Goal: Communication & Community: Answer question/provide support

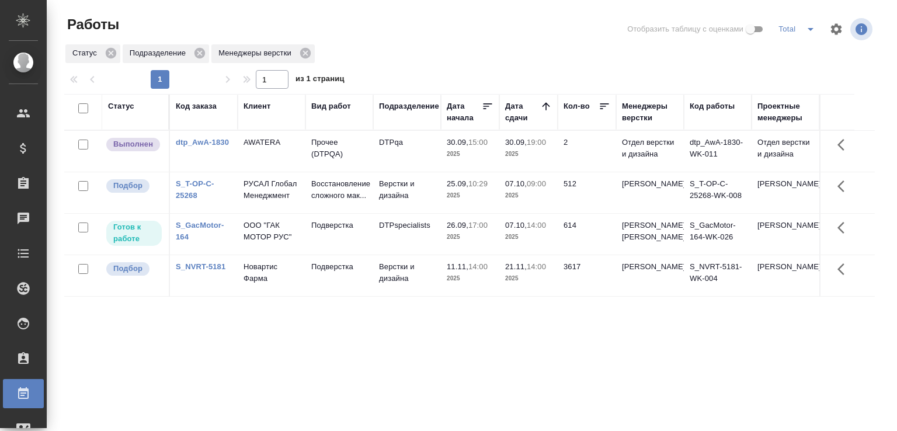
scroll to position [90, 0]
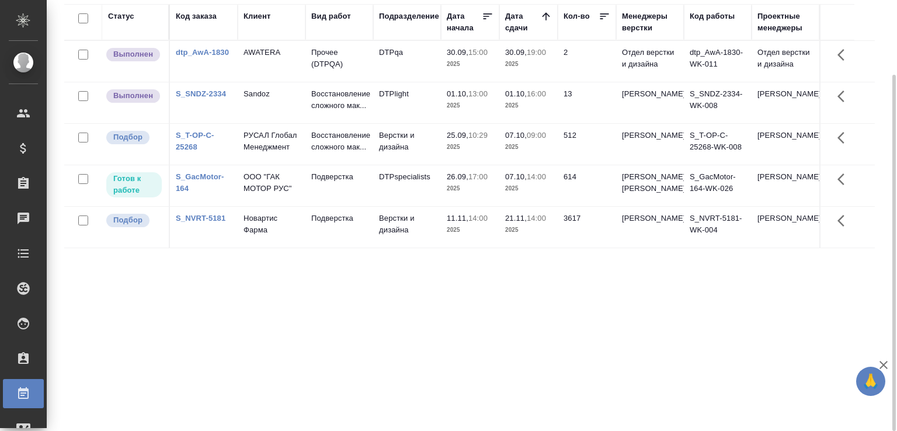
click at [217, 314] on div "Статус Код заказа Клиент Вид работ Подразделение Дата начала Дата сдачи Кол-во …" at bounding box center [469, 214] width 811 height 421
click at [400, 118] on td "DTPlight" at bounding box center [407, 102] width 68 height 41
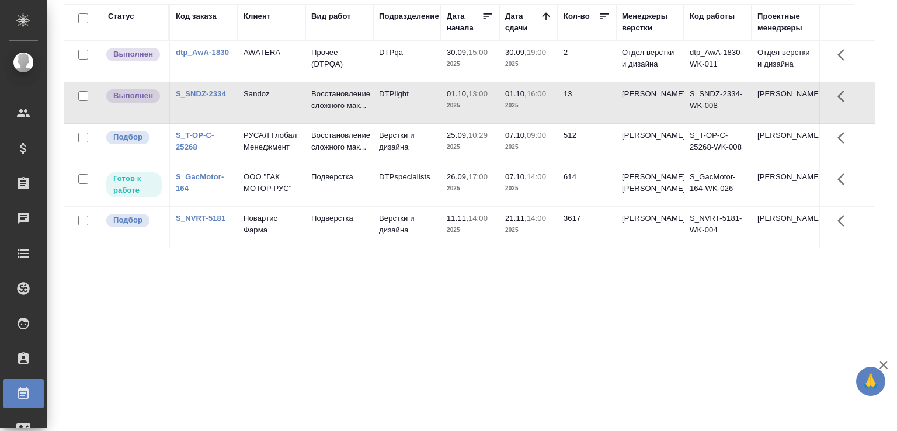
click at [400, 118] on td "DTPlight" at bounding box center [407, 102] width 68 height 41
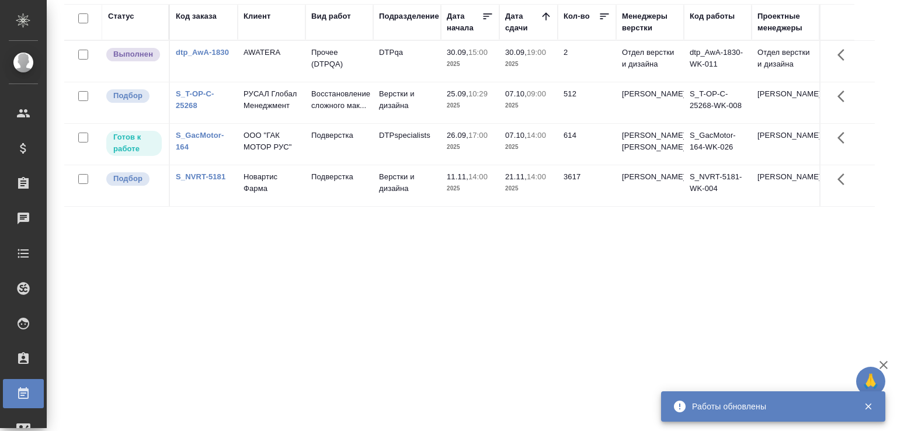
click at [278, 61] on td "AWATERA" at bounding box center [272, 61] width 68 height 41
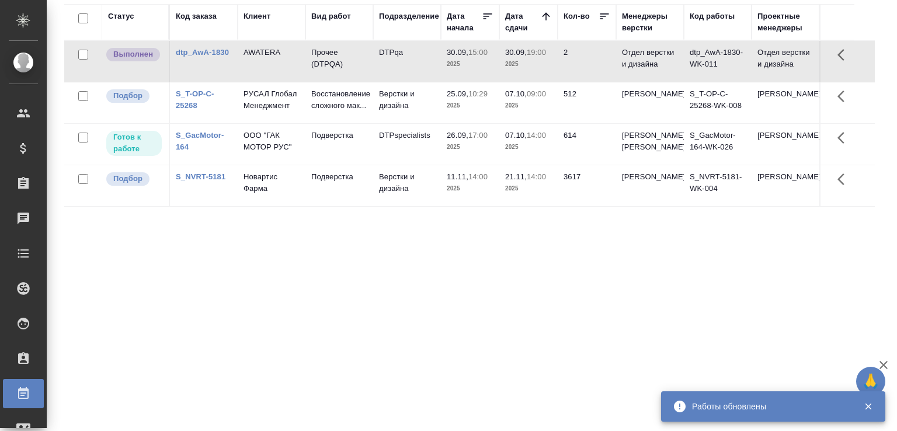
click at [122, 303] on div "Статус Код заказа Клиент Вид работ Подразделение Дата начала Дата сдачи Кол-во …" at bounding box center [469, 214] width 811 height 421
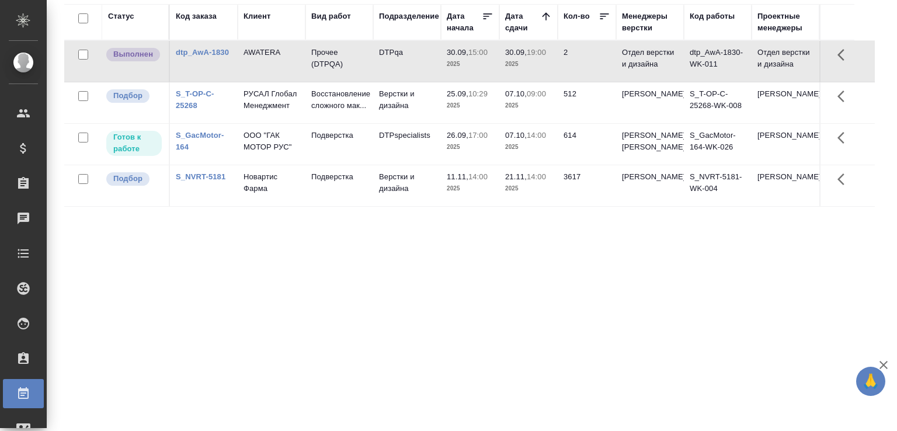
click at [105, 266] on div "Статус Код заказа Клиент Вид работ Подразделение Дата начала Дата сдачи Кол-во …" at bounding box center [469, 214] width 811 height 421
click at [258, 297] on div "Статус Код заказа Клиент Вид работ Подразделение Дата начала Дата сдачи Кол-во …" at bounding box center [469, 214] width 811 height 421
click at [297, 289] on div "Статус Код заказа Клиент Вид работ Подразделение Дата начала Дата сдачи Кол-во …" at bounding box center [469, 214] width 811 height 421
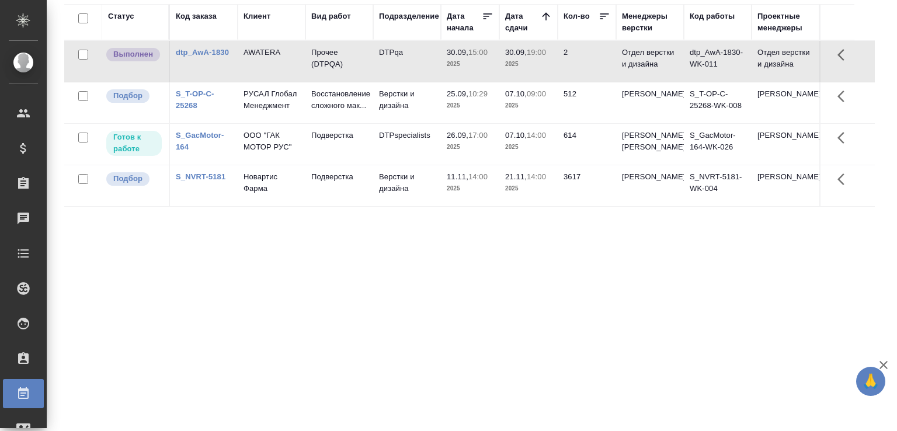
click at [297, 289] on div "Статус Код заказа Клиент Вид работ Подразделение Дата начала Дата сдачи Кол-во …" at bounding box center [469, 214] width 811 height 421
click at [307, 325] on div "Статус Код заказа Клиент Вид работ Подразделение Дата начала Дата сдачи Кол-во …" at bounding box center [469, 214] width 811 height 421
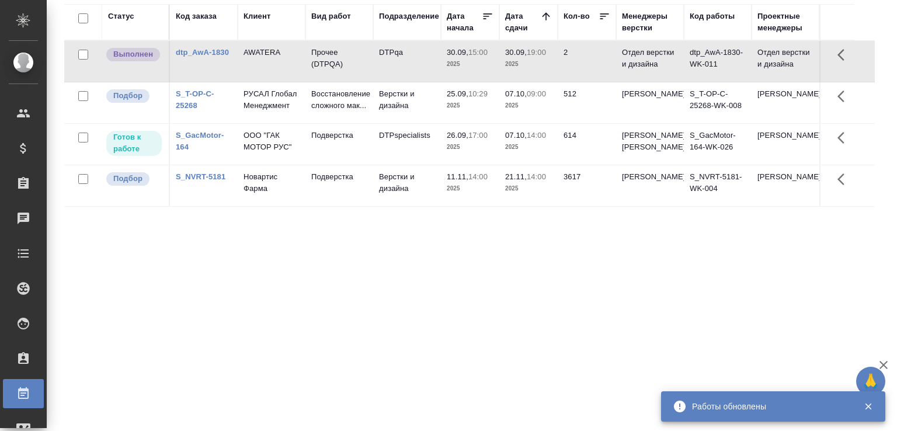
click at [154, 257] on div "Статус Код заказа Клиент Вид работ Подразделение Дата начала Дата сдачи Кол-во …" at bounding box center [469, 214] width 811 height 421
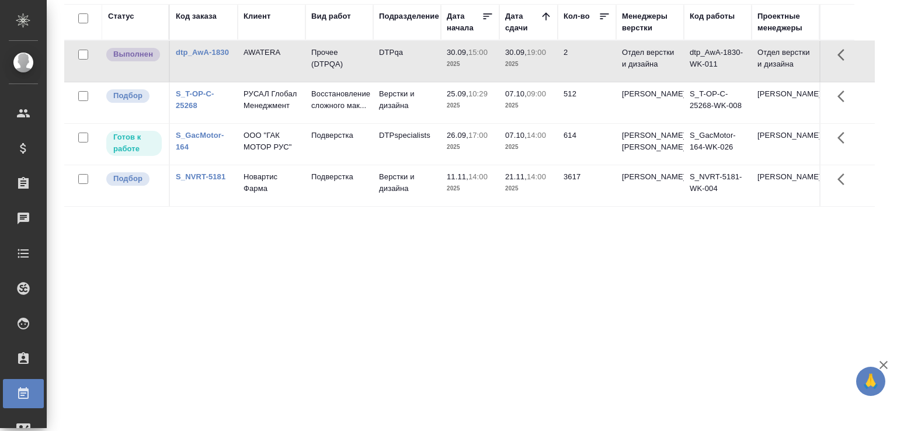
click at [455, 310] on div "Статус Код заказа Клиент Вид работ Подразделение Дата начала Дата сдачи Кол-во …" at bounding box center [469, 214] width 811 height 421
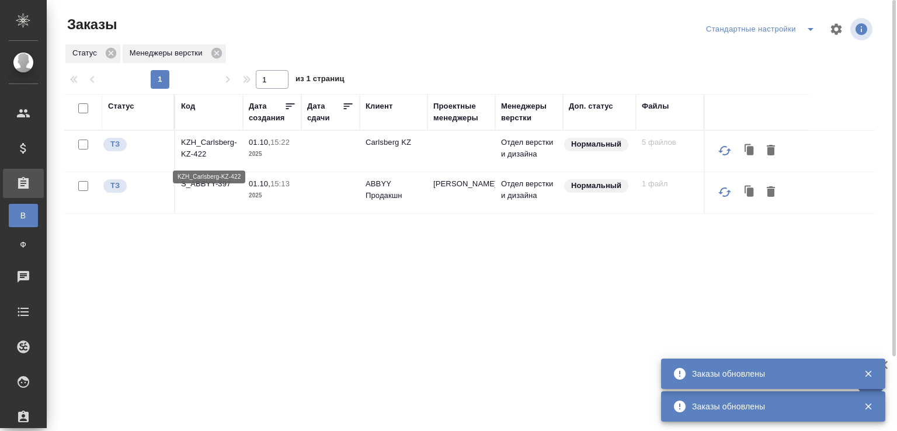
click at [200, 148] on p "KZH_Carlsberg-KZ-422" at bounding box center [209, 148] width 56 height 23
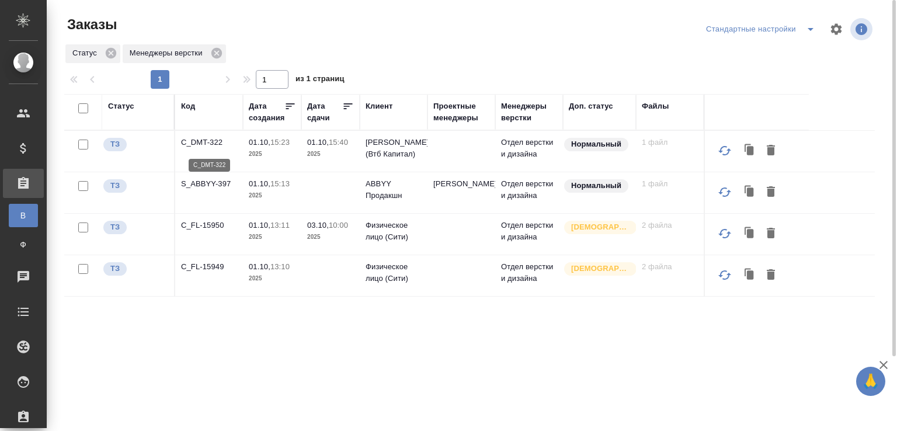
click at [211, 145] on p "C_DMT-322" at bounding box center [209, 143] width 56 height 12
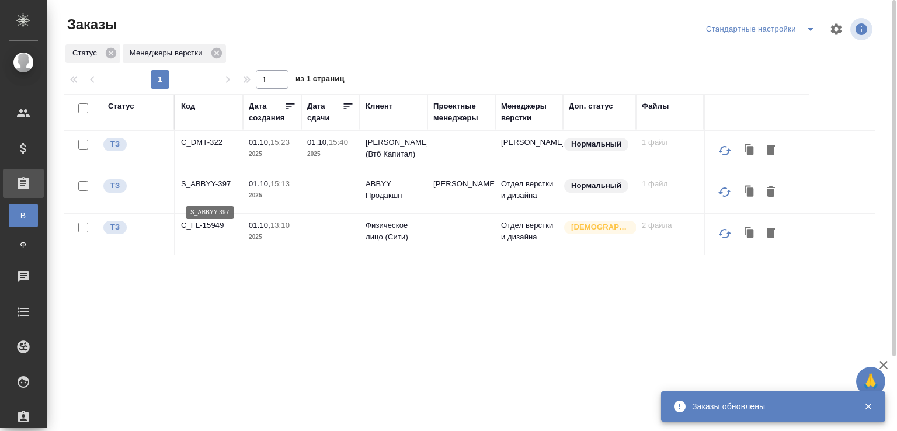
click at [205, 190] on p "S_ABBYY-397" at bounding box center [209, 184] width 56 height 12
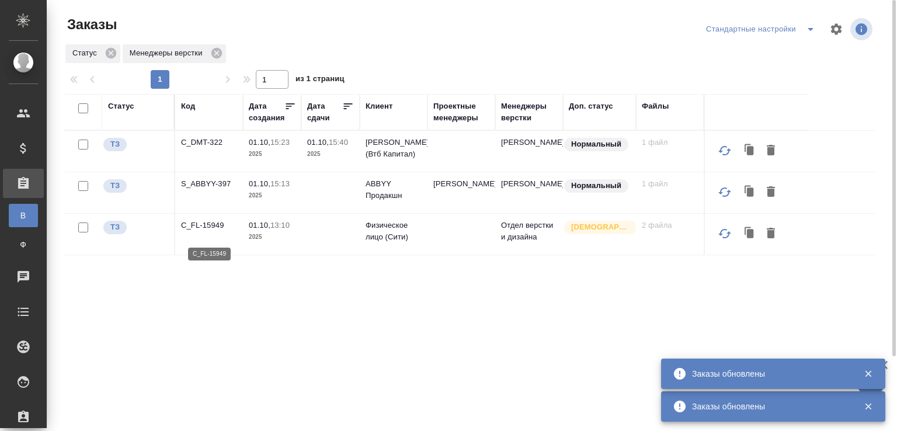
click at [199, 231] on p "C_FL-15949" at bounding box center [209, 226] width 56 height 12
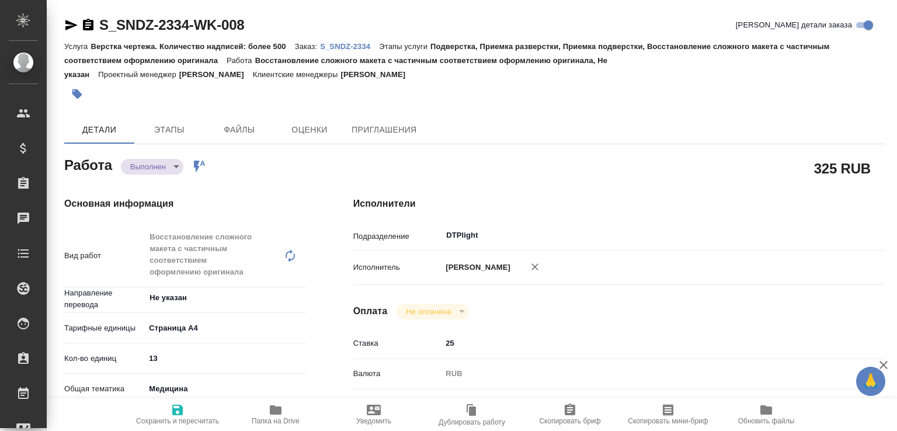
click at [174, 165] on body "🙏 .cls-1 fill:#fff; AWATERA [PERSON_NAME]malofeeva Клиенты Спецификации Заказы …" at bounding box center [448, 215] width 897 height 431
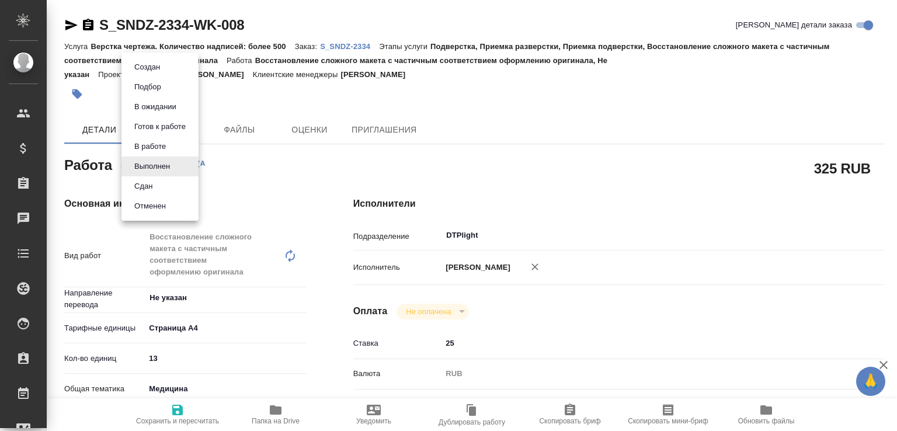
click at [169, 185] on li "Сдан" at bounding box center [160, 186] width 77 height 20
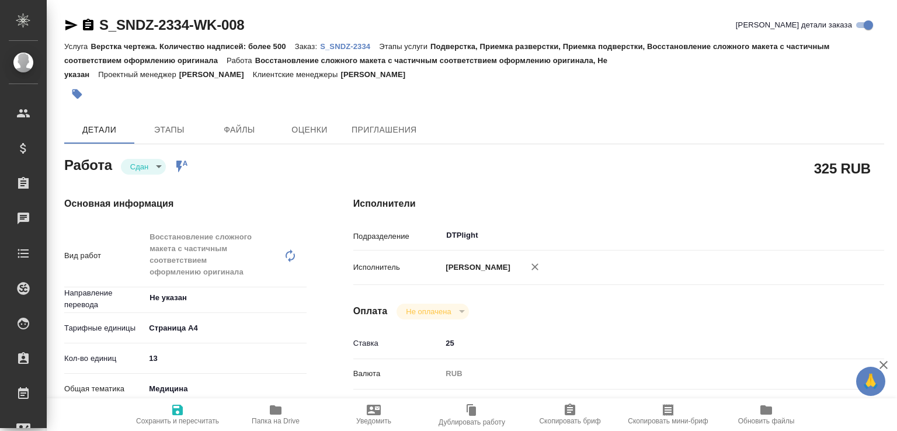
type textarea "x"
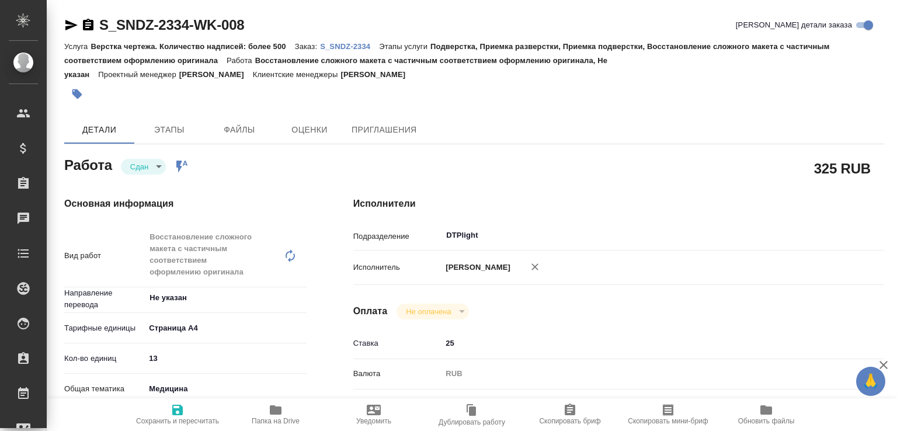
type textarea "x"
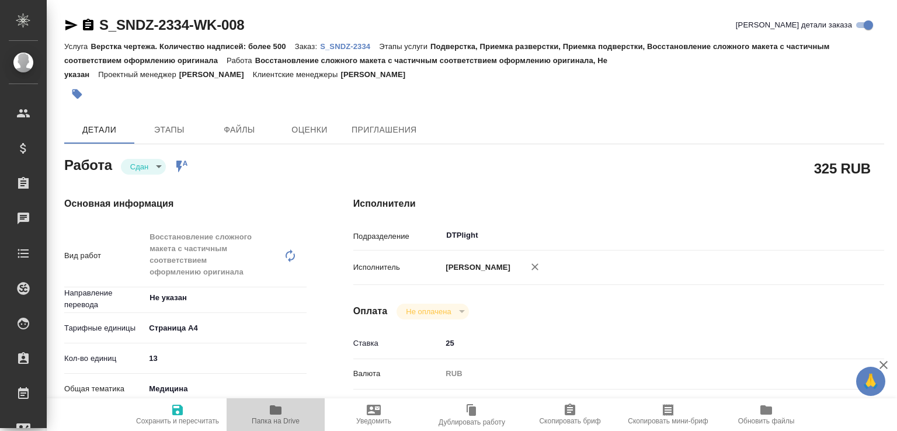
click at [291, 405] on span "Папка на Drive" at bounding box center [276, 414] width 84 height 22
click at [367, 41] on link "S_SNDZ-2334" at bounding box center [349, 46] width 59 height 10
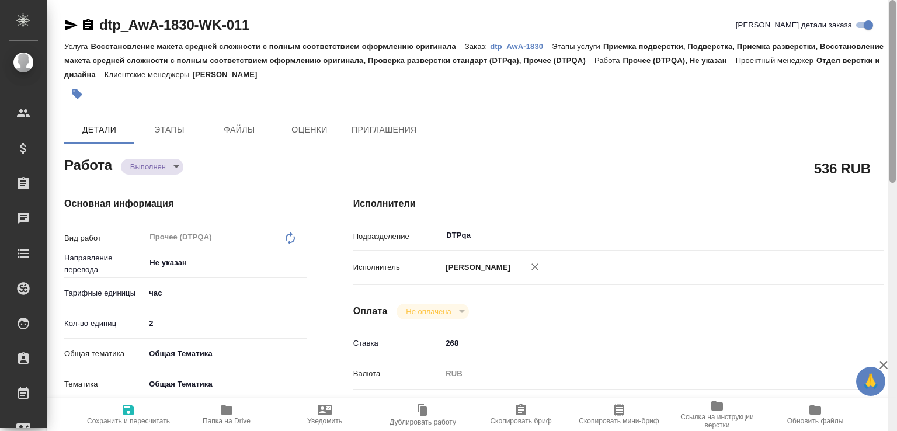
drag, startPoint x: 887, startPoint y: 213, endPoint x: 880, endPoint y: 42, distance: 170.8
click at [880, 42] on div "dtp_AwA-1830-WK-011 Кратко детали заказа Услуга Восстановление макета средней с…" at bounding box center [472, 215] width 851 height 431
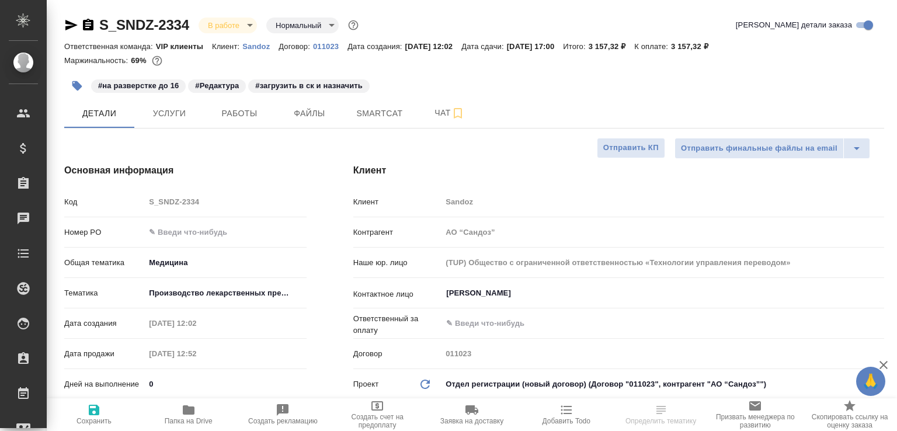
select select "RU"
type textarea "x"
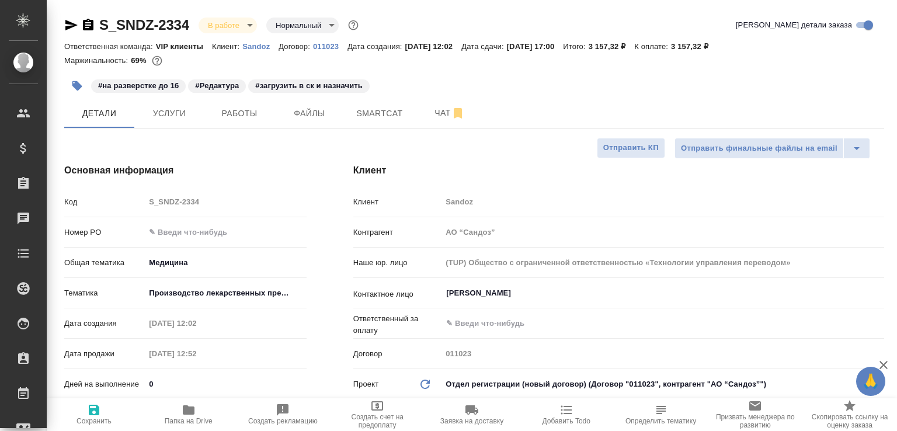
type textarea "x"
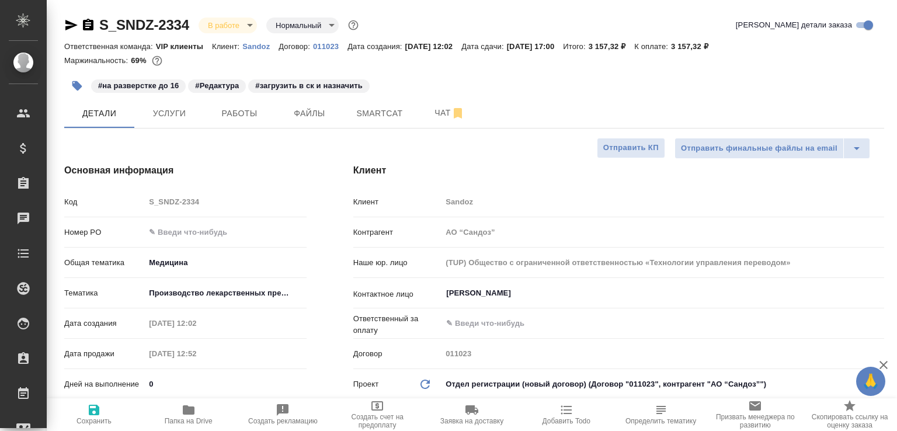
type textarea "x"
click at [421, 110] on button "Чат" at bounding box center [450, 113] width 70 height 29
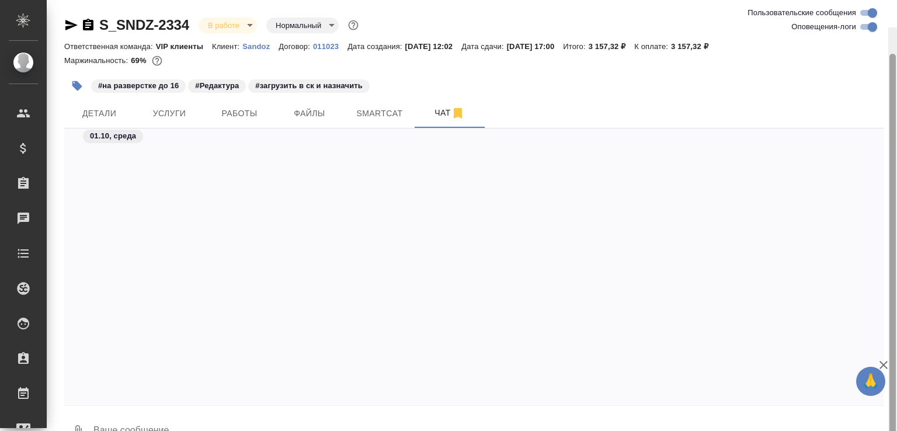
scroll to position [27, 0]
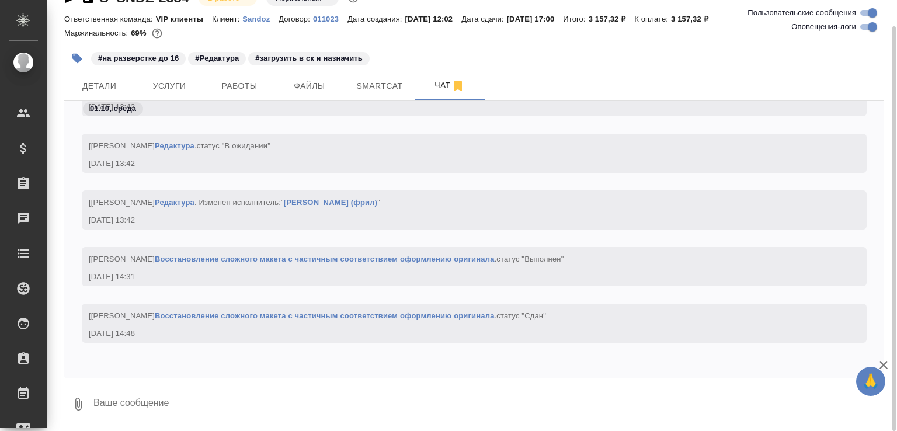
click at [213, 389] on textarea at bounding box center [488, 404] width 792 height 40
paste textarea "https://drive.awatera.com/apps/files/files/10561502?dir=/Shares/Sandoz/Orders/S…"
type textarea "https://drive.awatera.com/apps/files/files/10561502?dir=/Shares/Sandoz/Orders/S…"
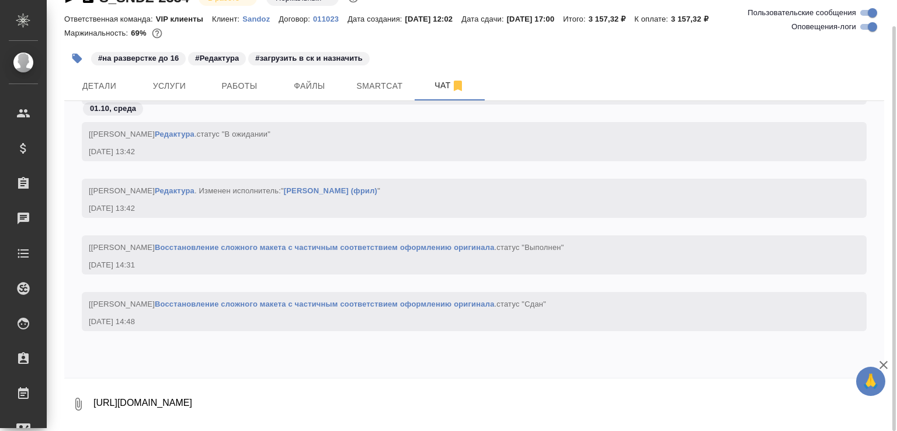
scroll to position [6448, 0]
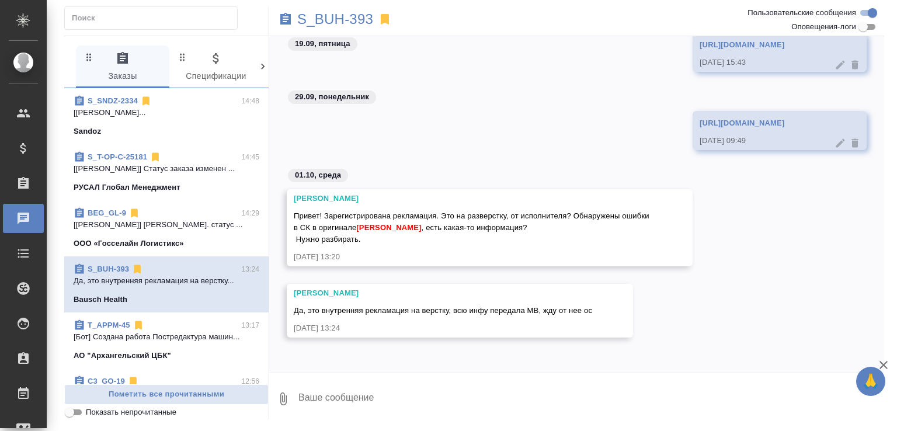
scroll to position [124, 0]
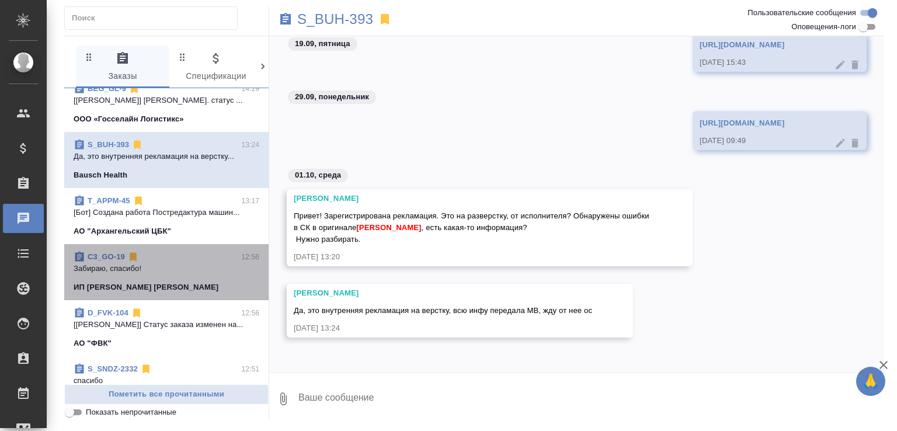
click at [174, 298] on div "C3_GO-19 12:56 Забираю, спасибо! ИП Гнатовская Ольга" at bounding box center [166, 272] width 204 height 56
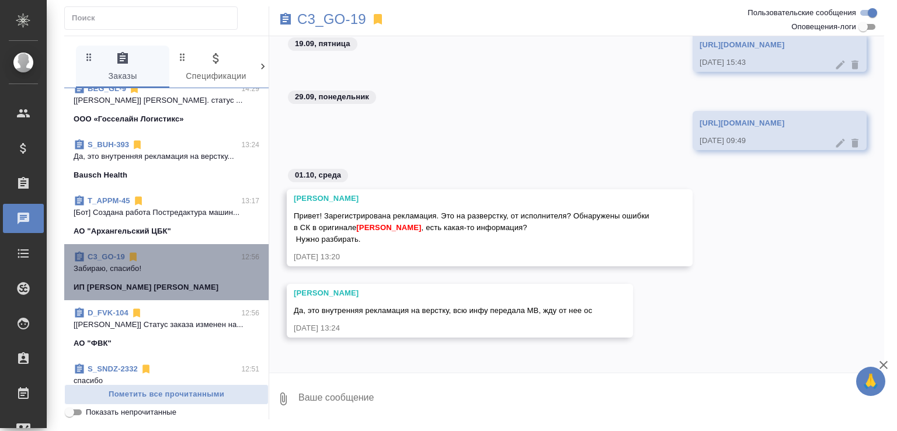
click at [210, 269] on p "Забираю, спасибо!" at bounding box center [167, 269] width 186 height 12
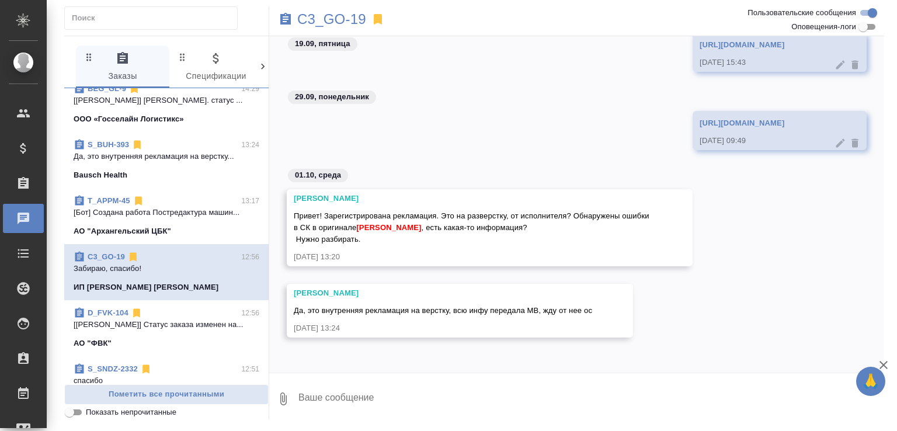
click at [116, 141] on link "S_BUH-393" at bounding box center [108, 144] width 41 height 9
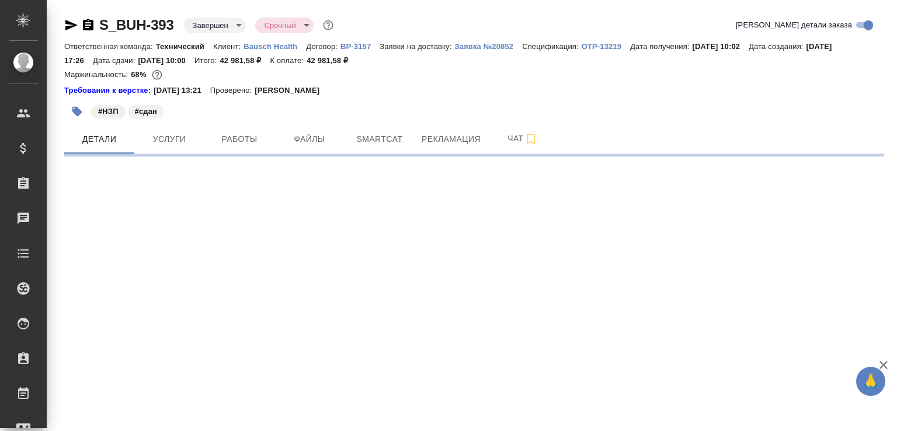
select select "RU"
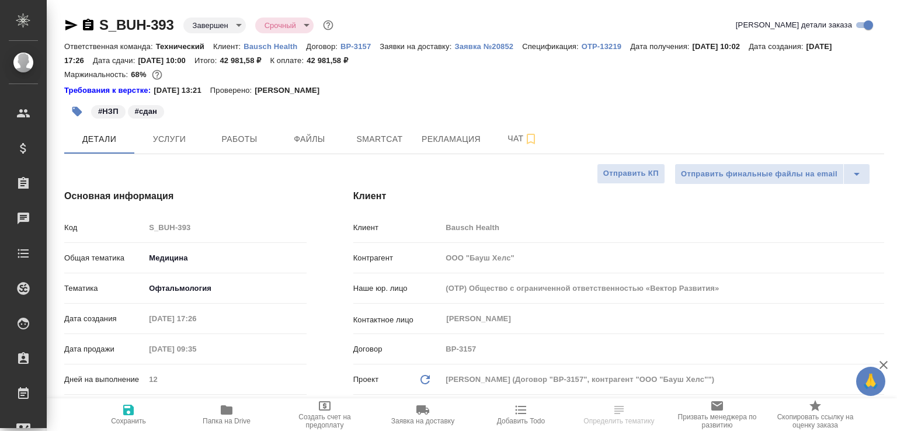
type textarea "x"
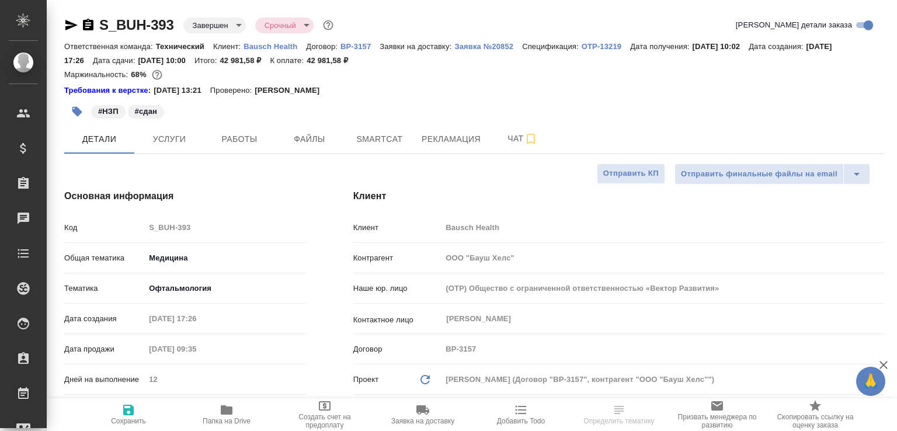
type textarea "x"
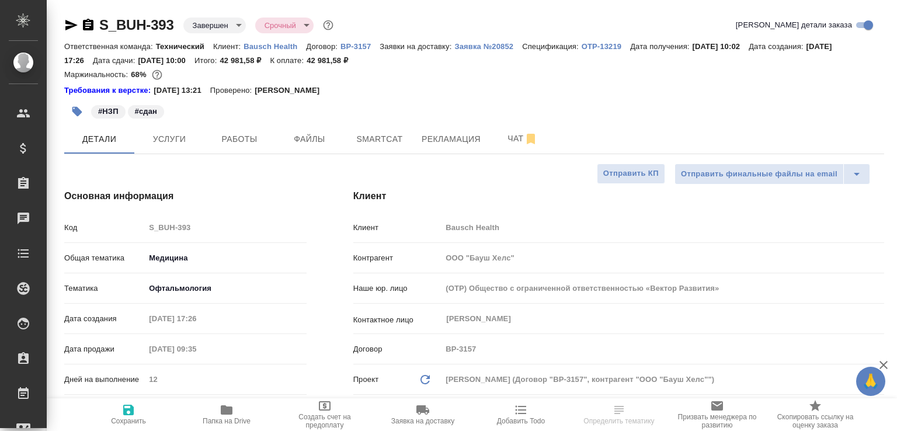
type textarea "x"
select select "RU"
type textarea "x"
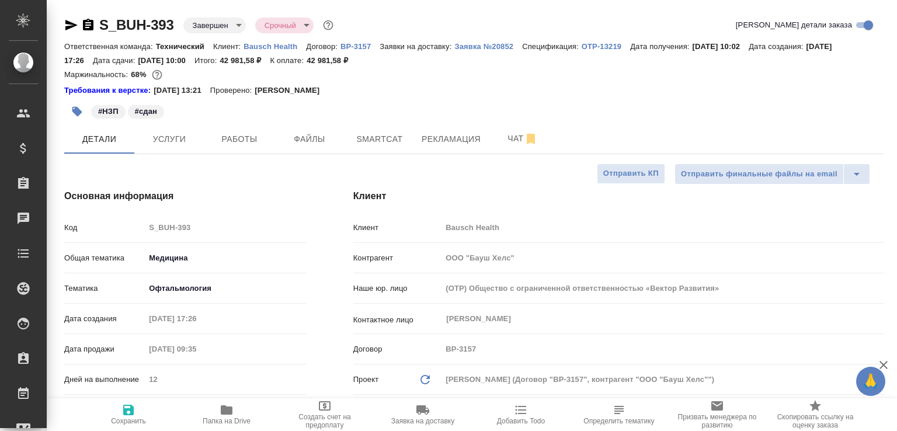
type textarea "x"
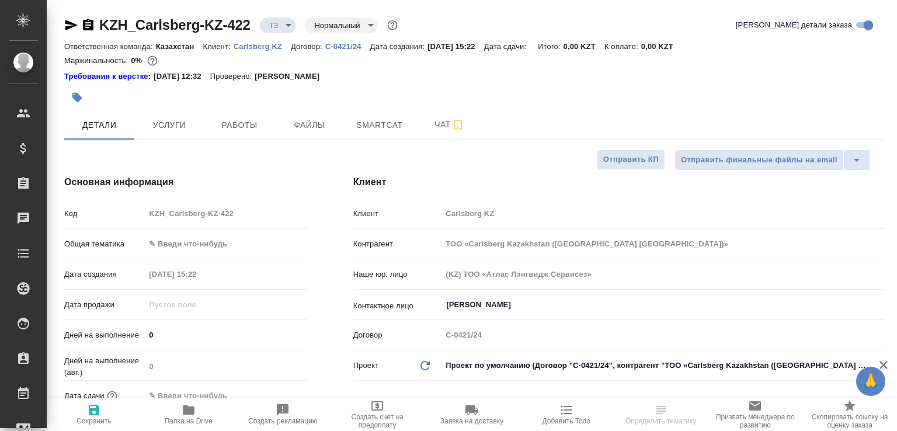
select select "RU"
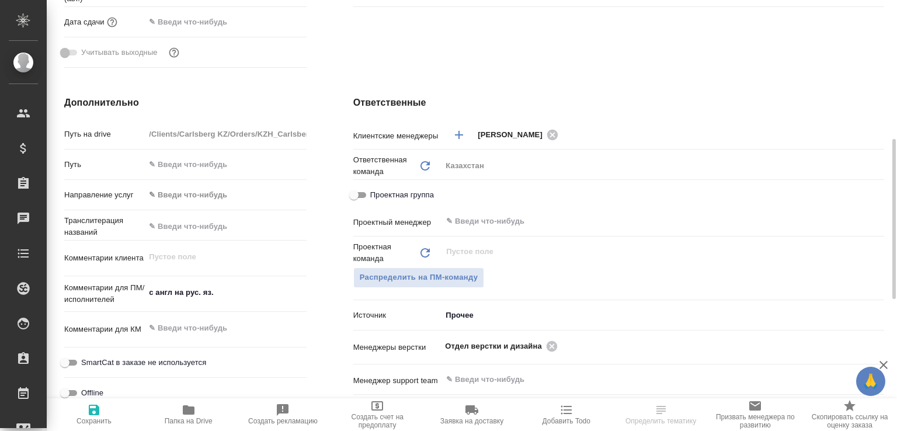
scroll to position [432, 0]
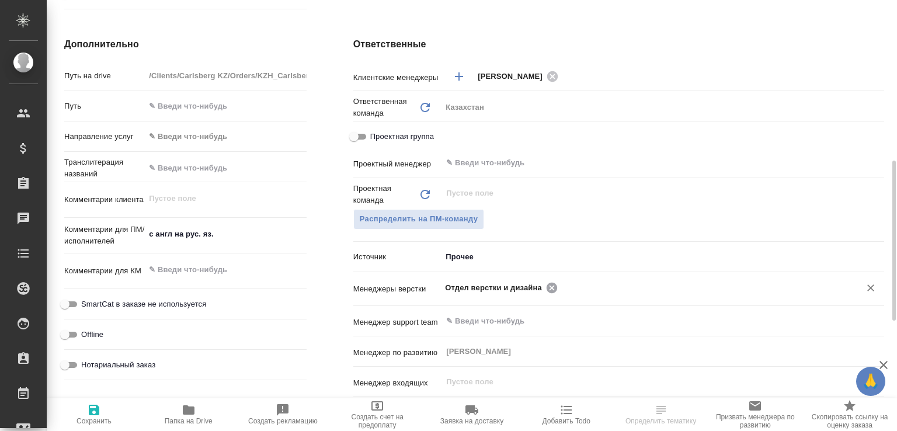
click at [550, 285] on icon at bounding box center [552, 288] width 13 height 13
click at [561, 285] on input "text" at bounding box center [701, 287] width 280 height 14
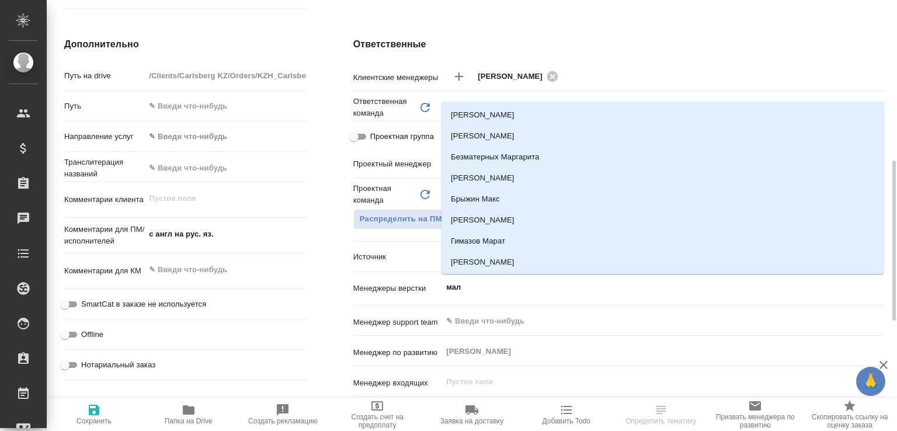
type input "мало"
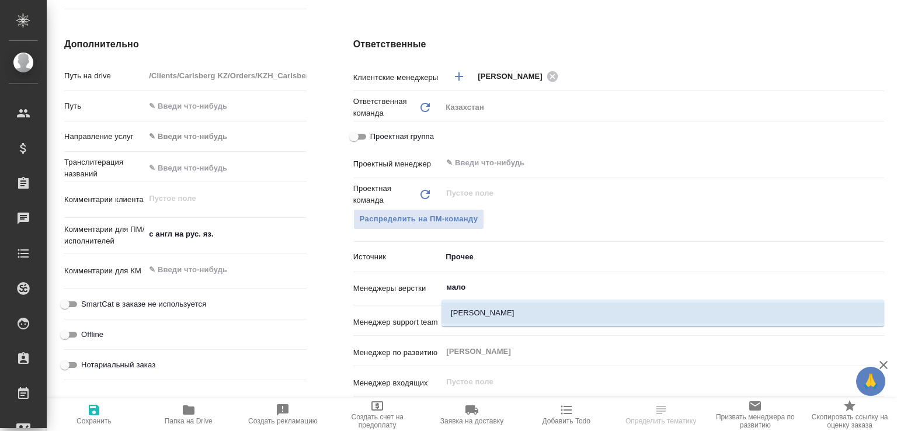
click at [503, 307] on li "[PERSON_NAME]" at bounding box center [663, 313] width 443 height 21
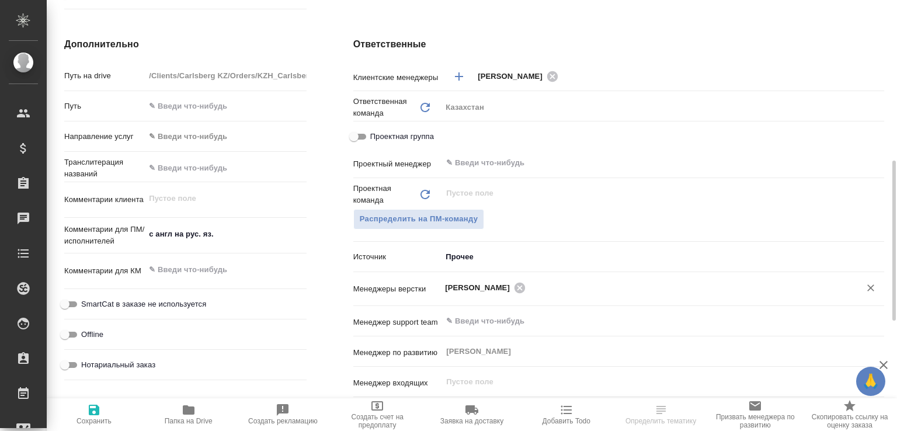
click at [88, 419] on span "Сохранить" at bounding box center [94, 421] width 35 height 8
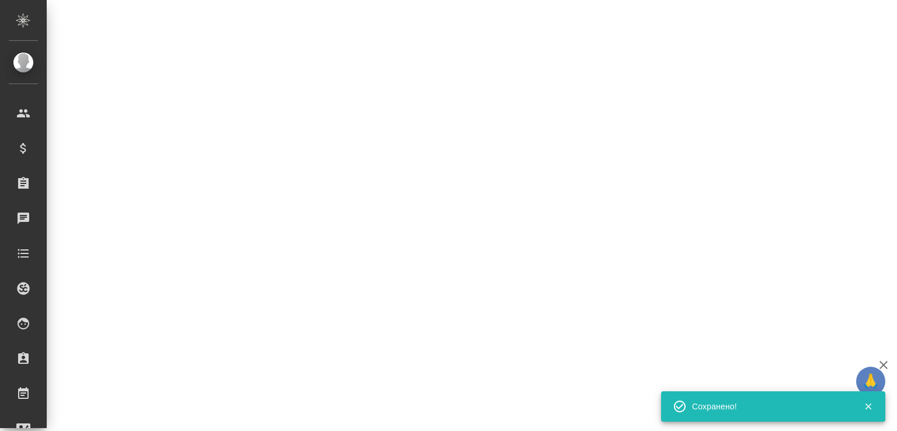
select select "RU"
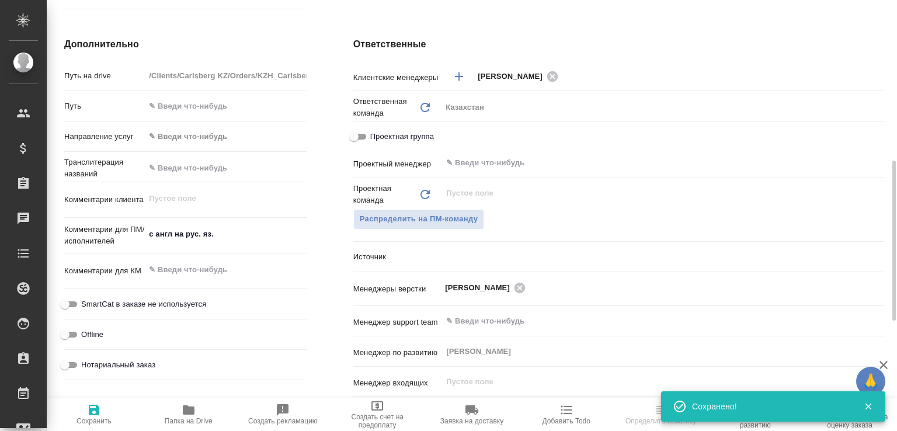
type textarea "x"
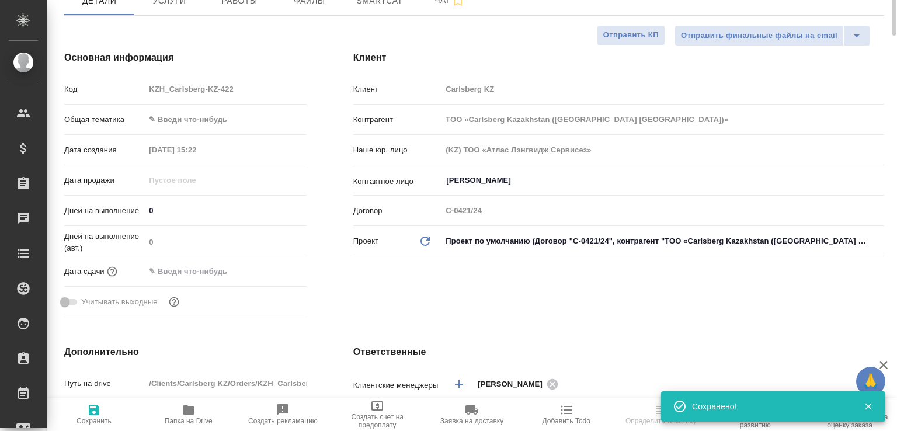
scroll to position [0, 0]
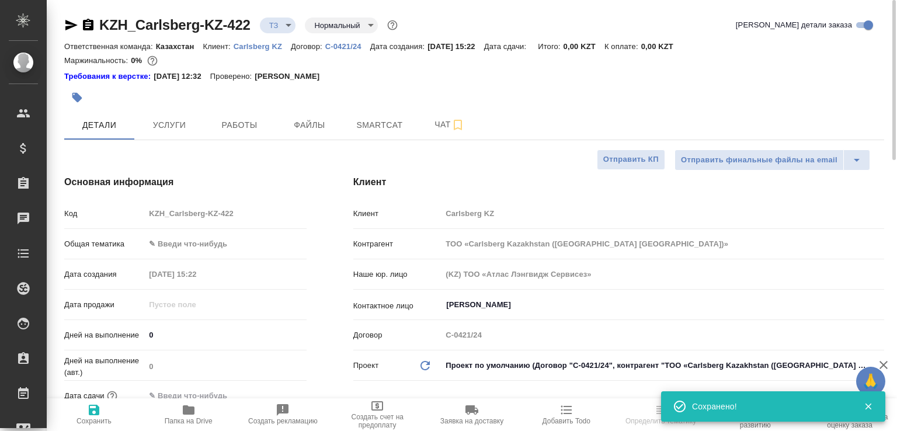
click at [317, 183] on div "Основная информация Код KZH_Carlsberg-KZ-422 Общая тематика ✎ Введи что-нибудь …" at bounding box center [185, 311] width 289 height 318
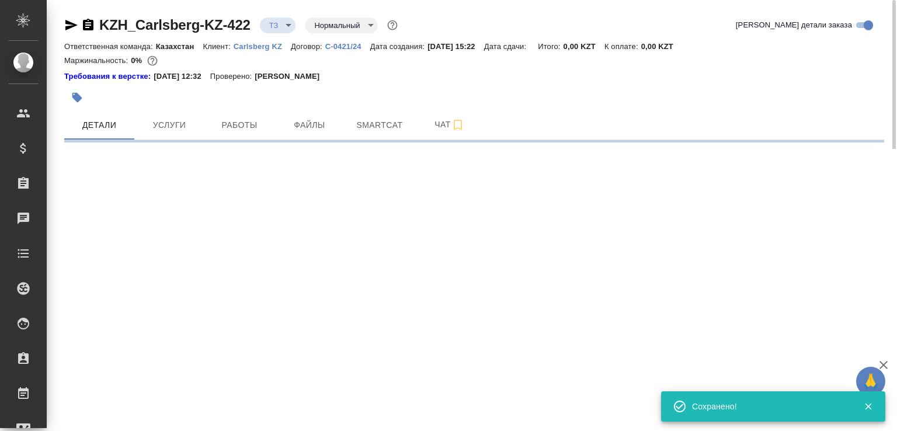
select select "RU"
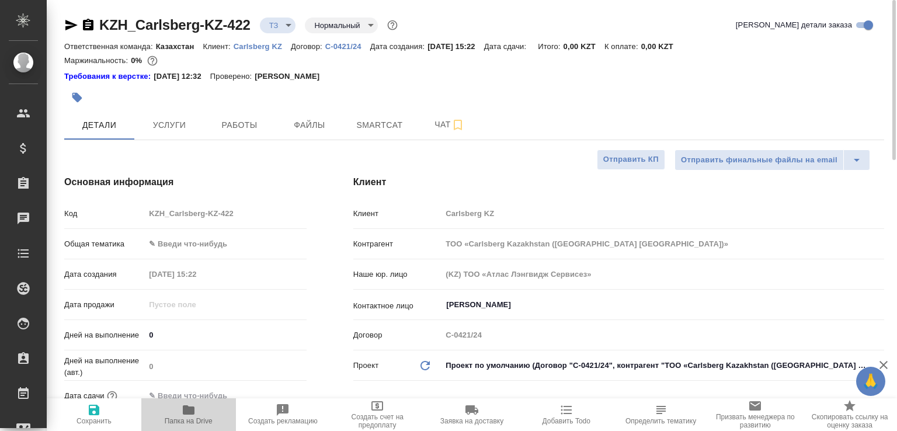
click at [186, 411] on icon "button" at bounding box center [189, 409] width 12 height 9
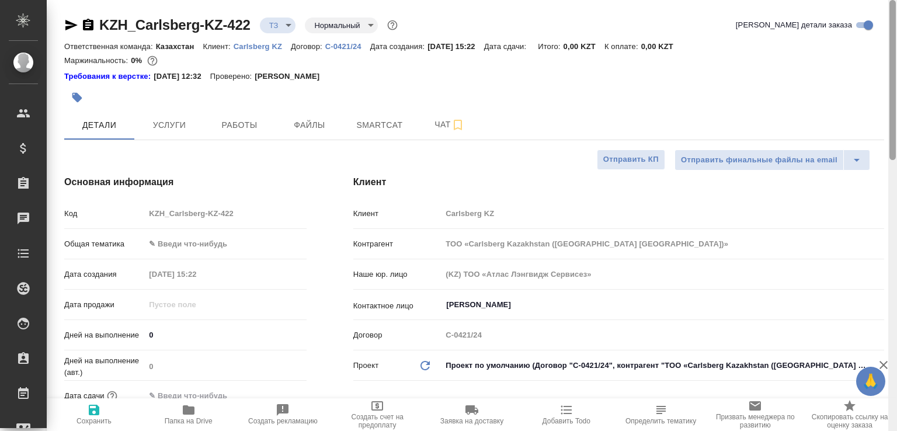
type textarea "x"
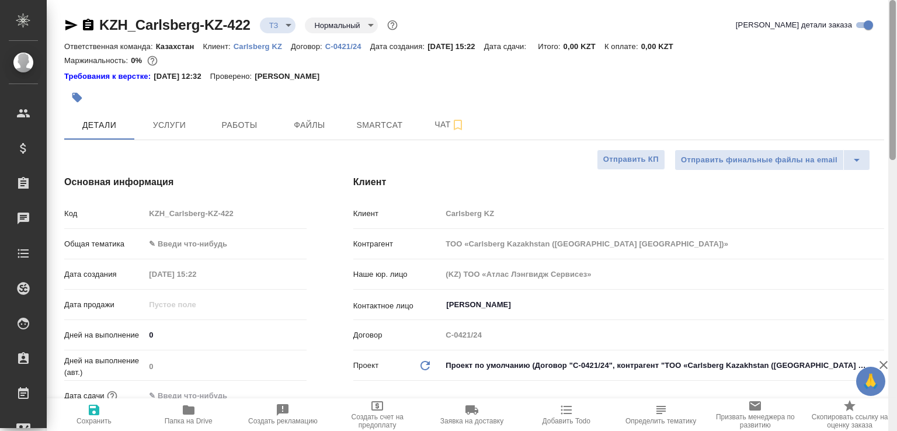
type textarea "x"
click at [93, 24] on icon "button" at bounding box center [88, 25] width 14 height 14
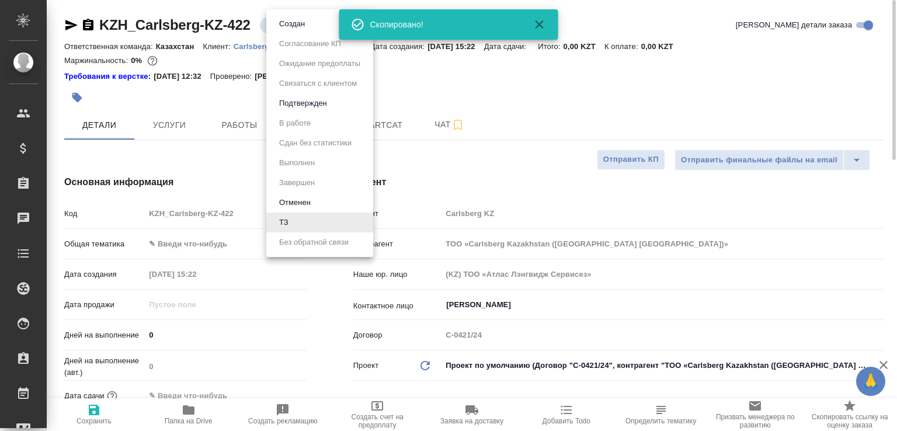
click at [285, 30] on body "🙏 .cls-1 fill:#fff; AWATERA Малофеева Екатерина e.malofeeva Клиенты Спецификаци…" at bounding box center [448, 215] width 897 height 431
click at [285, 30] on button "Создан" at bounding box center [292, 24] width 33 height 13
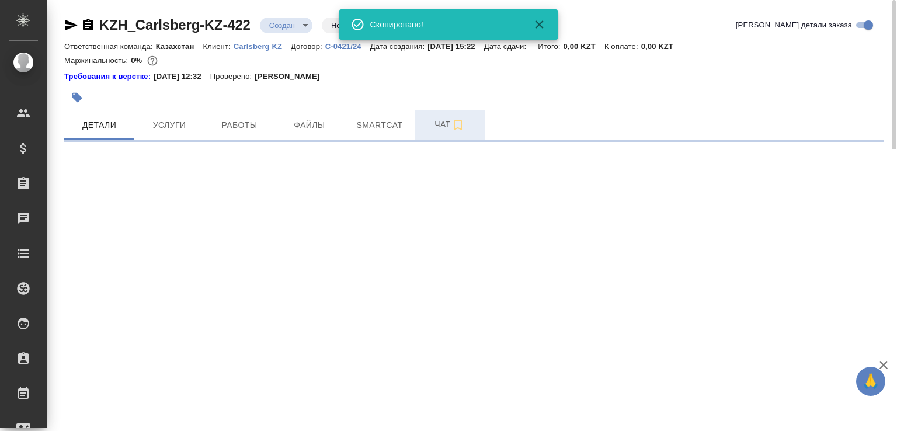
select select "RU"
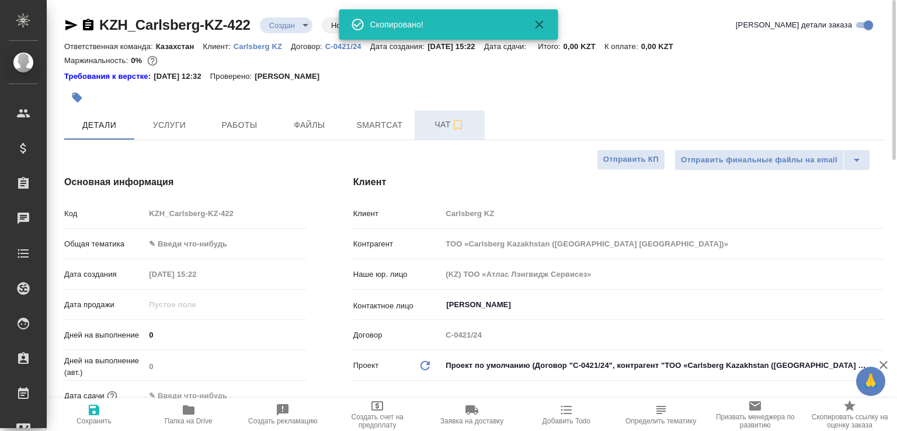
click at [446, 119] on span "Чат" at bounding box center [450, 124] width 56 height 15
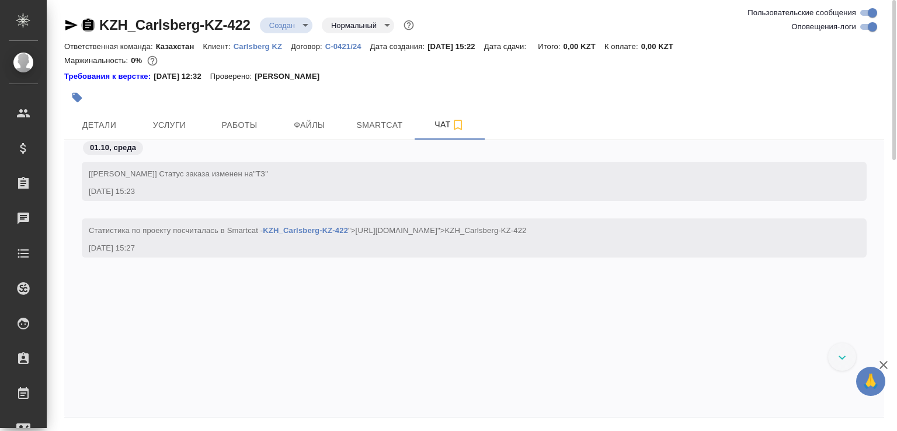
click at [89, 20] on icon "button" at bounding box center [88, 25] width 11 height 12
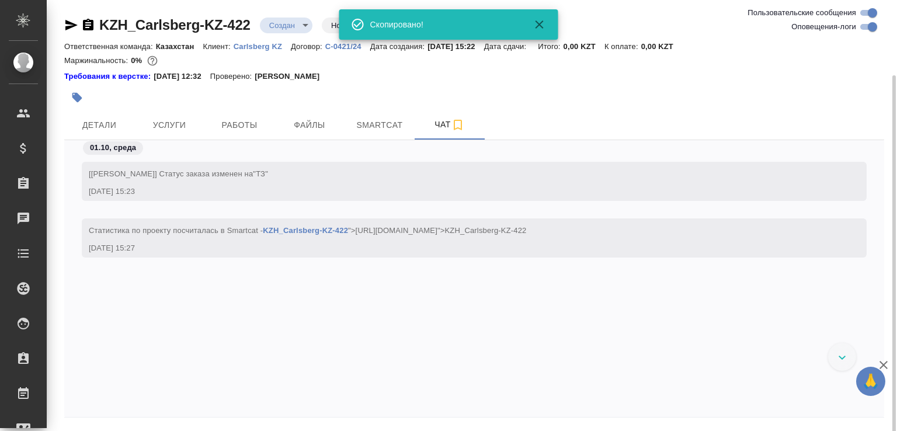
scroll to position [39, 0]
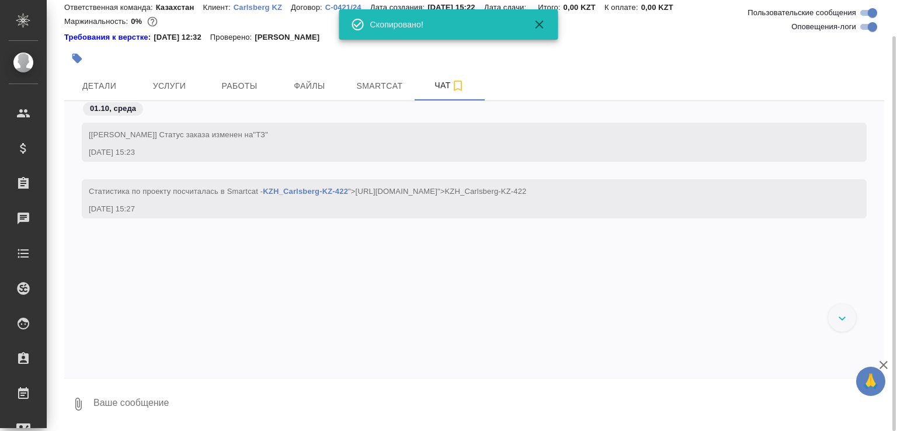
click at [82, 398] on icon "button" at bounding box center [78, 404] width 14 height 14
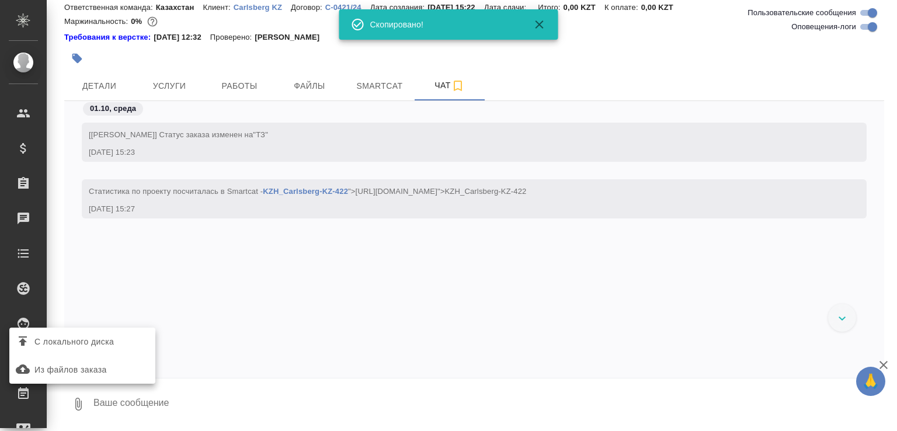
click at [109, 337] on span "С локального диска" at bounding box center [73, 342] width 79 height 15
click at [0, 0] on input "С локального диска" at bounding box center [0, 0] width 0 height 0
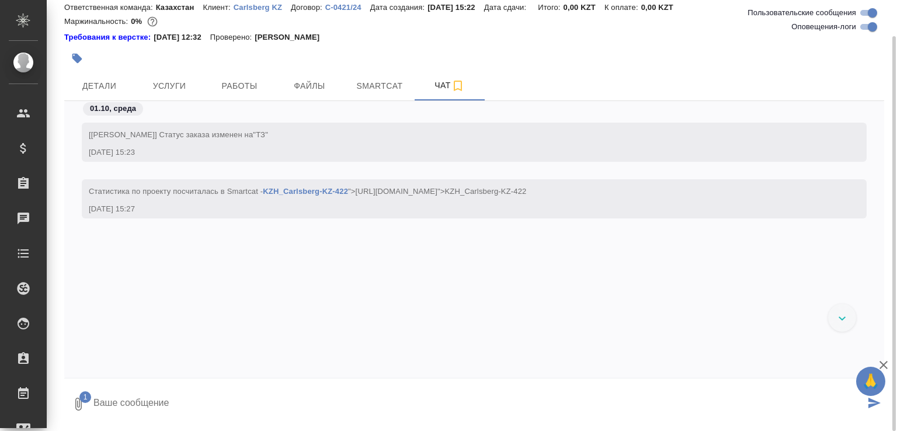
click at [173, 398] on textarea at bounding box center [478, 404] width 773 height 40
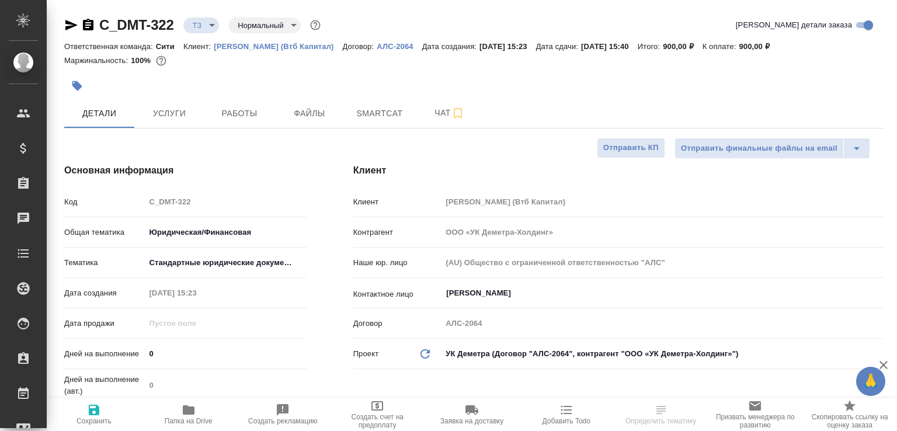
select select "RU"
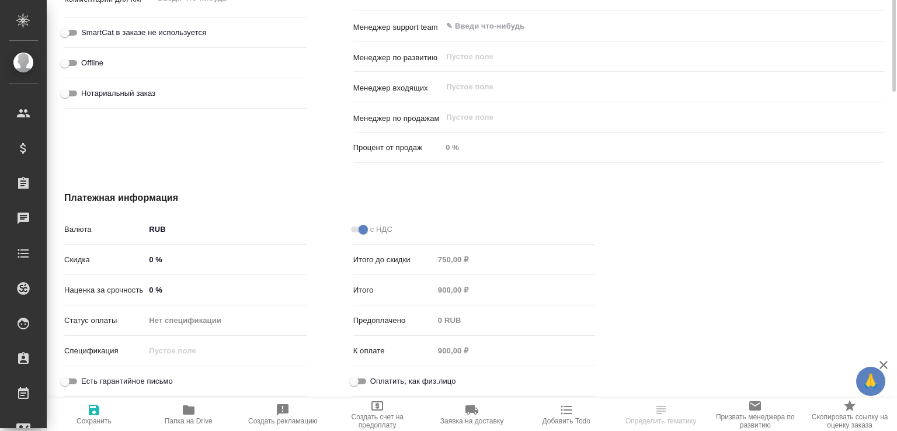
scroll to position [498, 0]
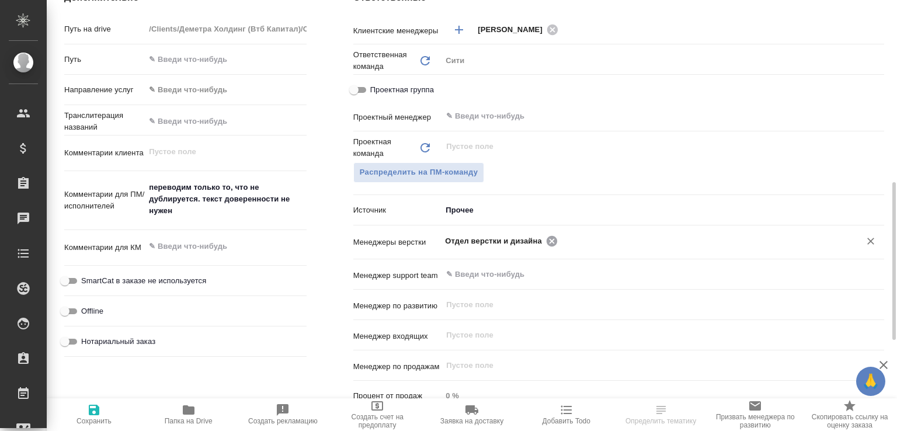
click at [548, 241] on icon at bounding box center [552, 241] width 13 height 13
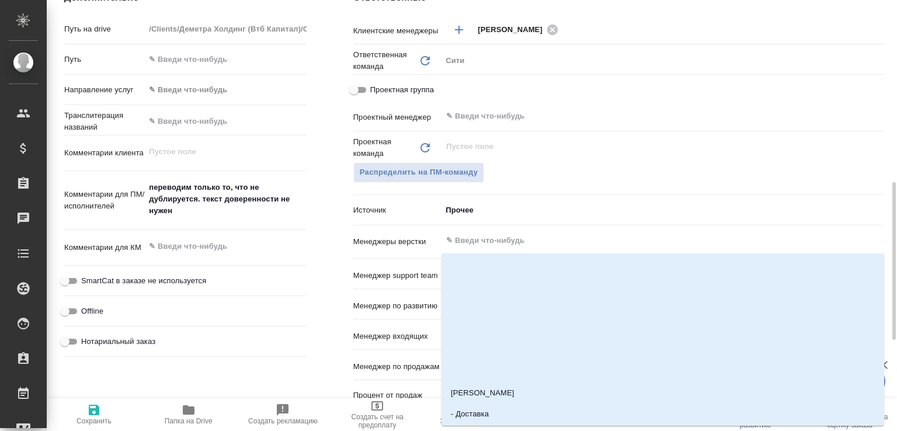
click at [548, 241] on input "text" at bounding box center [643, 241] width 397 height 14
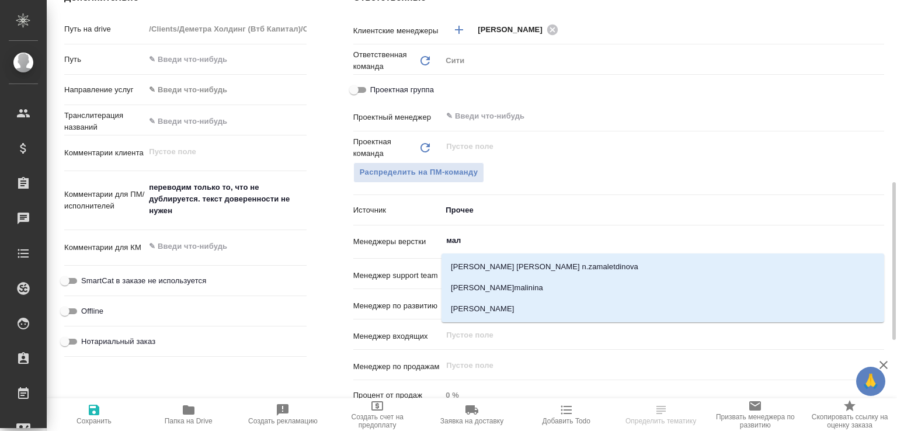
type input "мало"
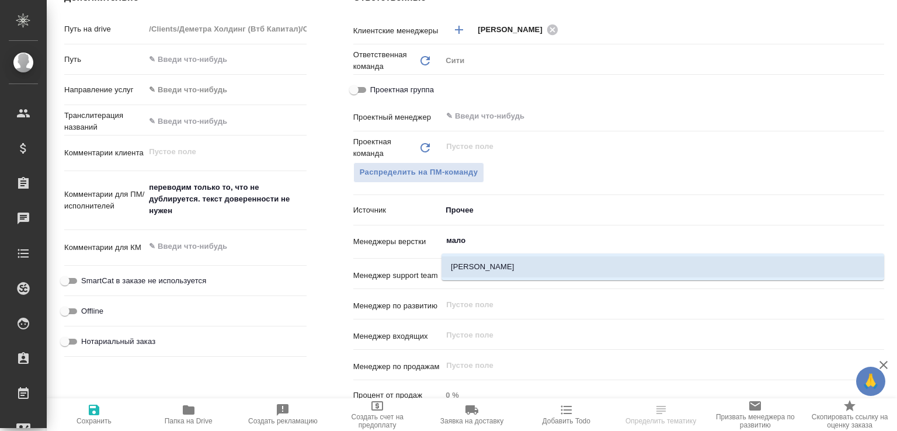
click at [507, 263] on li "[PERSON_NAME]" at bounding box center [663, 266] width 443 height 21
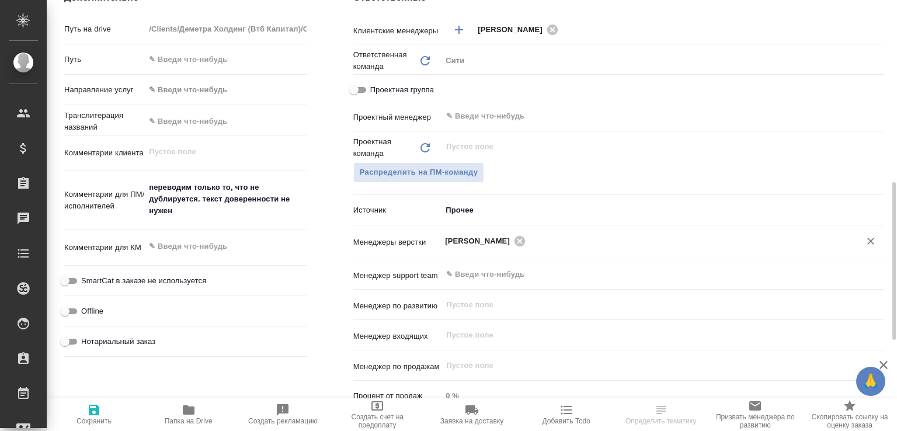
click at [108, 418] on span "Сохранить" at bounding box center [94, 421] width 35 height 8
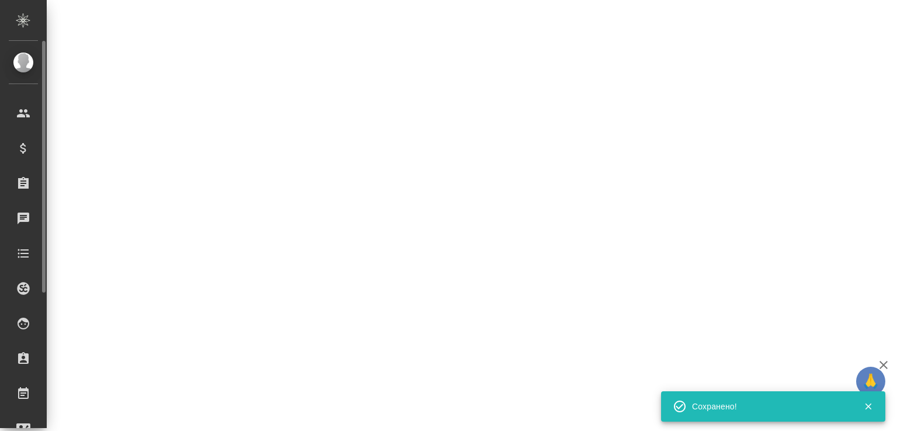
scroll to position [0, 0]
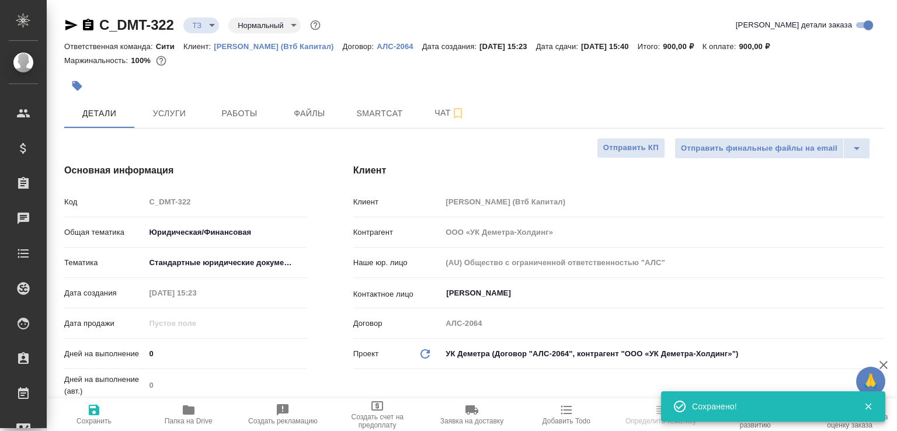
select select "RU"
type textarea "x"
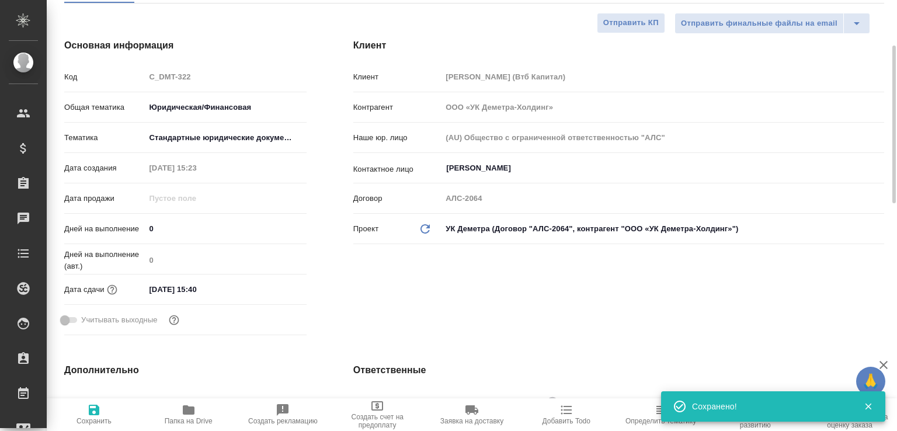
scroll to position [250, 0]
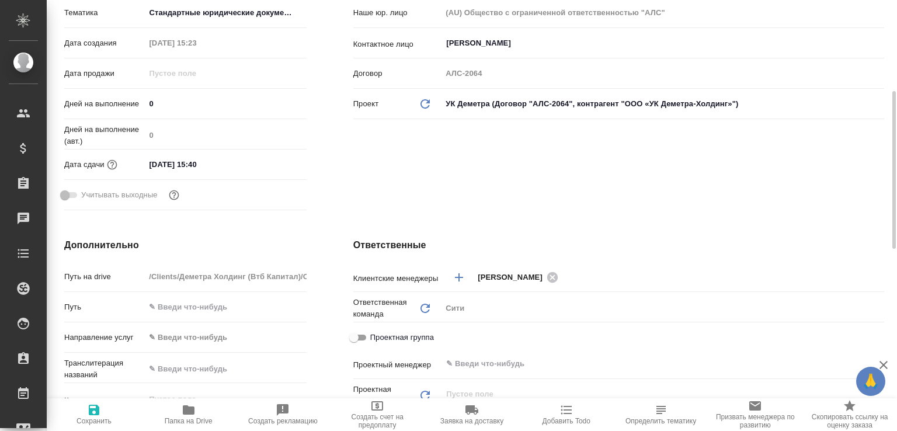
type textarea "x"
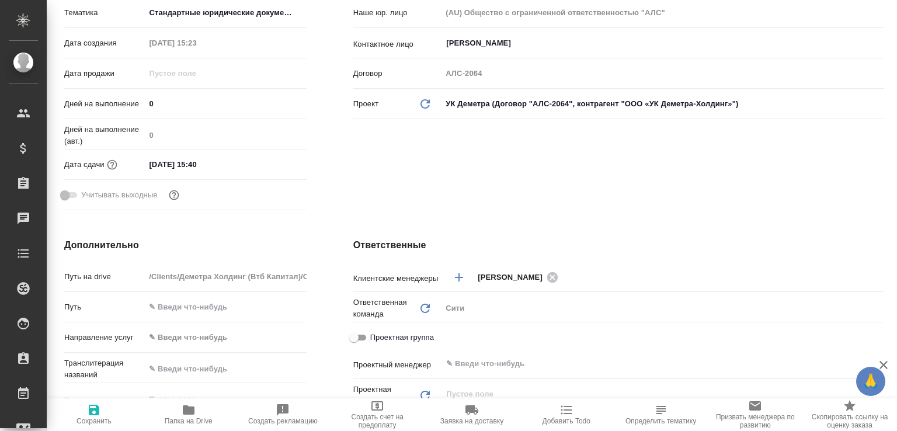
type textarea "x"
click at [189, 411] on icon "button" at bounding box center [189, 409] width 12 height 9
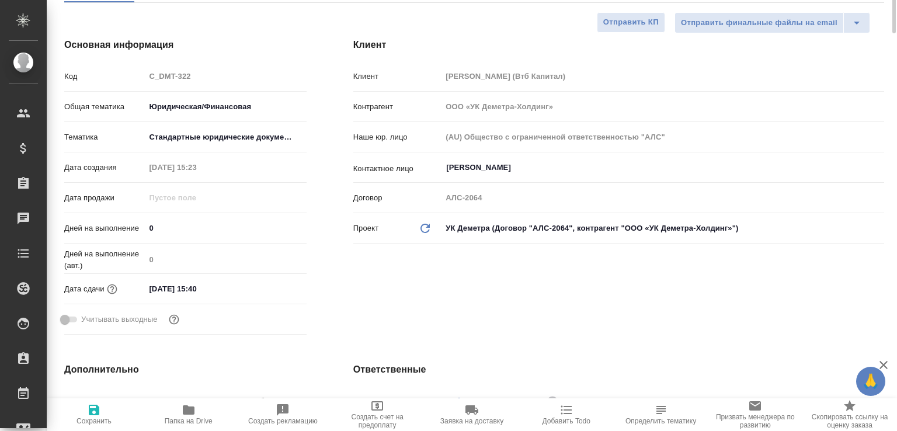
type textarea "x"
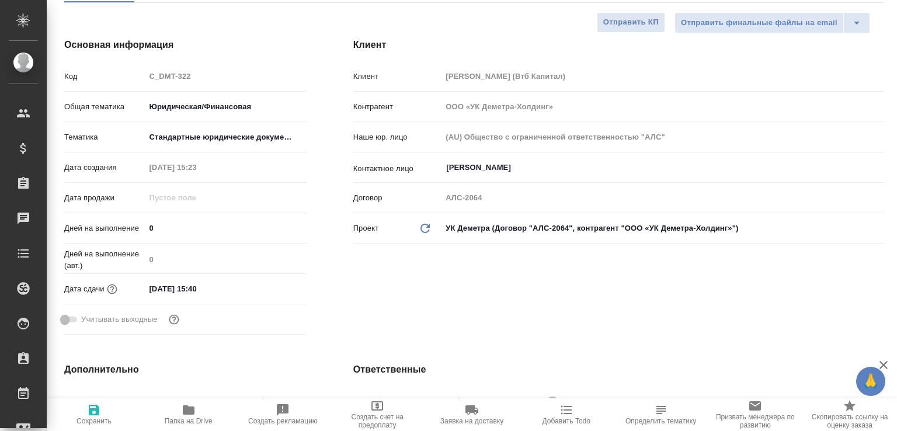
type textarea "x"
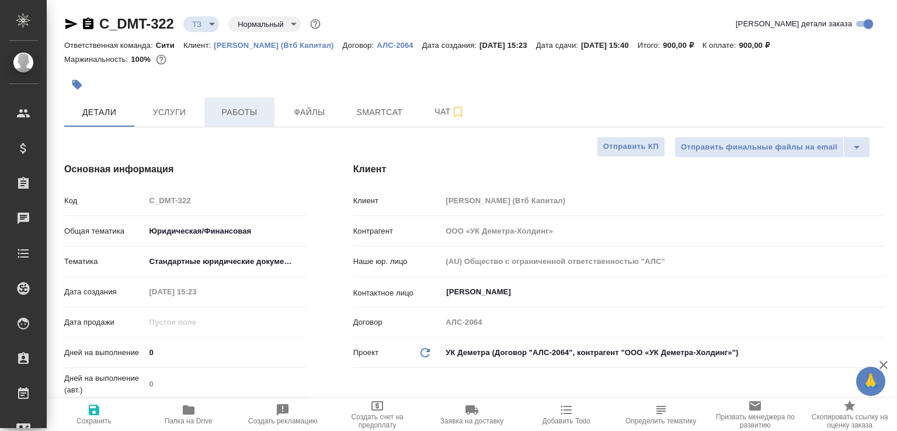
click at [200, 110] on button "Услуги" at bounding box center [169, 112] width 70 height 29
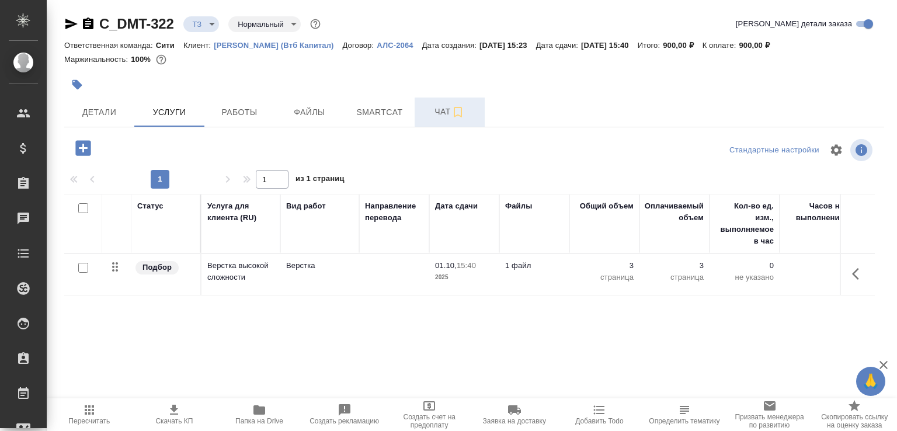
click at [428, 113] on span "Чат" at bounding box center [450, 112] width 56 height 15
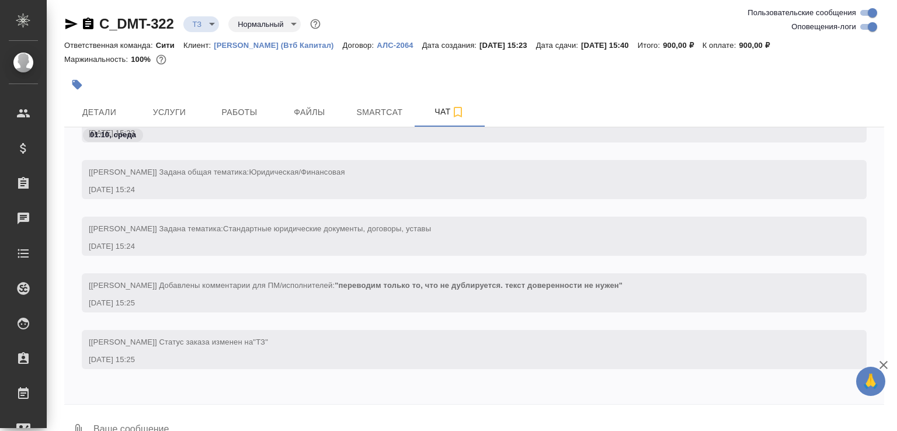
scroll to position [27, 0]
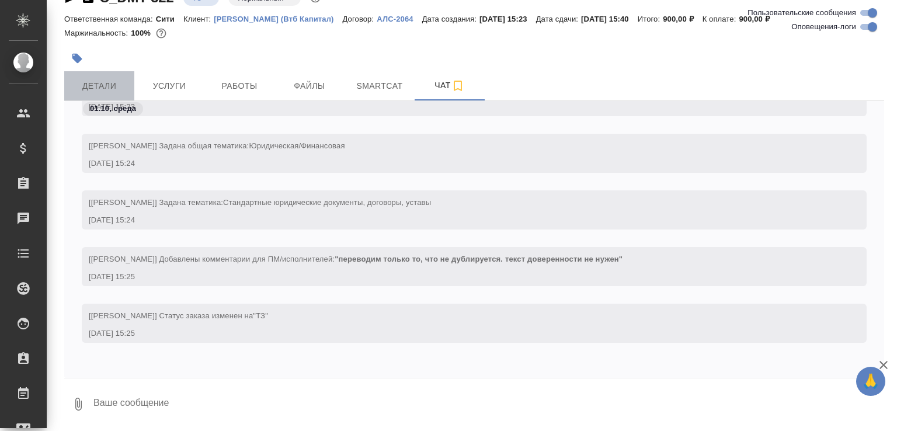
click at [97, 89] on span "Детали" at bounding box center [99, 86] width 56 height 15
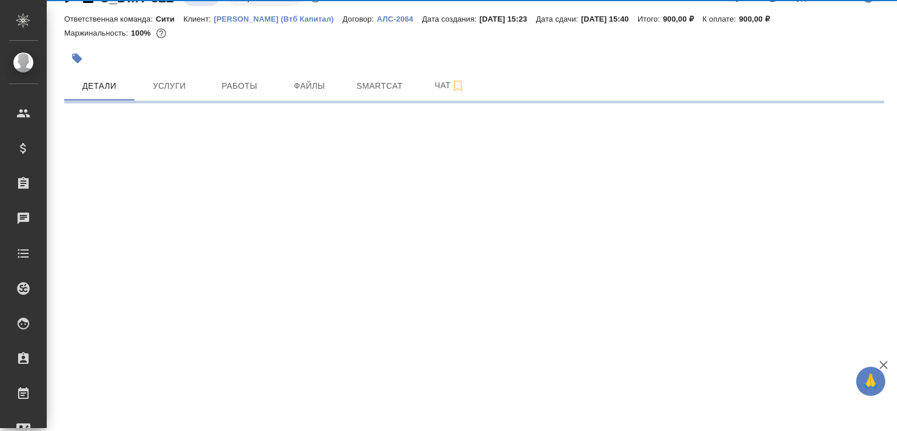
select select "RU"
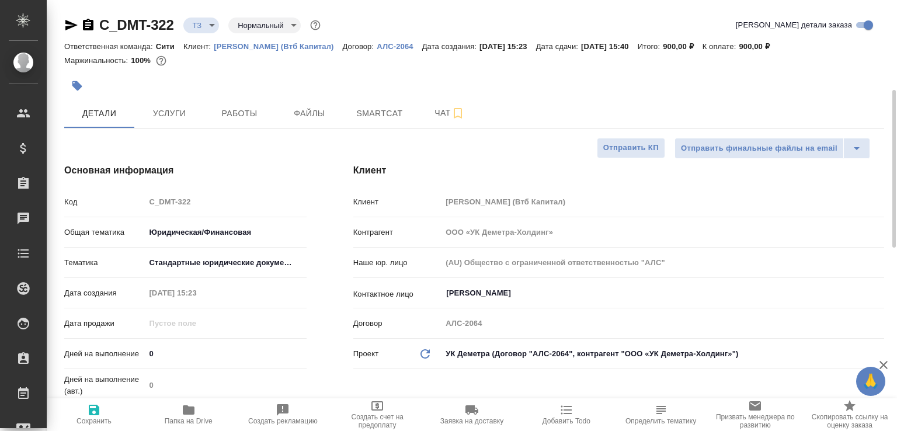
scroll to position [66, 0]
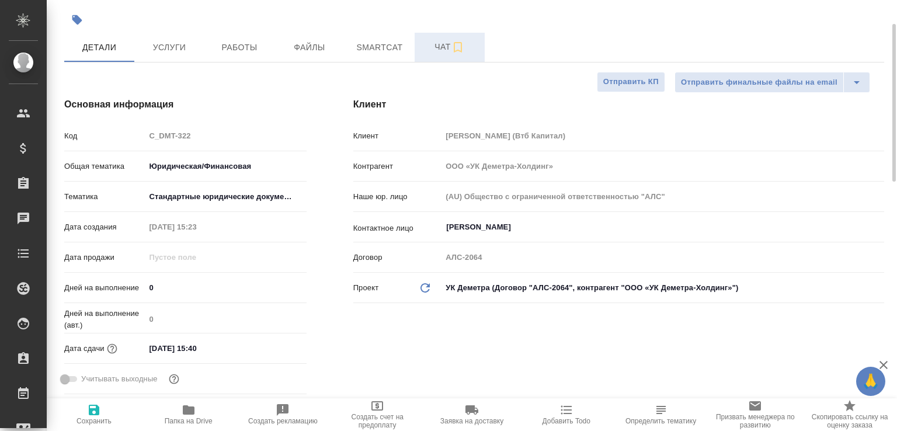
click at [427, 47] on span "Чат" at bounding box center [450, 47] width 56 height 15
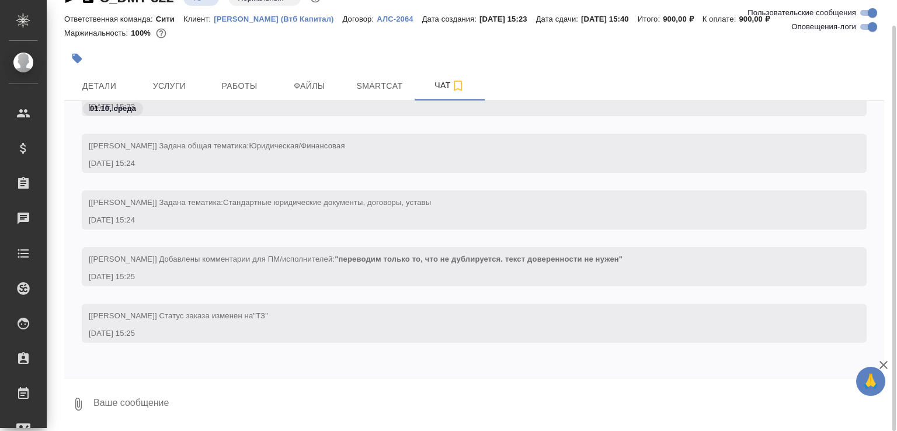
scroll to position [27, 0]
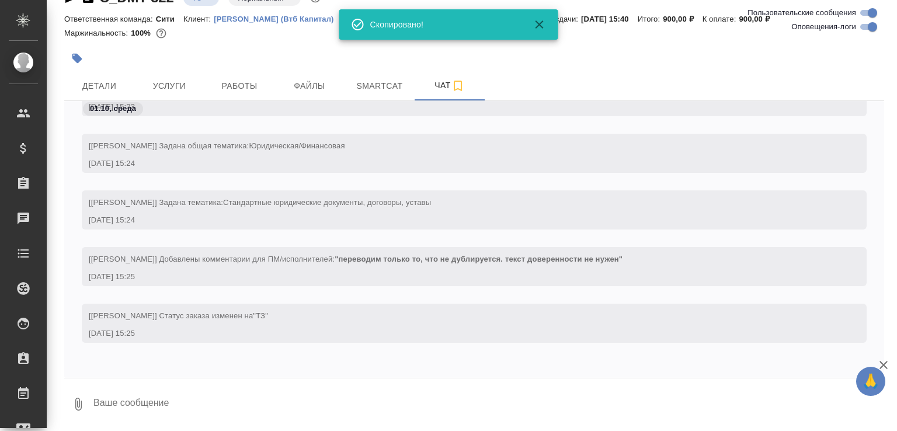
click at [199, 5] on body "🙏 .cls-1 fill:#fff; AWATERA [PERSON_NAME]malofeeva Клиенты Спецификации Заказы …" at bounding box center [448, 215] width 897 height 431
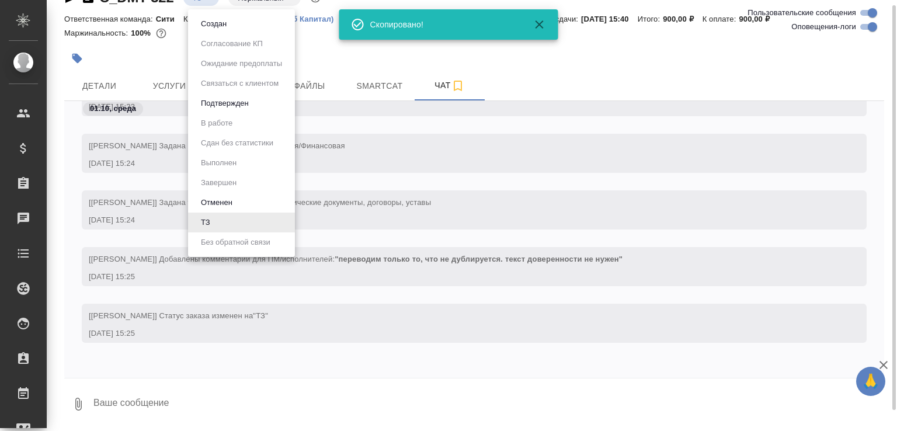
scroll to position [17, 0]
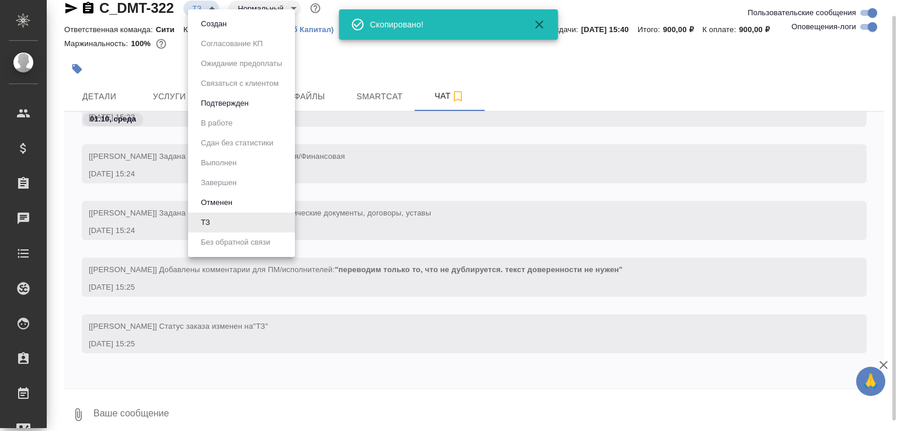
click at [199, 5] on div at bounding box center [448, 215] width 897 height 431
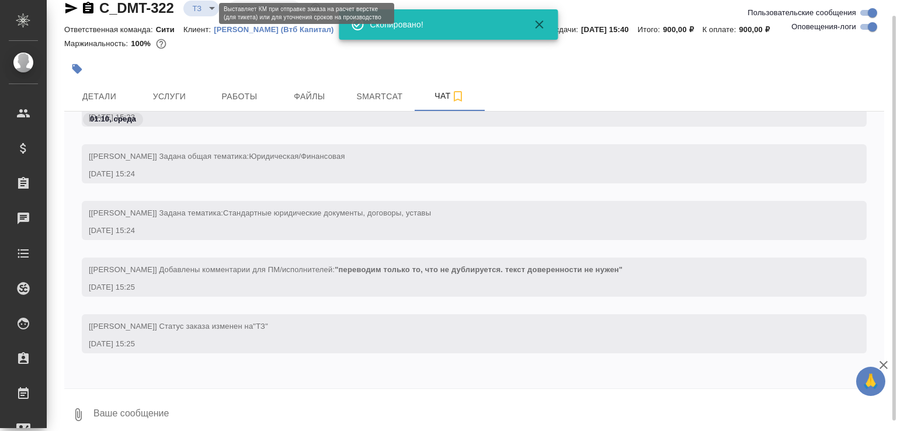
click at [203, 11] on body "🙏 .cls-1 fill:#fff; AWATERA [PERSON_NAME]malofeeva Клиенты Спецификации Заказы …" at bounding box center [448, 215] width 897 height 431
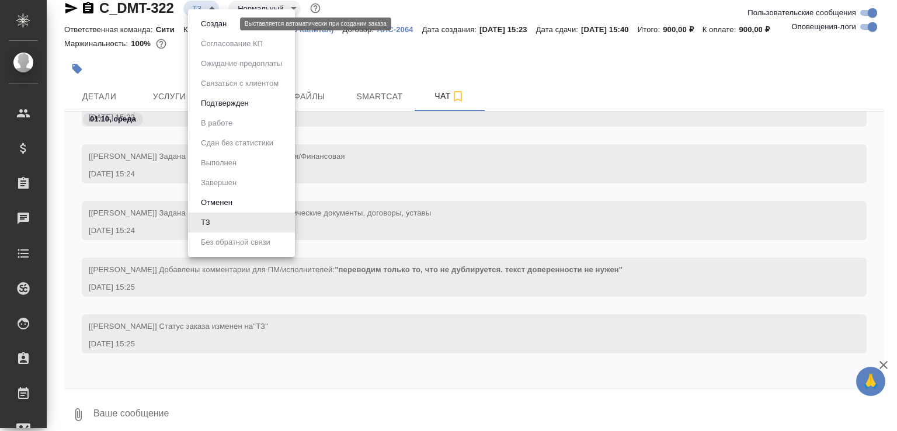
click at [217, 23] on button "Создан" at bounding box center [213, 24] width 33 height 13
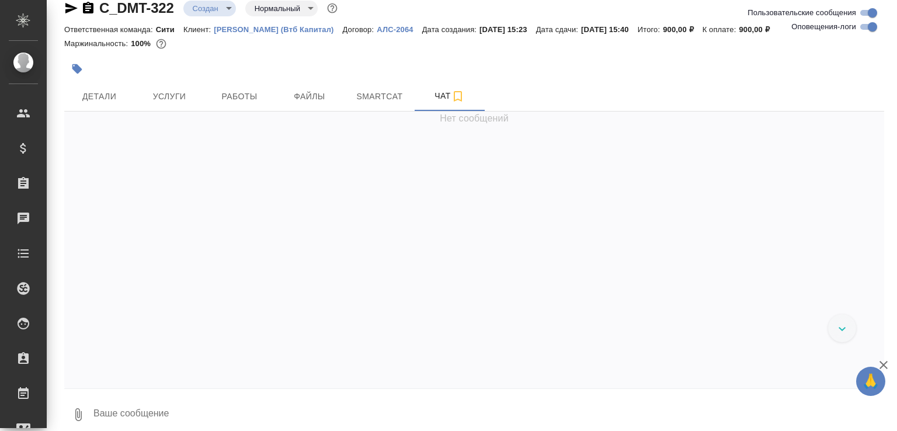
scroll to position [27, 0]
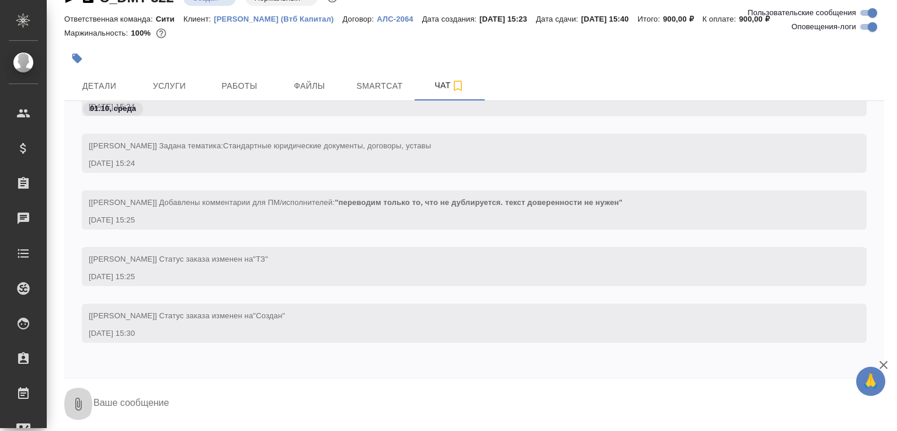
click at [80, 409] on icon "button" at bounding box center [78, 404] width 6 height 13
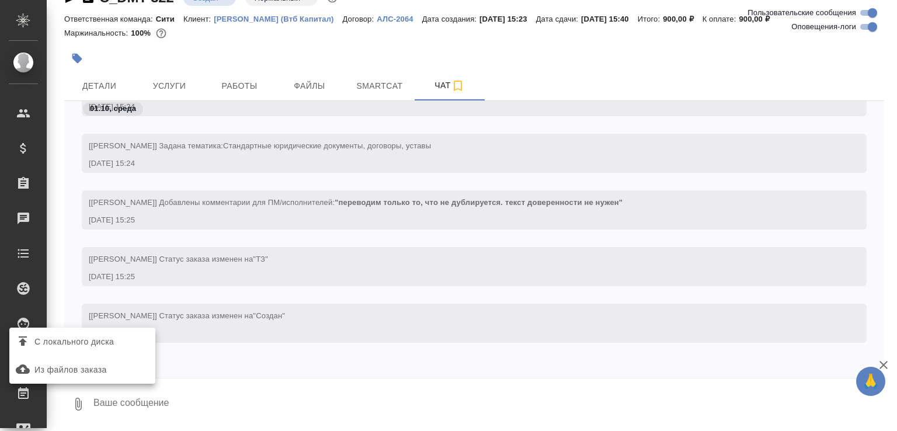
click at [99, 341] on span "С локального диска" at bounding box center [73, 342] width 79 height 15
click at [0, 0] on input "С локального диска" at bounding box center [0, 0] width 0 height 0
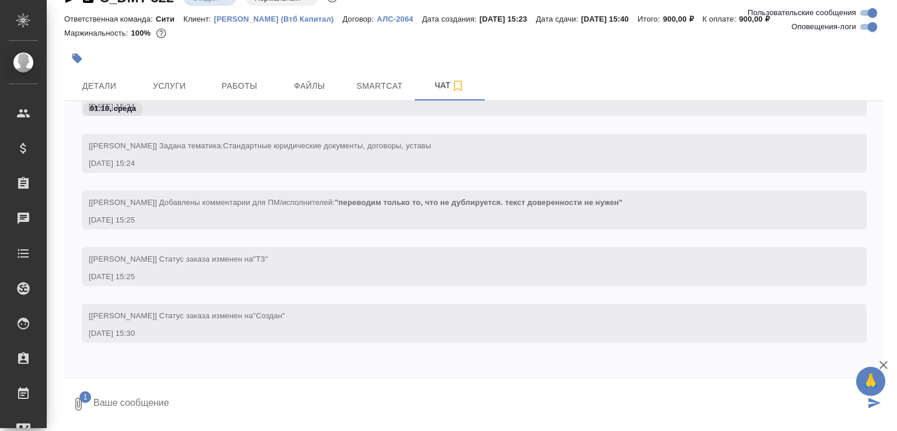
click at [178, 398] on textarea at bounding box center [478, 404] width 773 height 40
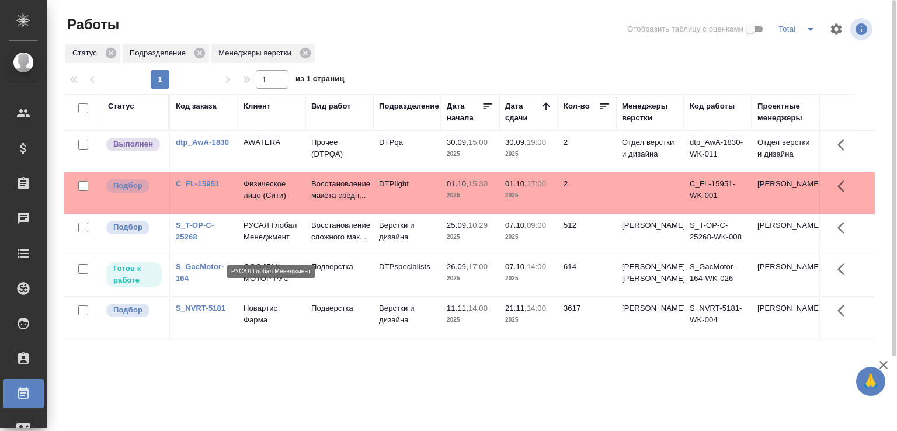
scroll to position [90, 0]
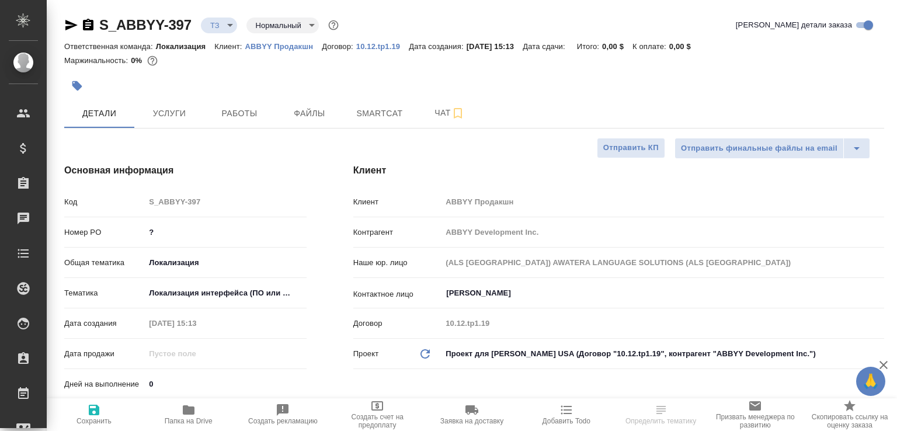
select select "RU"
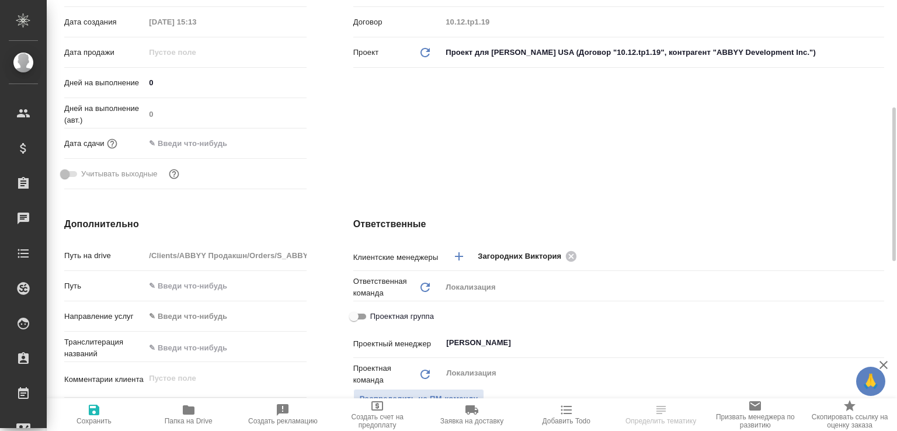
scroll to position [675, 0]
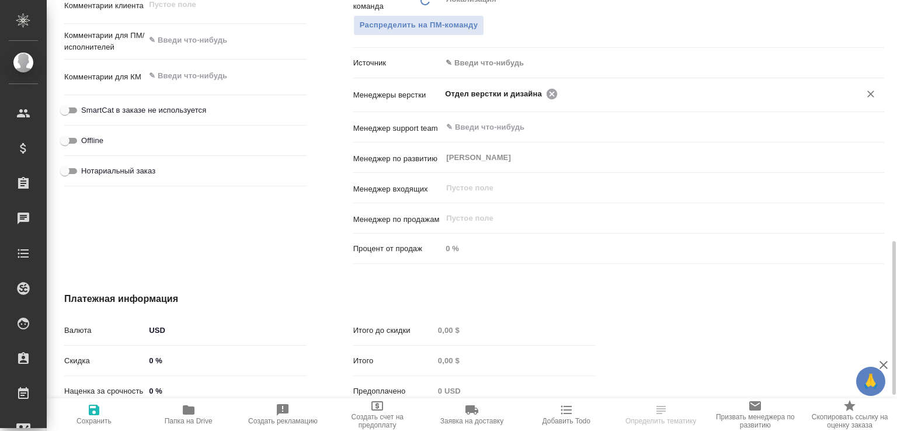
click at [548, 92] on icon at bounding box center [552, 94] width 13 height 13
click at [561, 92] on input "text" at bounding box center [701, 93] width 280 height 14
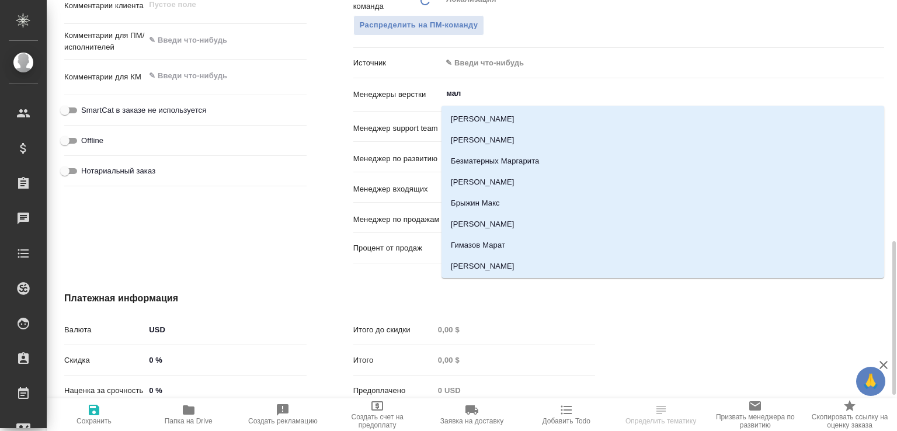
type input "мало"
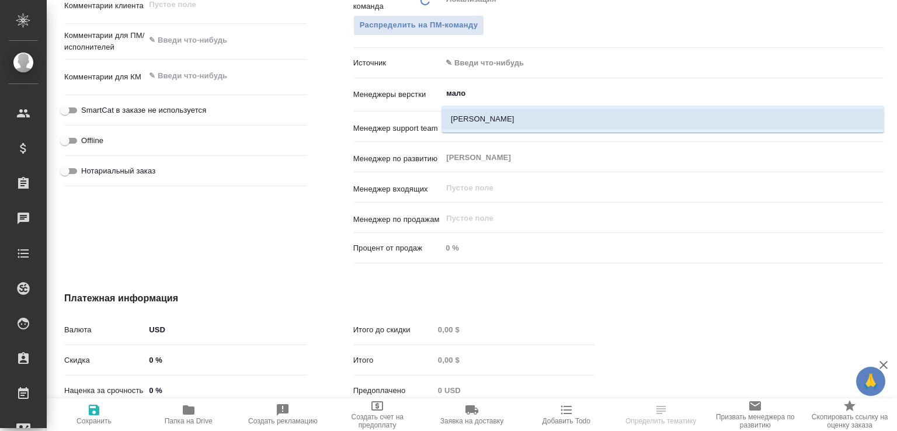
click at [491, 119] on li "[PERSON_NAME]" at bounding box center [663, 119] width 443 height 21
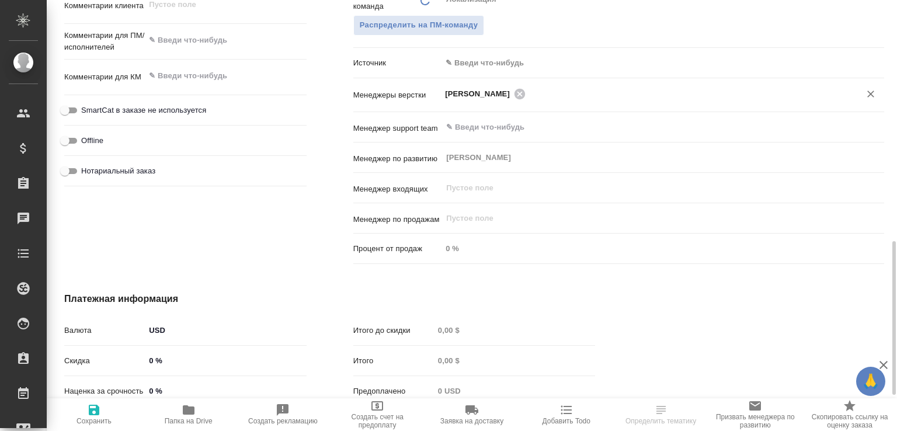
click at [95, 414] on icon "button" at bounding box center [94, 410] width 11 height 11
select select "RU"
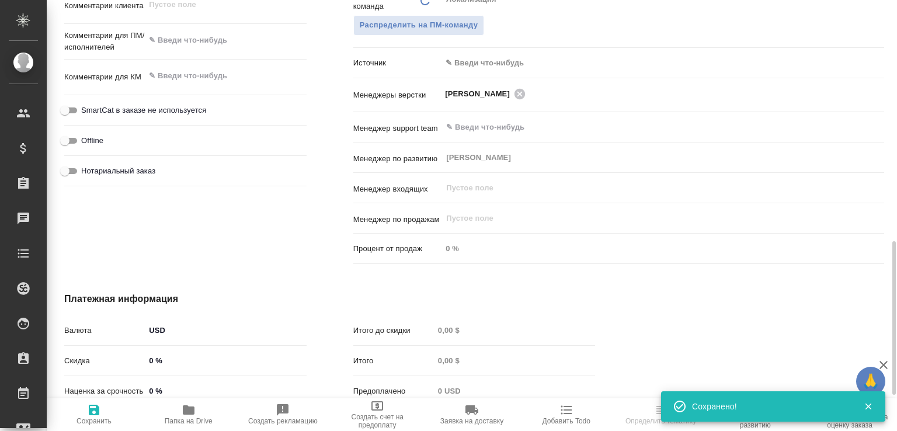
type textarea "x"
select select "RU"
type textarea "x"
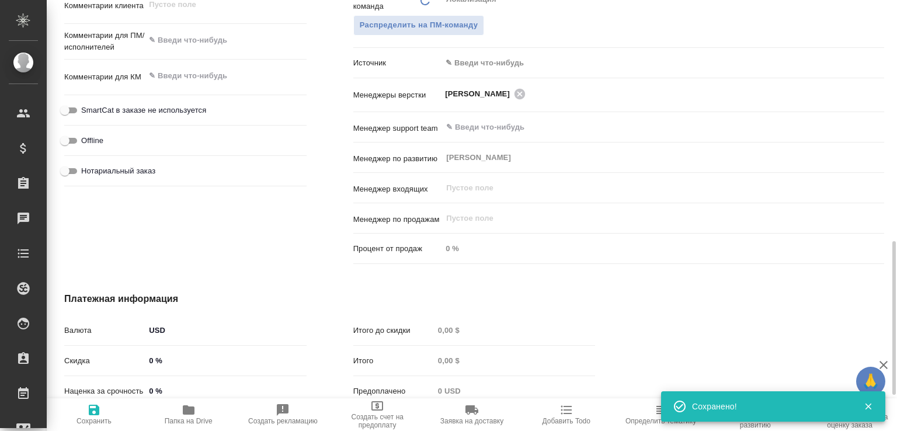
type textarea "x"
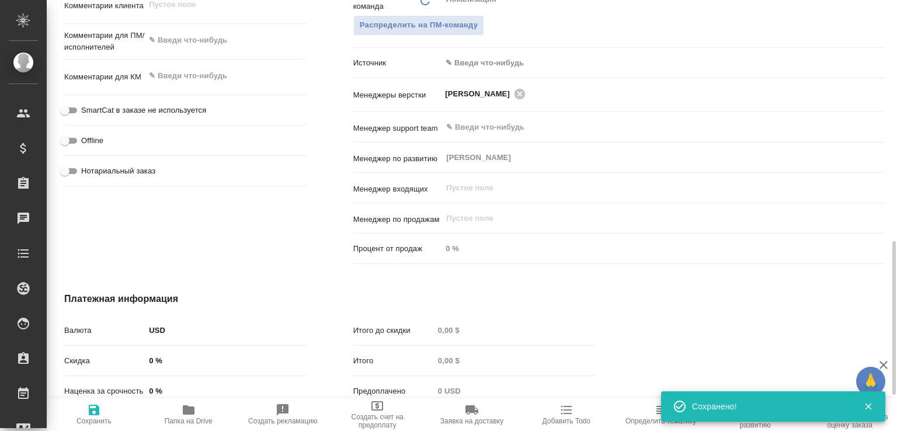
type textarea "x"
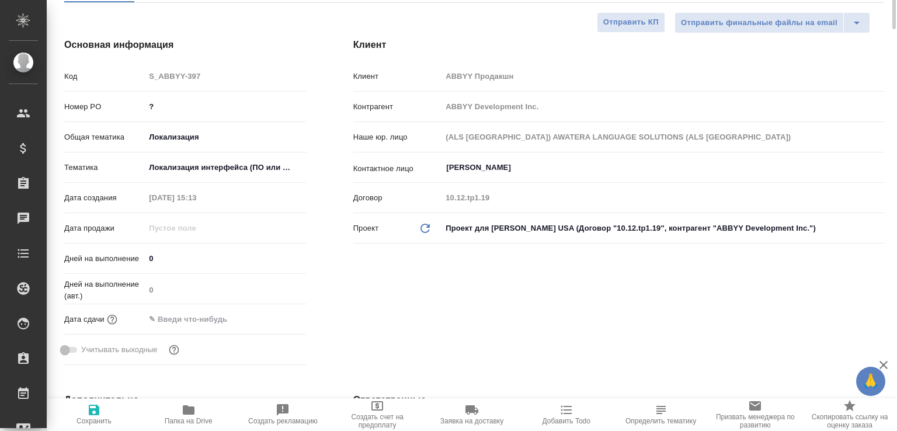
scroll to position [1, 0]
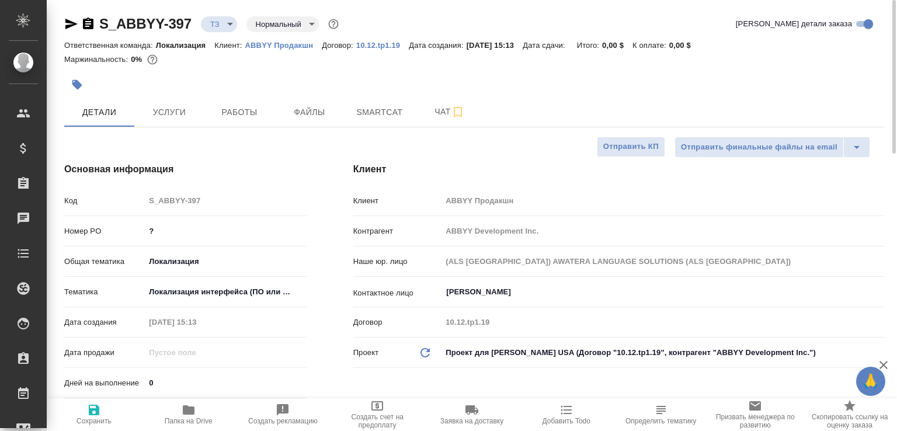
type textarea "x"
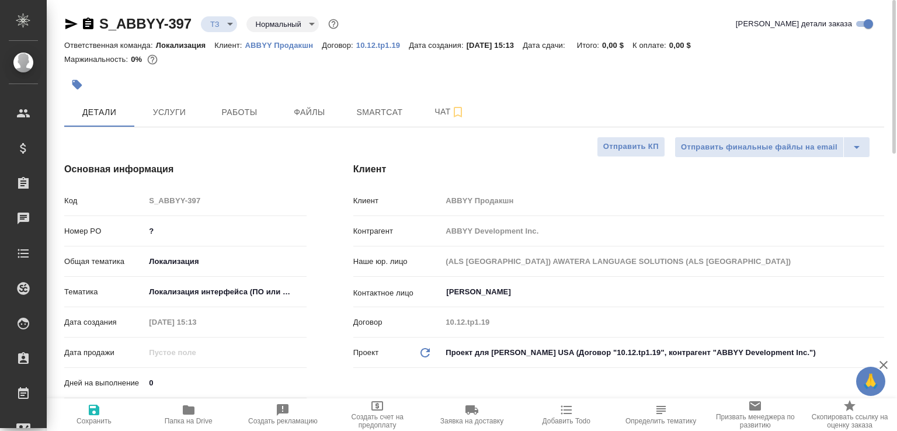
type textarea "x"
click at [196, 413] on span "Папка на Drive" at bounding box center [188, 414] width 81 height 22
type textarea "x"
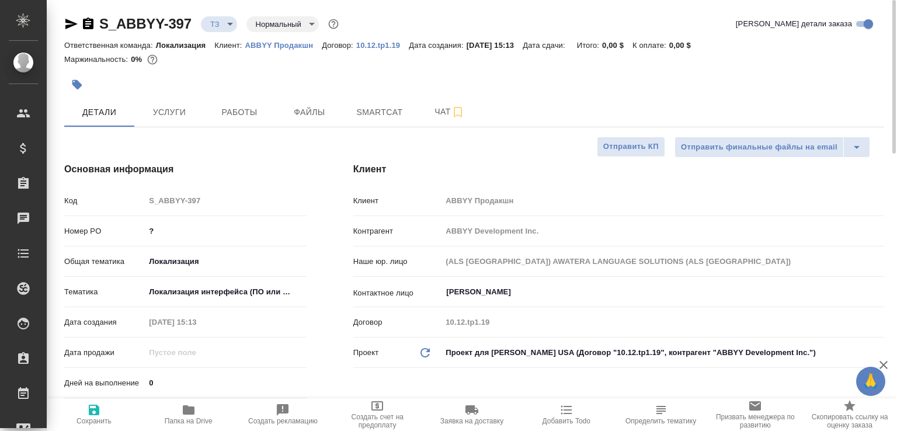
type textarea "x"
click at [83, 22] on icon "button" at bounding box center [88, 24] width 11 height 12
click at [89, 24] on icon "button" at bounding box center [88, 24] width 14 height 14
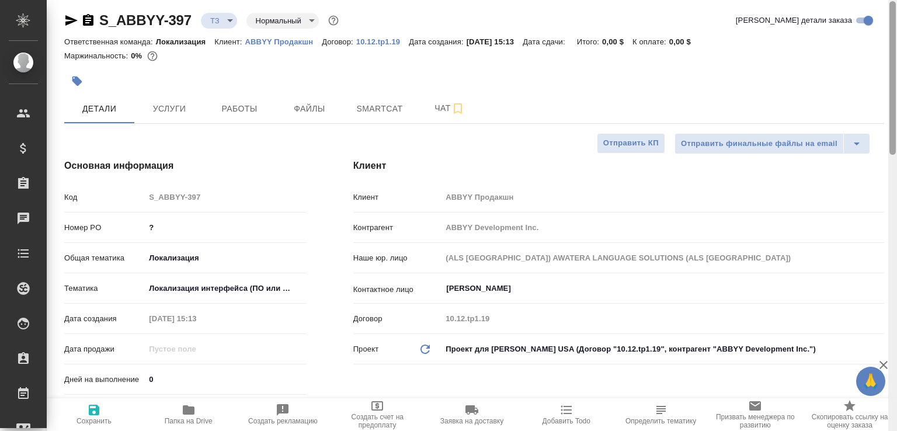
scroll to position [0, 0]
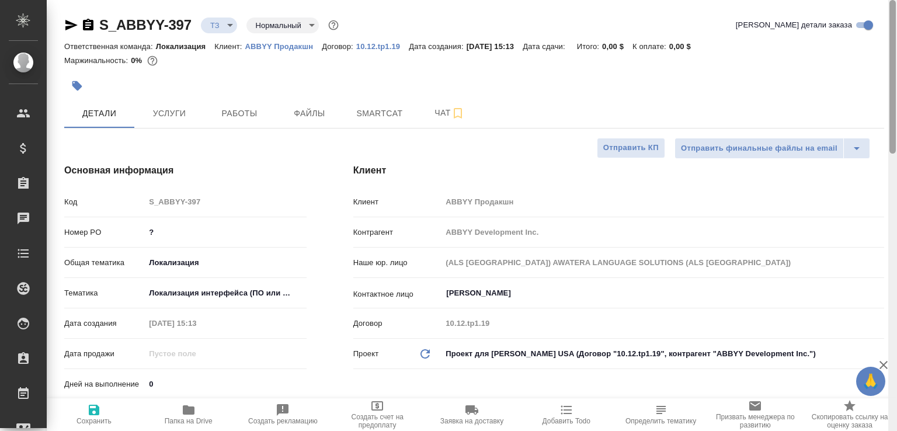
drag, startPoint x: 894, startPoint y: 337, endPoint x: 843, endPoint y: 1, distance: 339.9
click at [844, 2] on div "S_ABBYY-397 ТЗ tz Нормальный normal Кратко детали заказа Ответственная команда:…" at bounding box center [472, 215] width 851 height 431
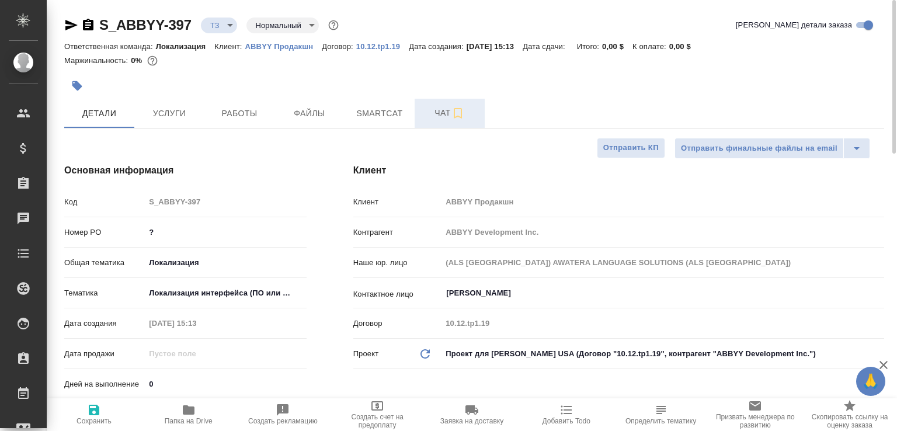
click at [429, 110] on span "Чат" at bounding box center [450, 113] width 56 height 15
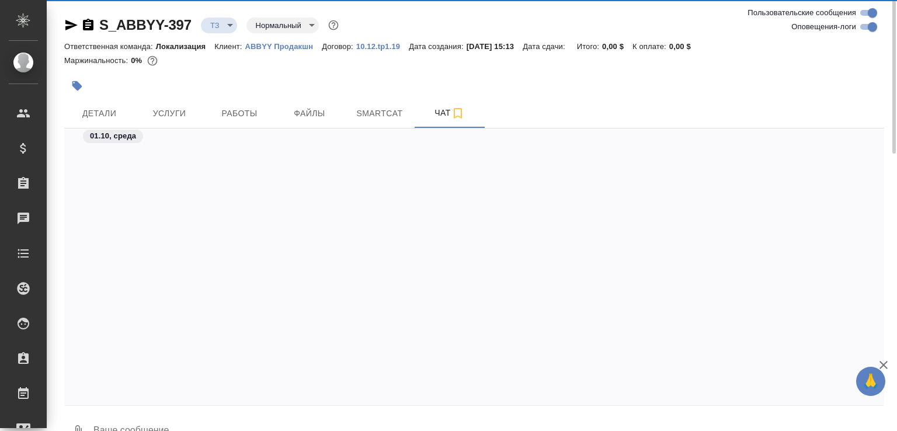
scroll to position [1122, 0]
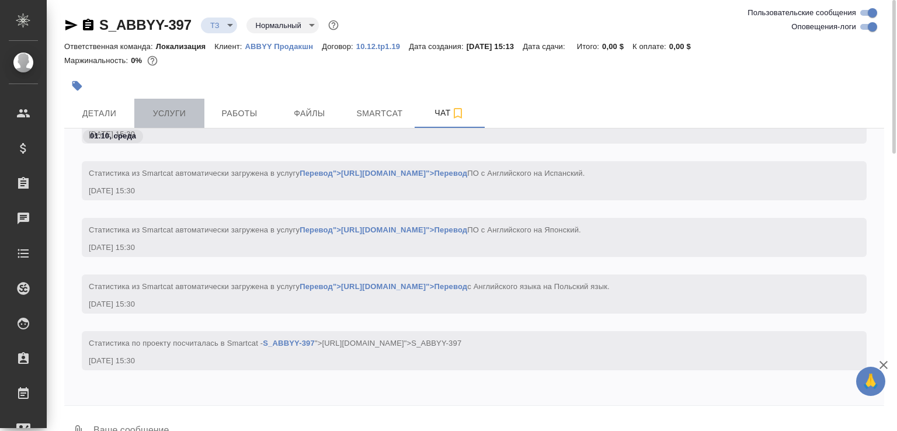
click at [173, 115] on span "Услуги" at bounding box center [169, 113] width 56 height 15
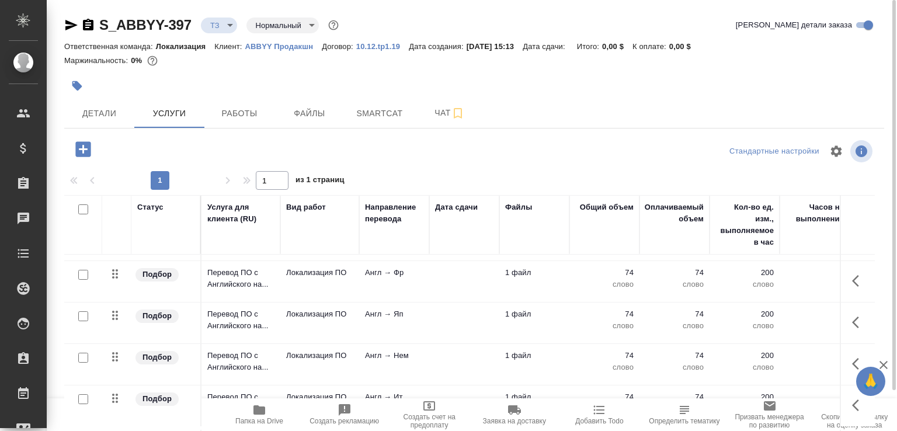
scroll to position [45, 0]
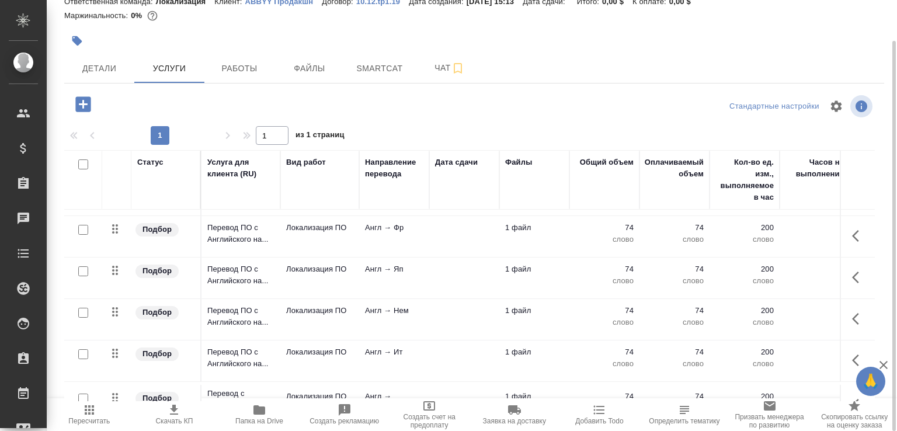
click at [882, 365] on icon "button" at bounding box center [884, 365] width 14 height 14
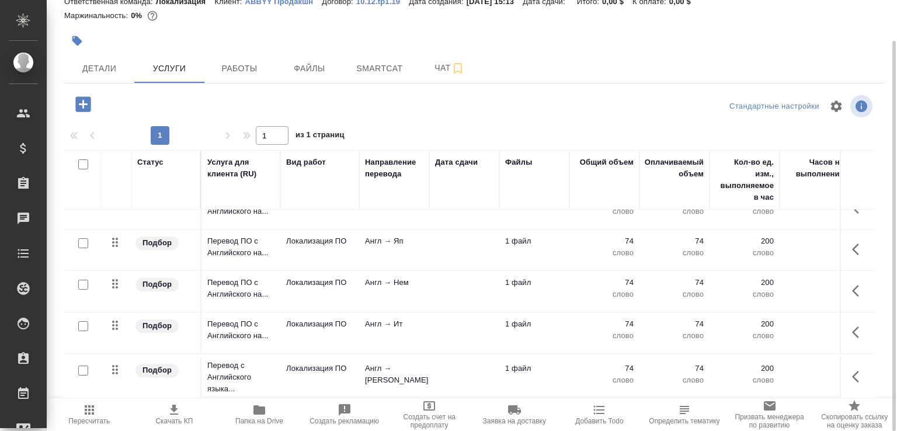
scroll to position [160, 0]
click at [422, 77] on button "Чат" at bounding box center [450, 68] width 70 height 29
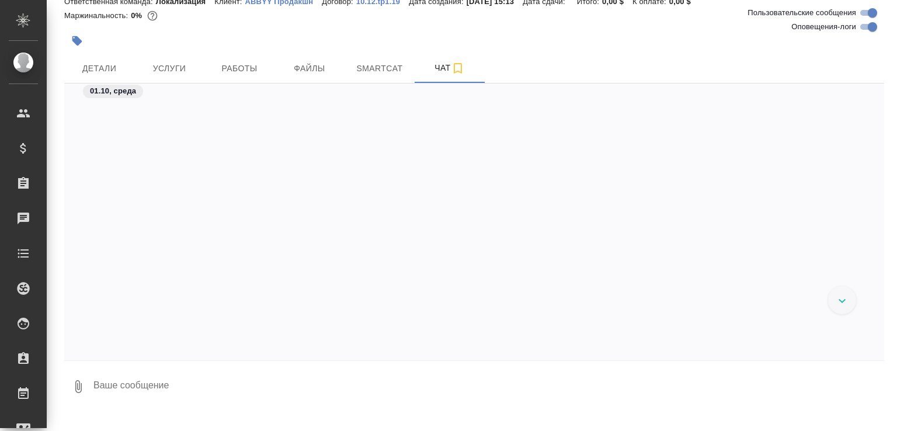
scroll to position [130, 0]
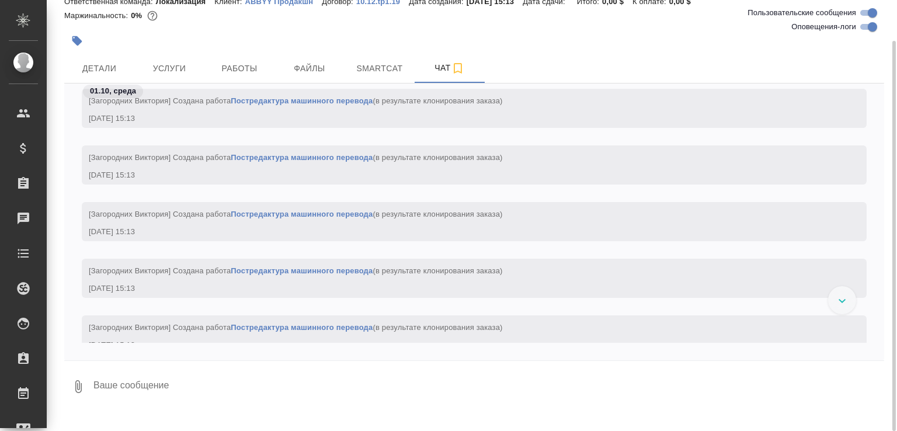
click at [161, 413] on div "S_ABBYY-397 ТЗ tz Нормальный normal Ответственная команда: Локализация Клиент: …" at bounding box center [472, 215] width 851 height 431
click at [161, 404] on textarea at bounding box center [488, 387] width 792 height 40
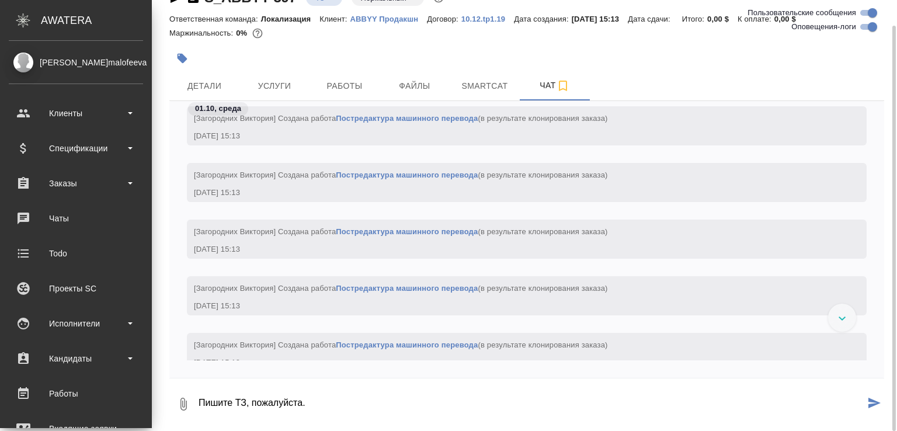
scroll to position [27, 0]
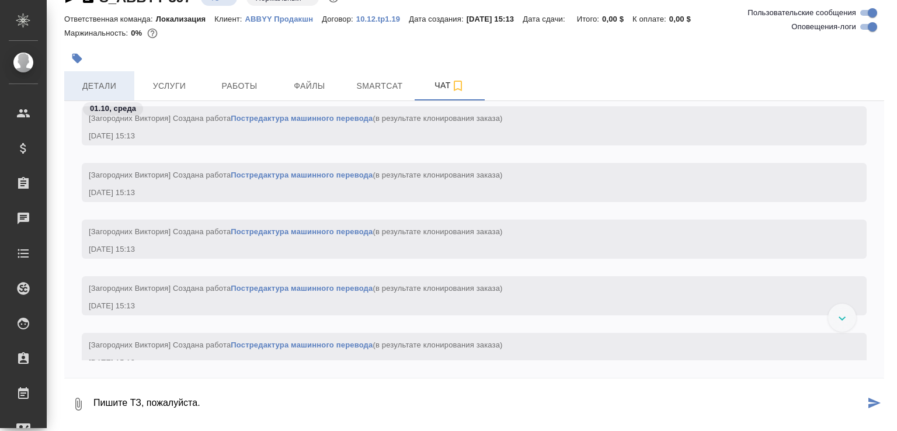
type textarea "Пишите ТЗ, пожалуйста."
click at [94, 77] on button "Детали" at bounding box center [99, 85] width 70 height 29
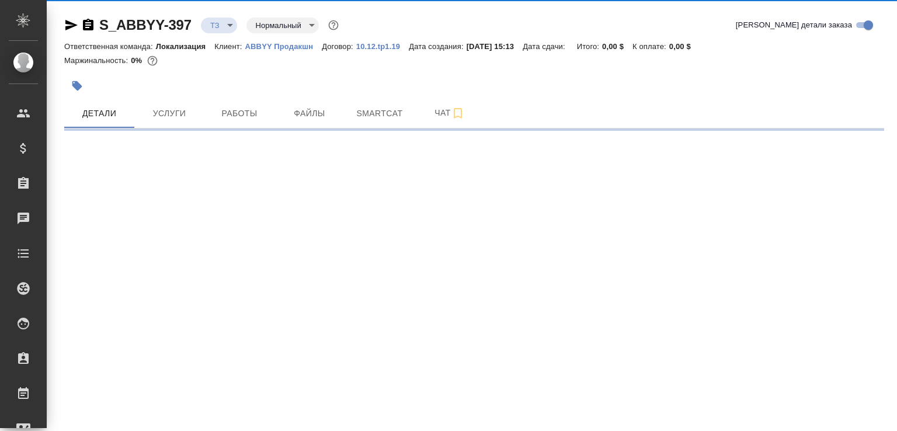
select select "RU"
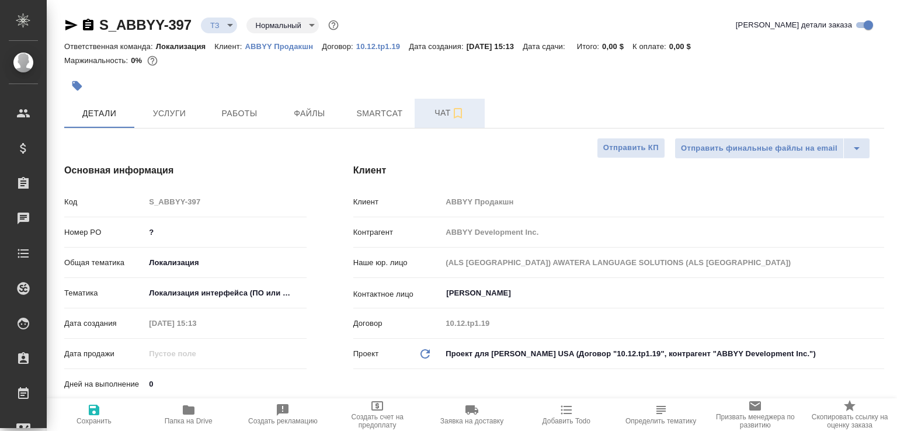
click at [446, 116] on span "Чат" at bounding box center [450, 113] width 56 height 15
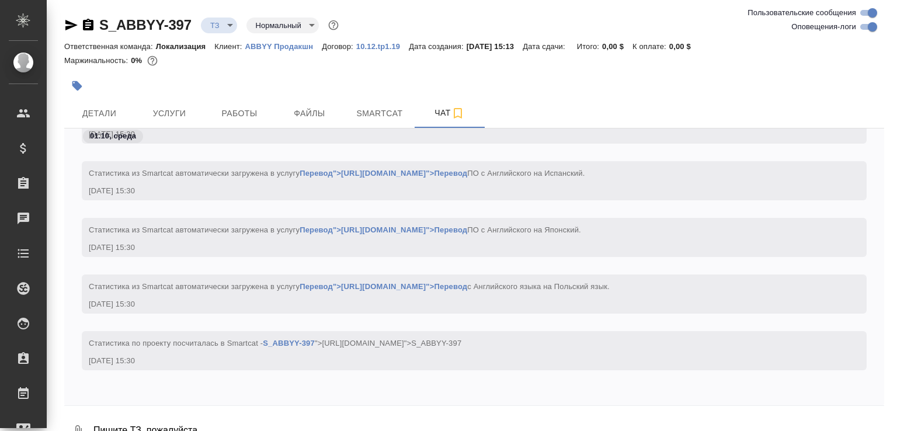
click at [242, 427] on textarea "Пишите ТЗ, пожалуйста." at bounding box center [488, 432] width 792 height 40
click at [71, 421] on button "0" at bounding box center [78, 432] width 28 height 40
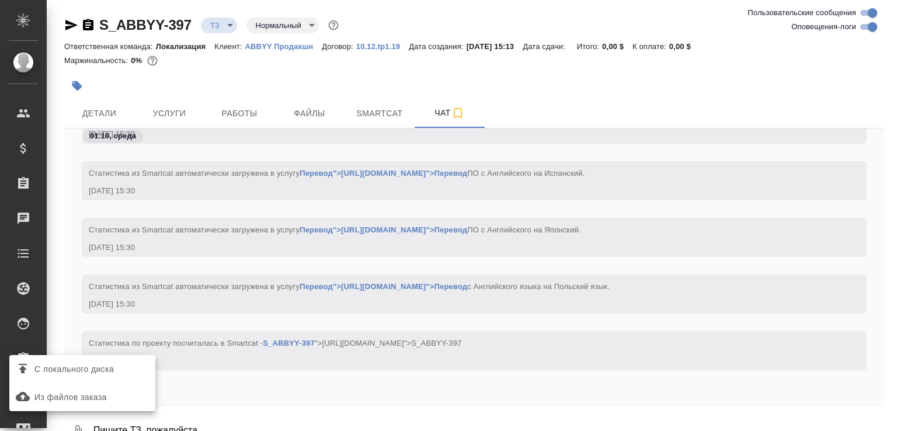
click at [103, 366] on span "С локального диска" at bounding box center [73, 369] width 79 height 15
click at [0, 0] on input "С локального диска" at bounding box center [0, 0] width 0 height 0
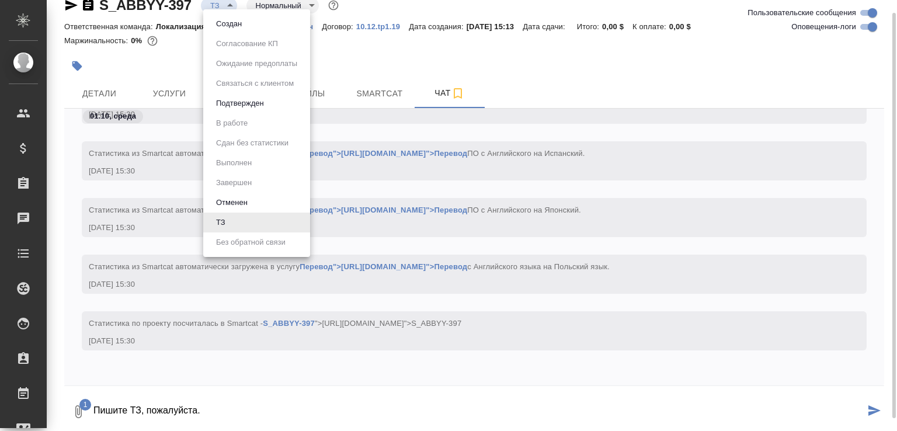
click at [231, 9] on body ".cls-1 fill:#fff; AWATERA Малофеева Екатерина e.malofeeva Клиенты Спецификации …" at bounding box center [448, 215] width 897 height 431
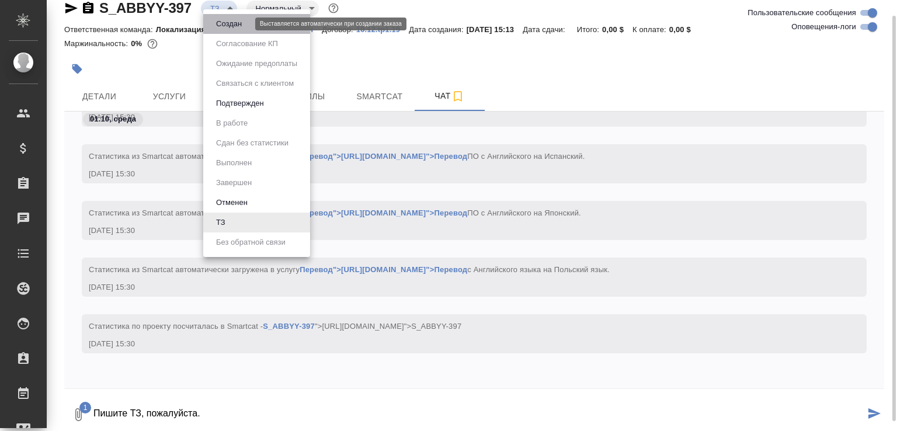
drag, startPoint x: 233, startPoint y: 19, endPoint x: 271, endPoint y: 94, distance: 83.9
click at [234, 19] on button "Создан" at bounding box center [229, 24] width 33 height 13
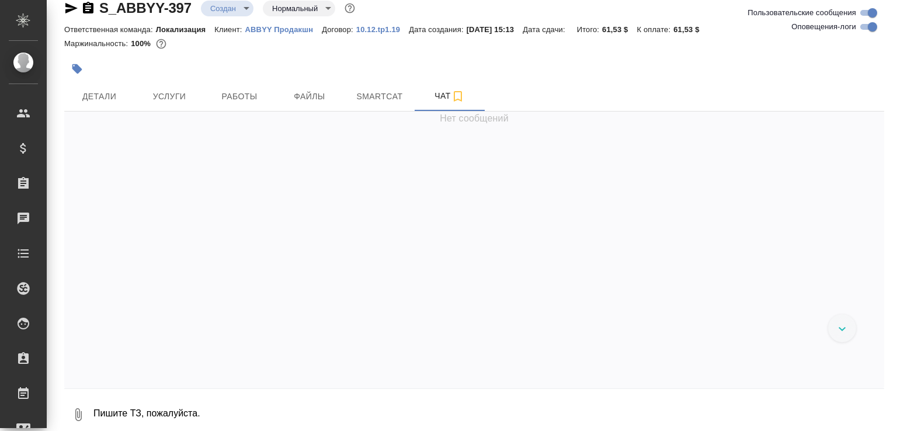
scroll to position [1180, 0]
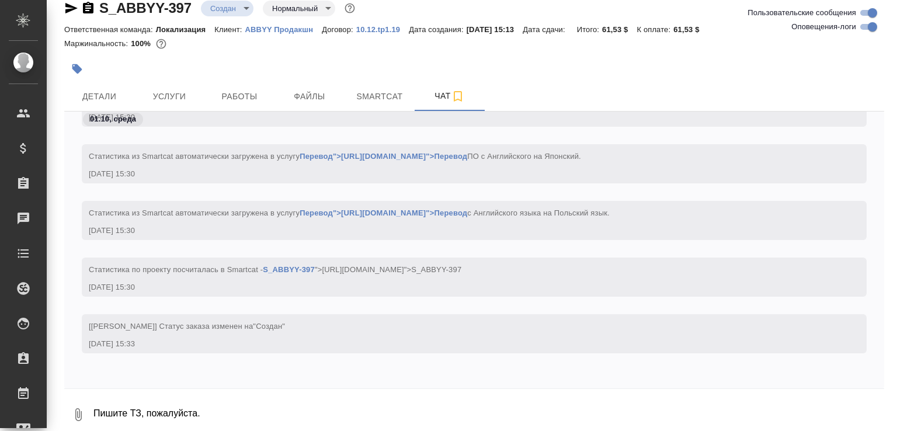
click at [272, 421] on textarea "Пишите ТЗ, пожалуйста." at bounding box center [488, 415] width 792 height 40
click at [77, 405] on button "0" at bounding box center [78, 415] width 28 height 40
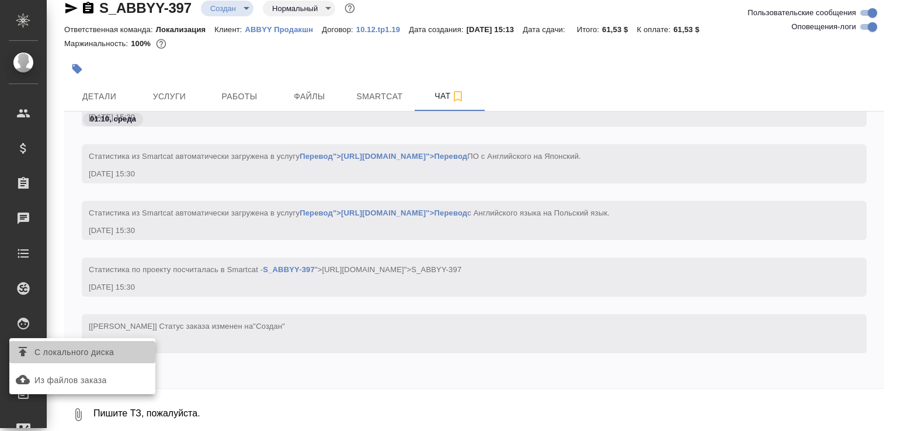
click at [123, 349] on span "С локального диска" at bounding box center [82, 352] width 137 height 15
click at [0, 0] on input "С локального диска" at bounding box center [0, 0] width 0 height 0
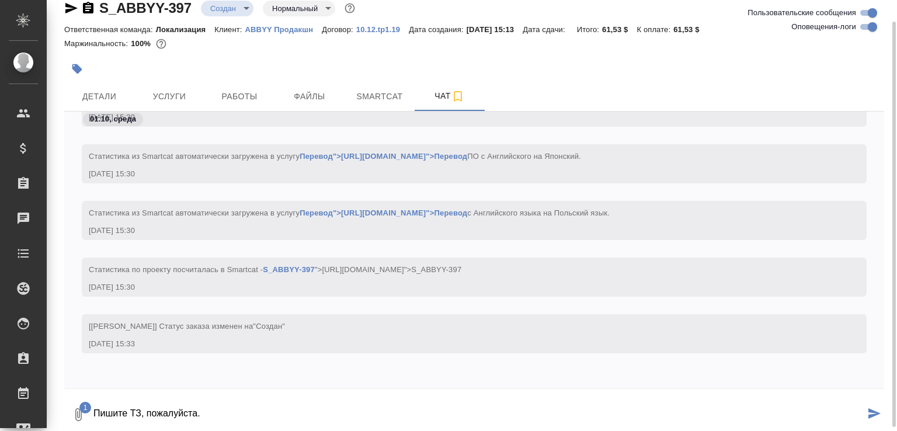
scroll to position [20, 0]
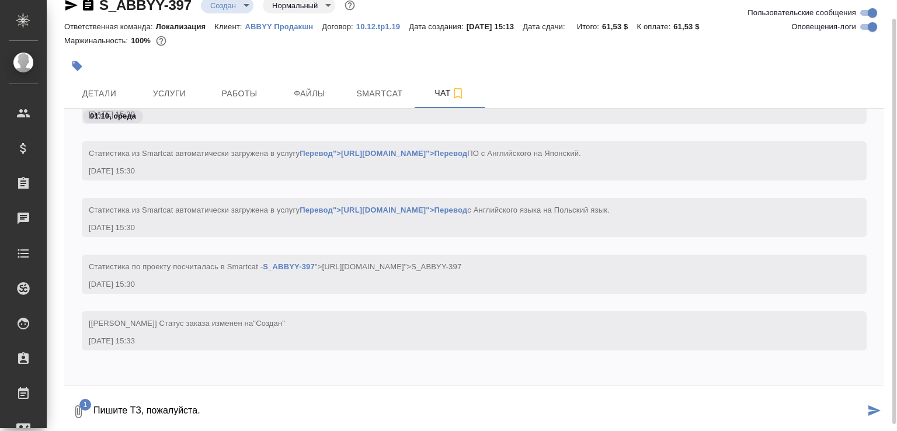
click at [234, 411] on textarea "Пишите ТЗ, пожалуйста." at bounding box center [478, 412] width 773 height 40
type textarea "Пишите ТЗ, пожалуйста."
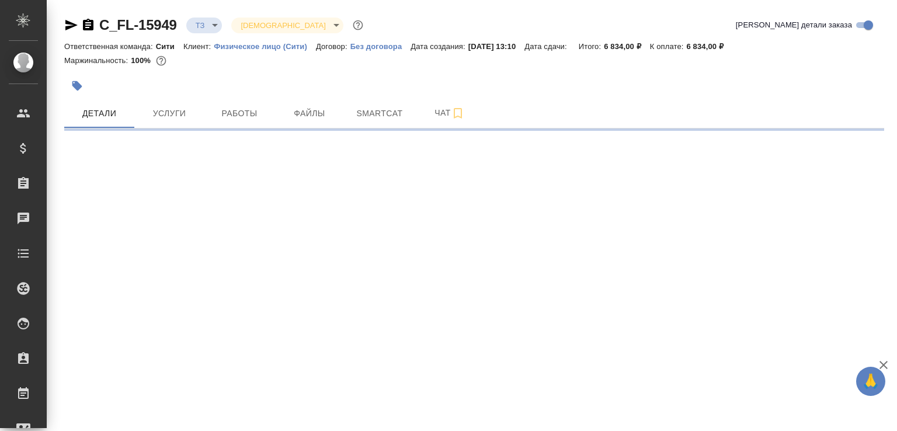
select select "RU"
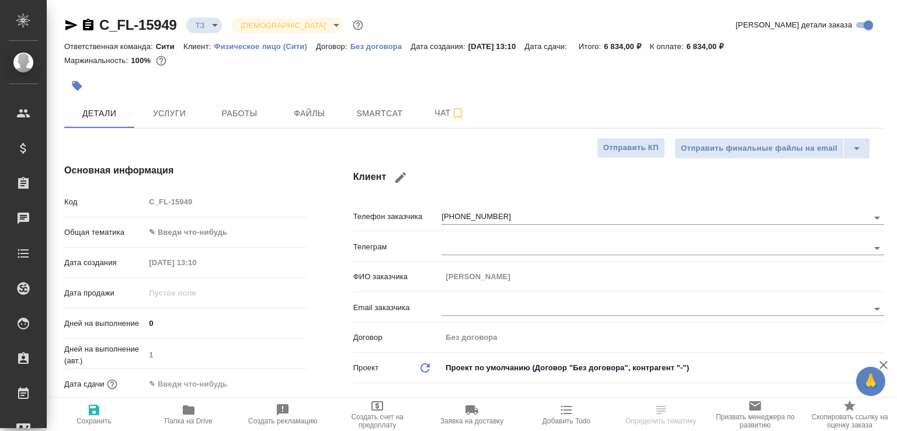
type textarea "x"
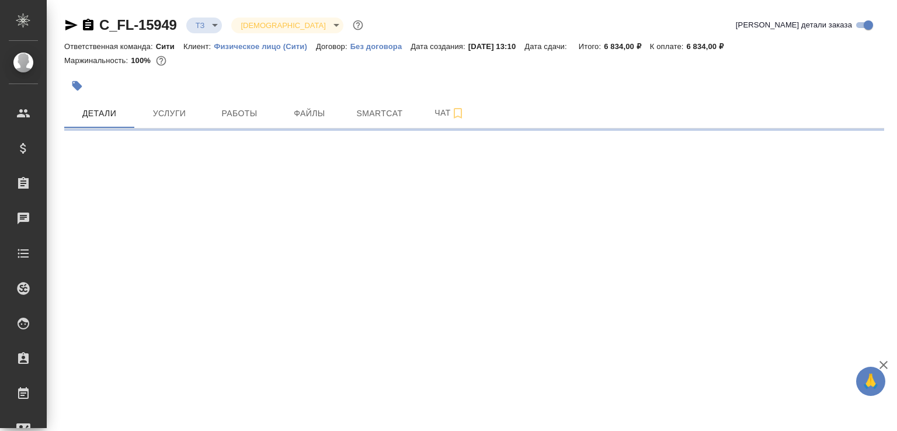
select select "RU"
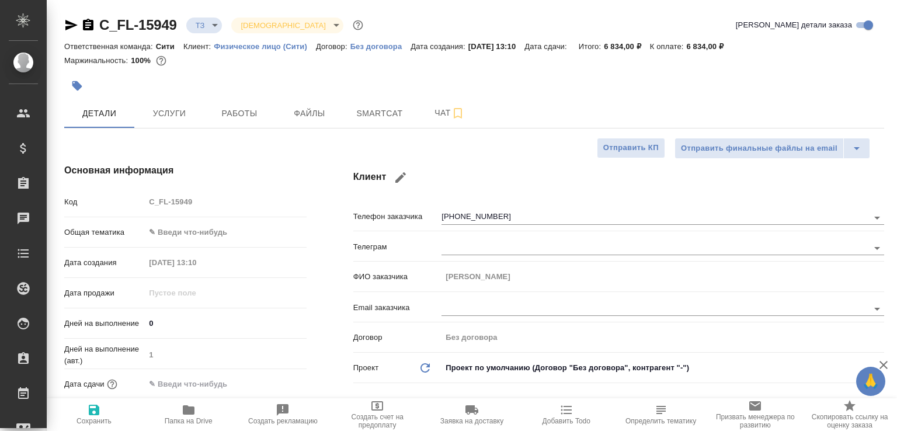
type textarea "x"
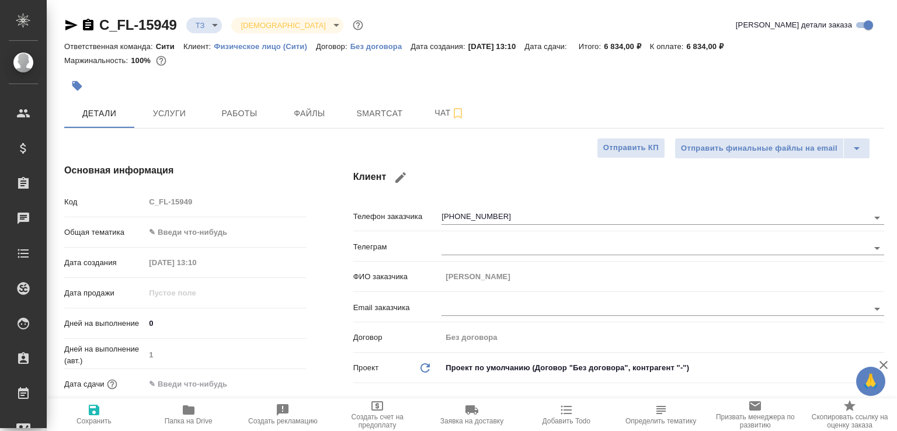
type textarea "x"
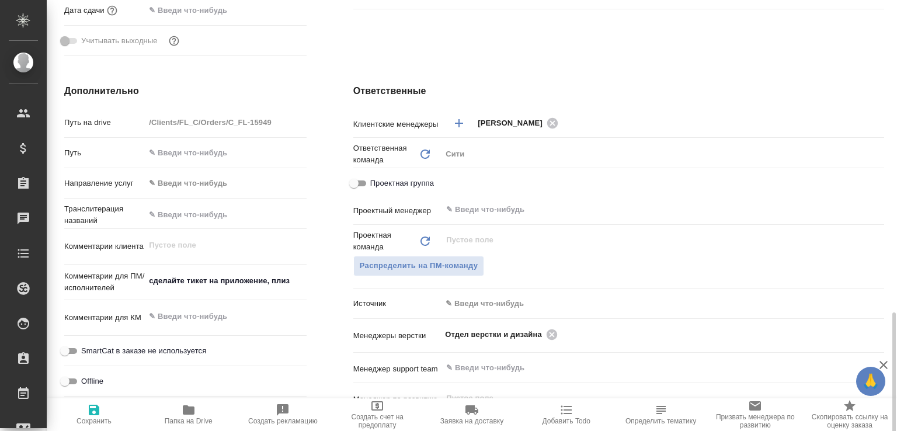
scroll to position [499, 0]
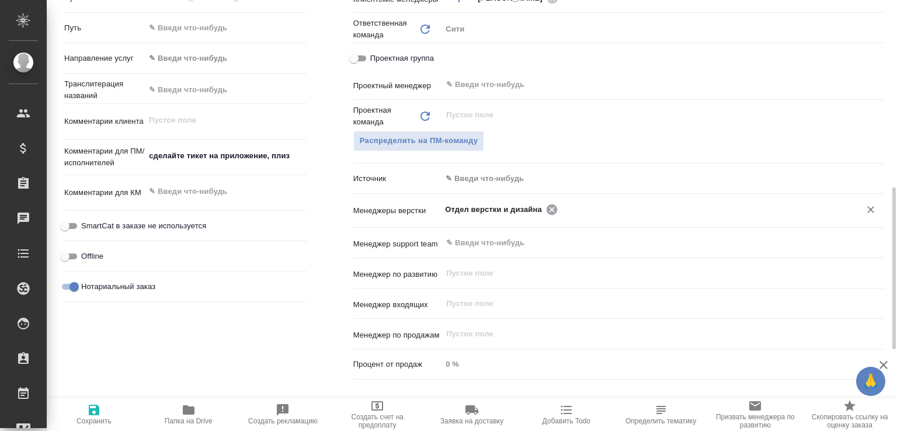
click at [547, 211] on icon at bounding box center [552, 209] width 11 height 11
type textarea "x"
click at [561, 211] on input "text" at bounding box center [701, 209] width 280 height 14
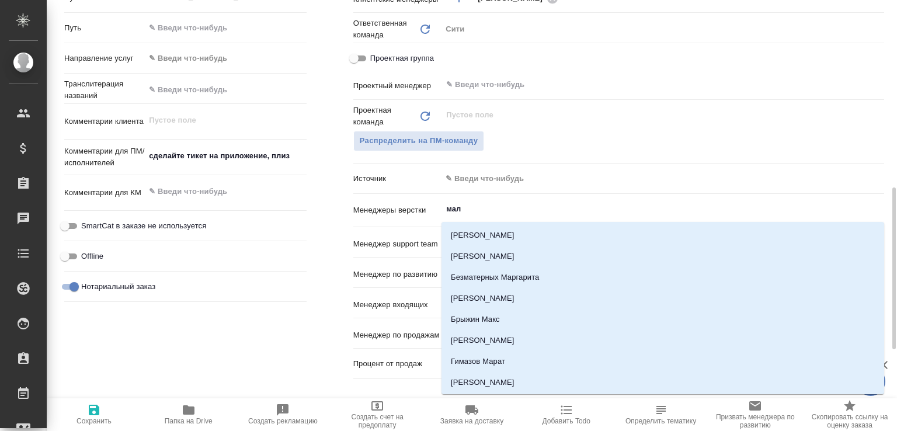
type input "мало"
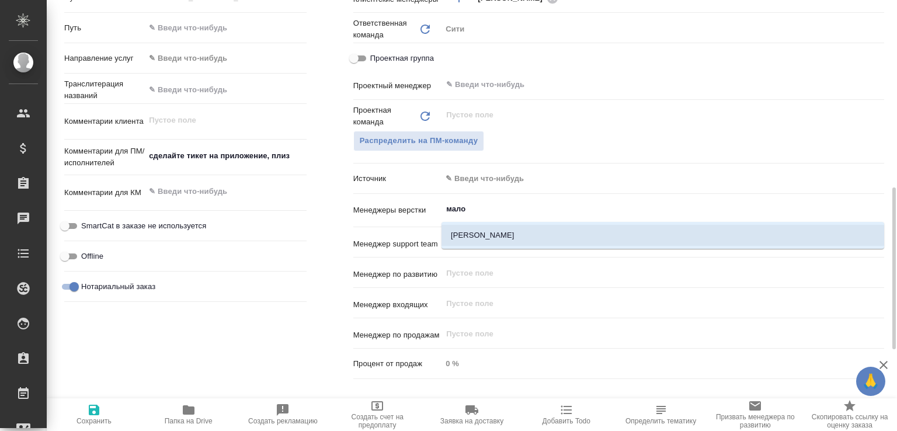
click at [512, 233] on li "[PERSON_NAME]" at bounding box center [663, 235] width 443 height 21
type textarea "x"
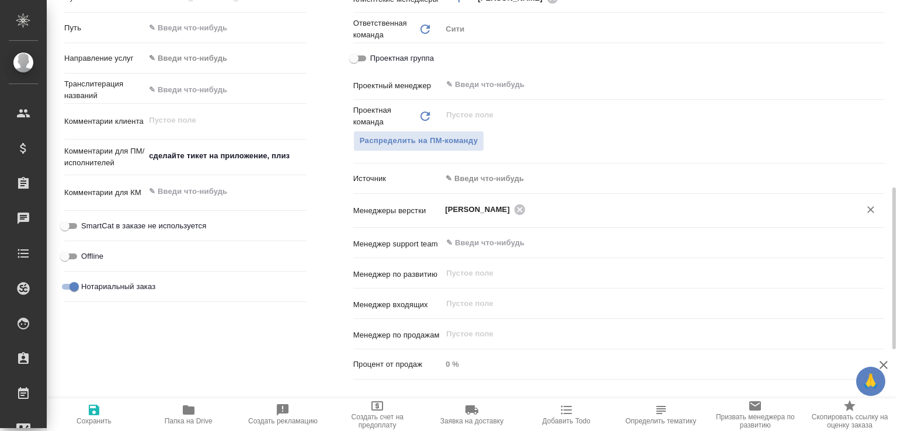
click at [111, 409] on span "Сохранить" at bounding box center [94, 414] width 81 height 22
type textarea "x"
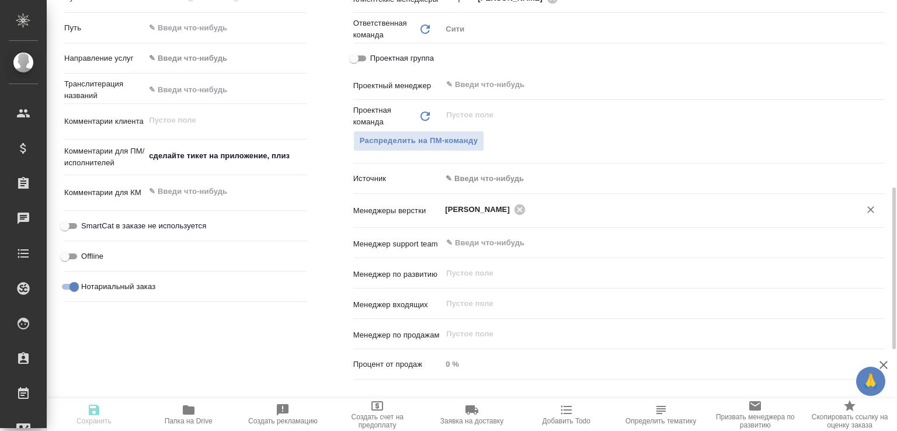
type textarea "x"
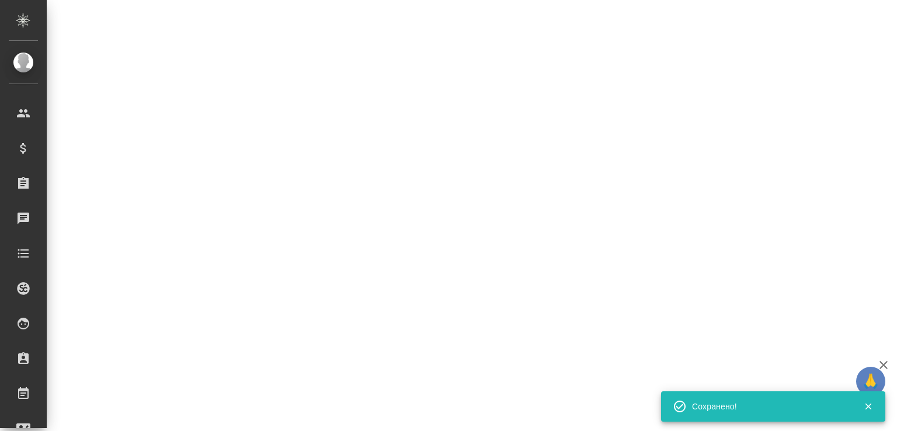
select select "RU"
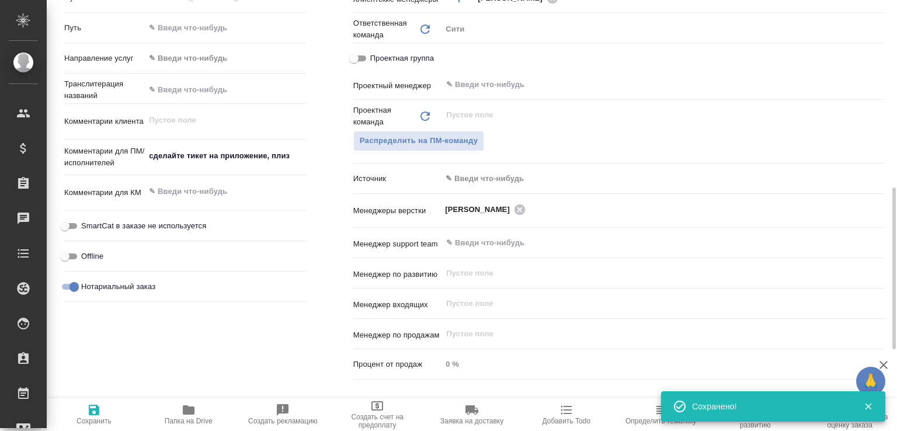
type textarea "x"
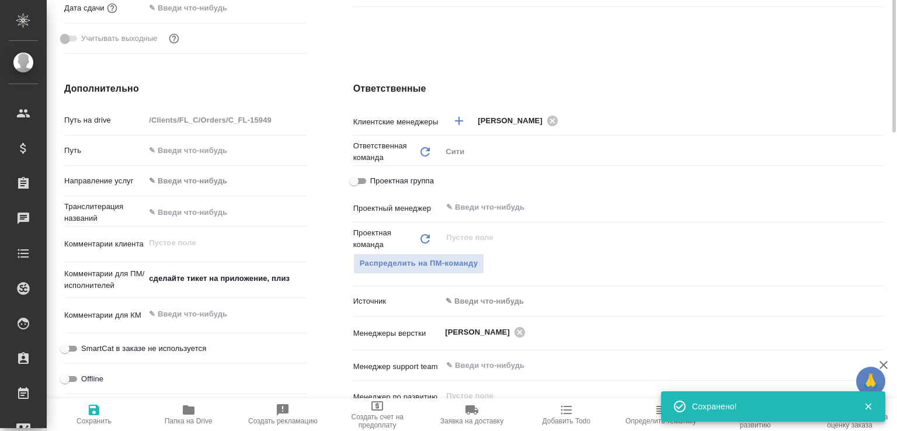
scroll to position [252, 0]
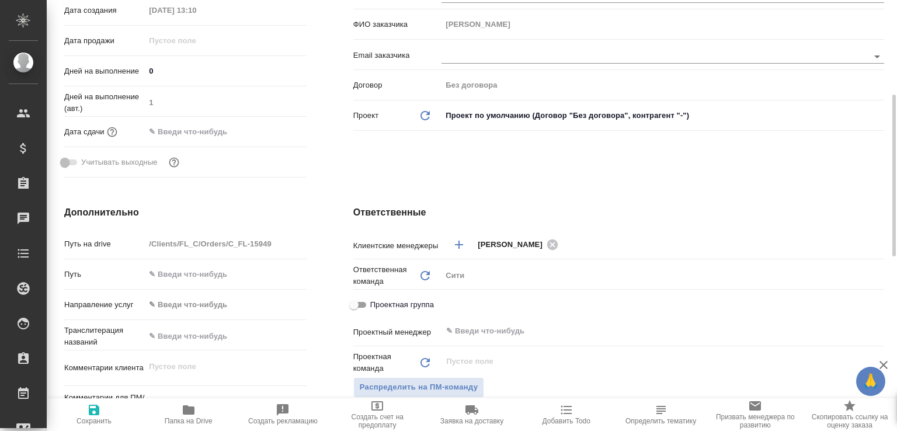
type textarea "x"
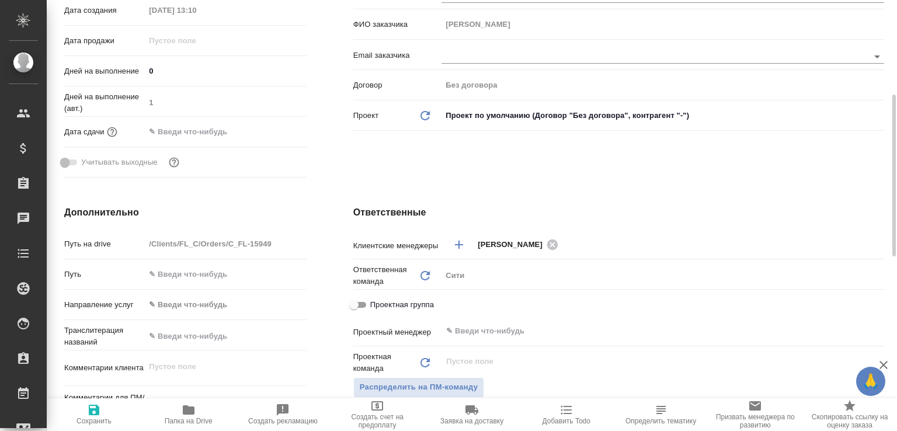
type textarea "x"
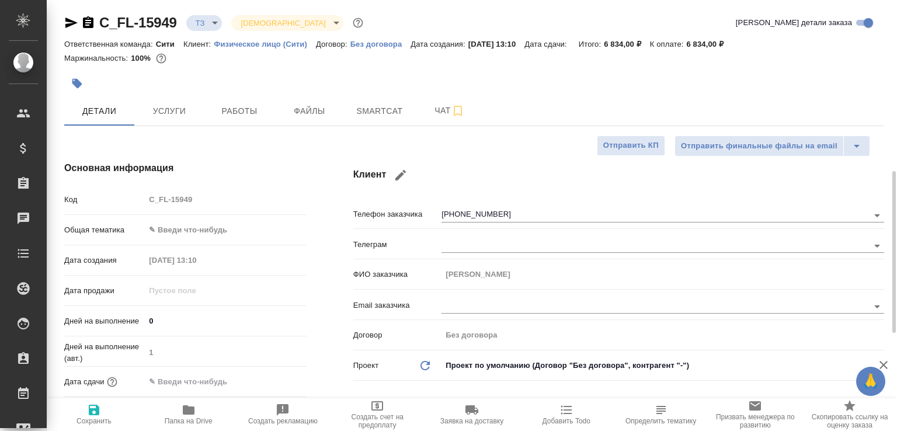
scroll to position [0, 0]
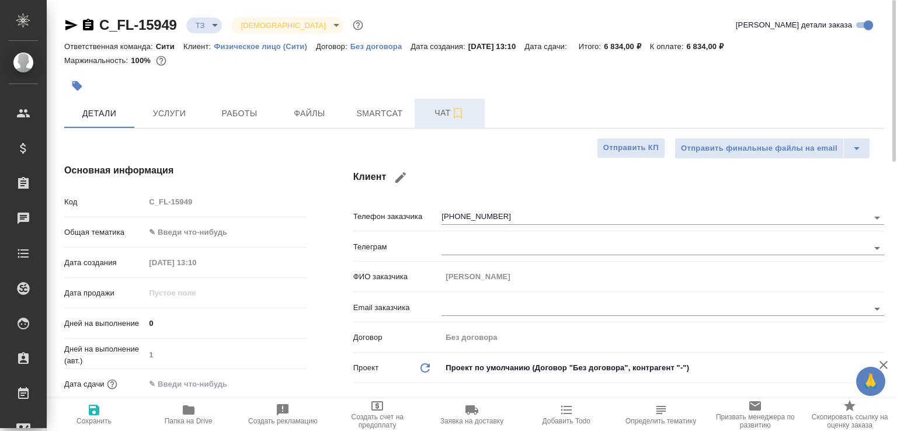
click at [441, 116] on span "Чат" at bounding box center [450, 113] width 56 height 15
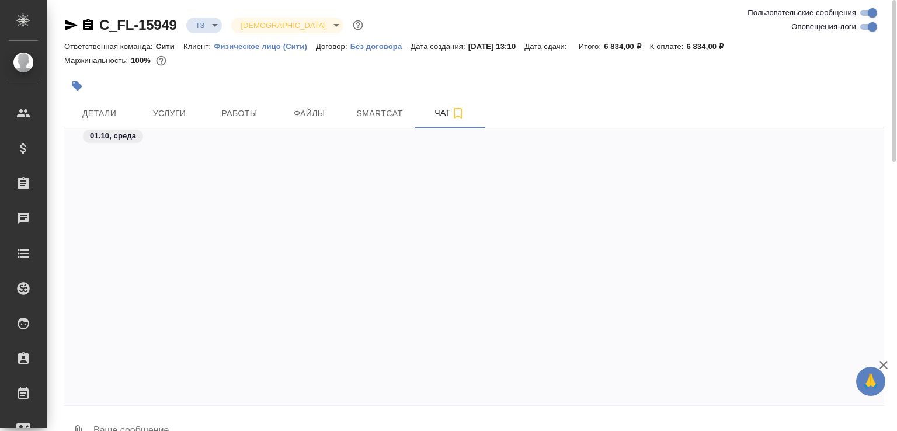
scroll to position [896, 0]
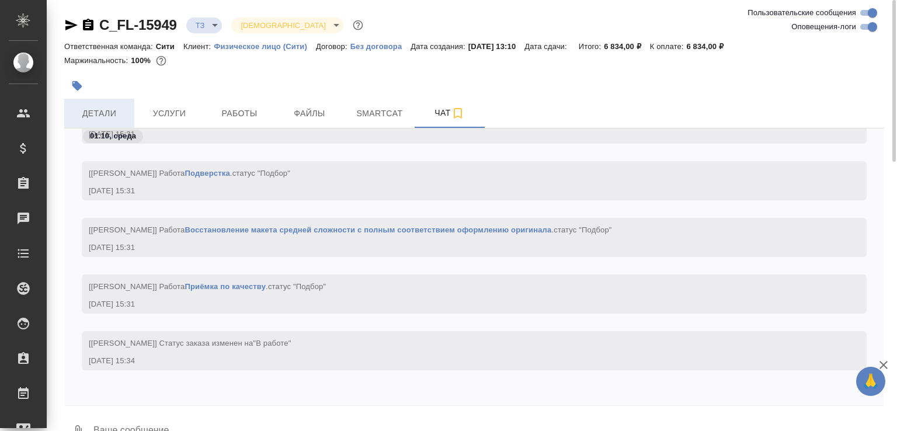
click at [117, 109] on span "Детали" at bounding box center [99, 113] width 56 height 15
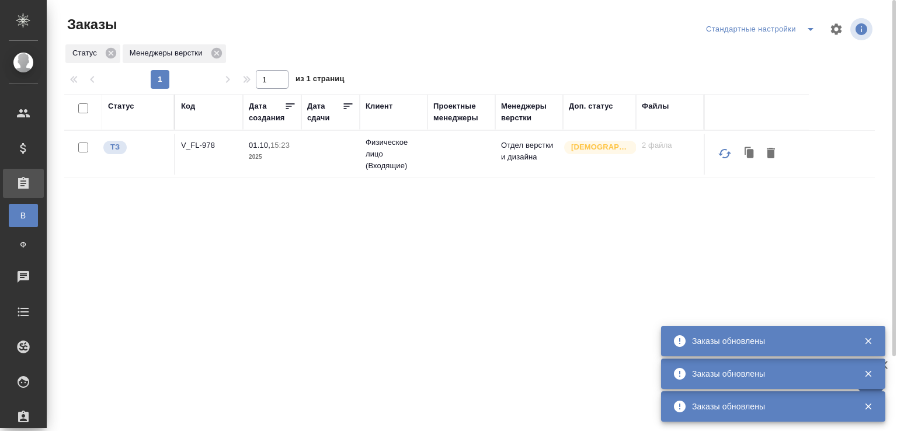
click at [191, 143] on p "V_FL-978" at bounding box center [209, 146] width 56 height 12
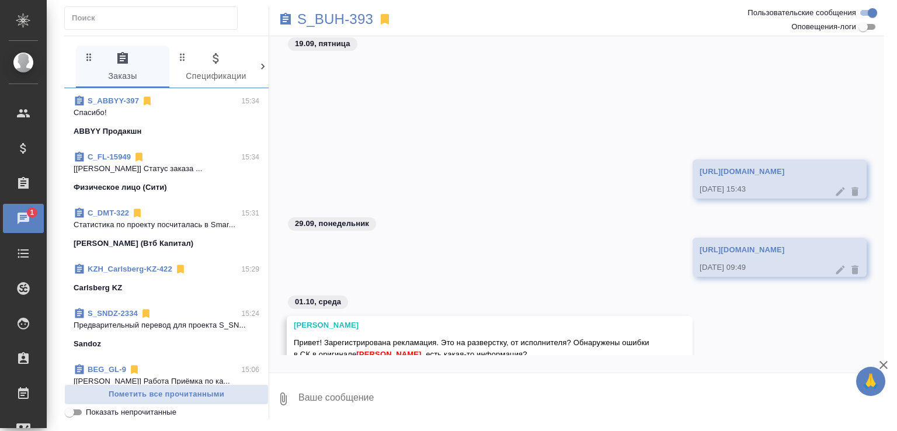
scroll to position [150, 0]
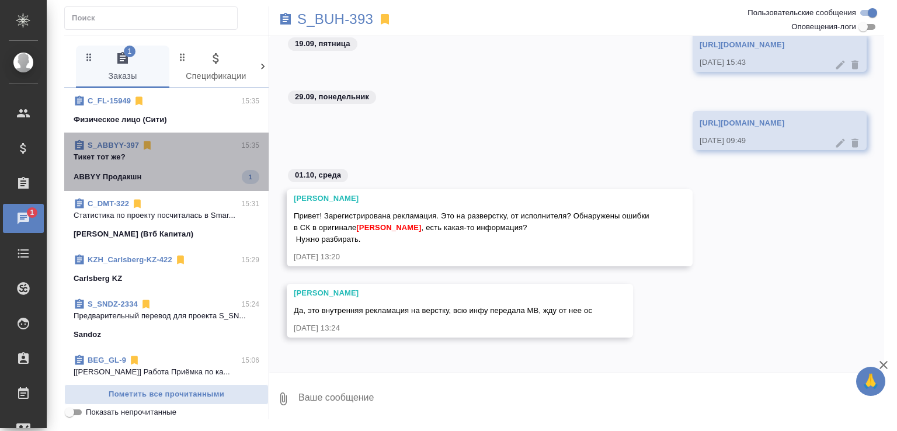
click at [168, 152] on p "Тикет тот же?" at bounding box center [167, 157] width 186 height 12
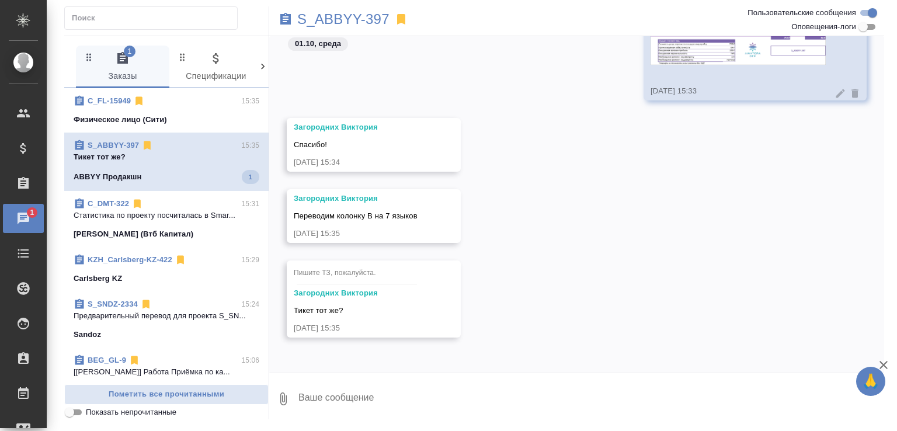
scroll to position [32, 0]
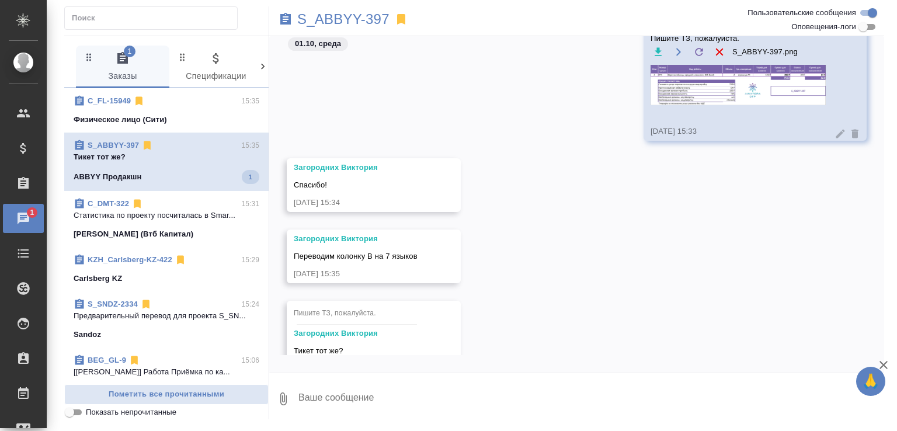
click at [315, 393] on textarea at bounding box center [590, 399] width 587 height 40
type textarea "да"
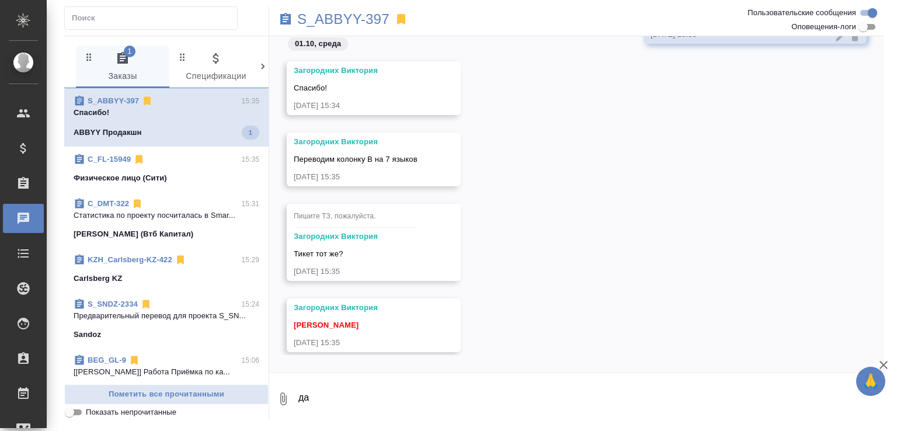
scroll to position [214, 0]
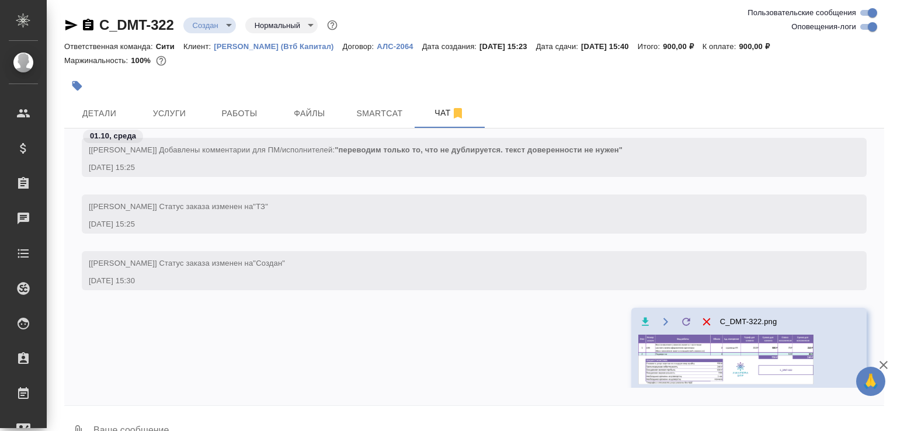
scroll to position [27, 0]
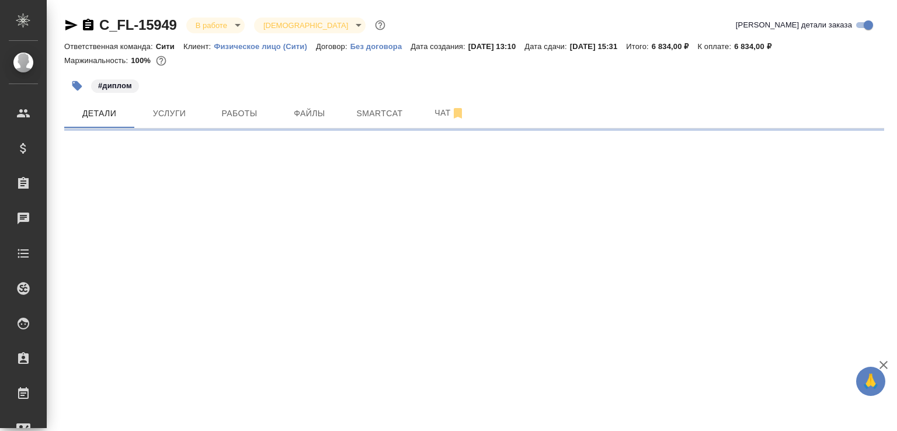
select select "RU"
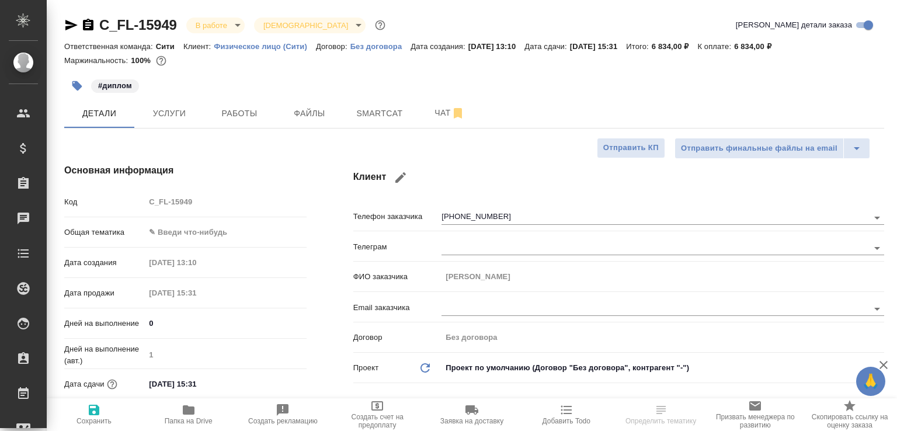
type textarea "x"
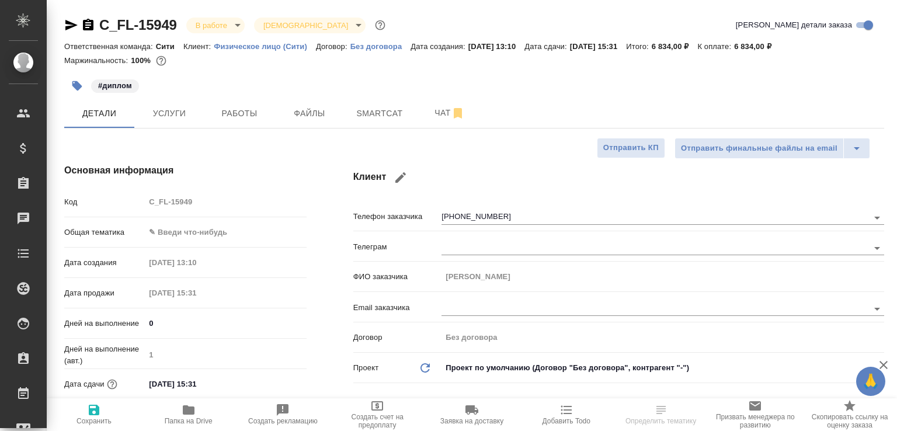
type textarea "x"
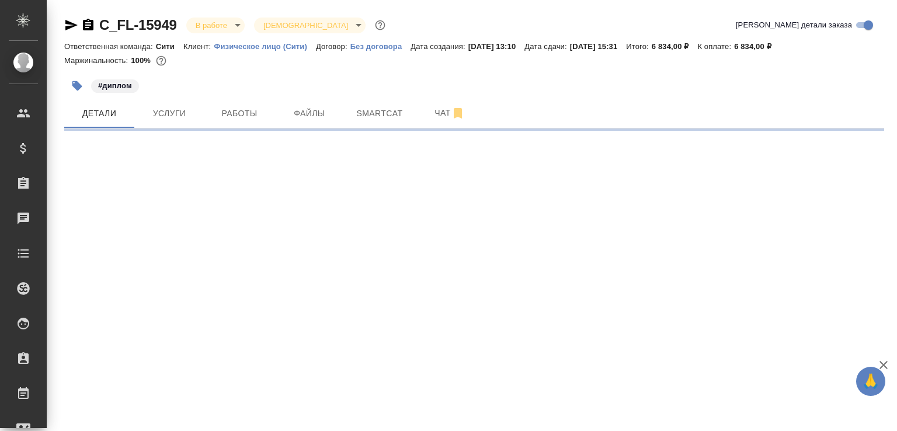
select select "RU"
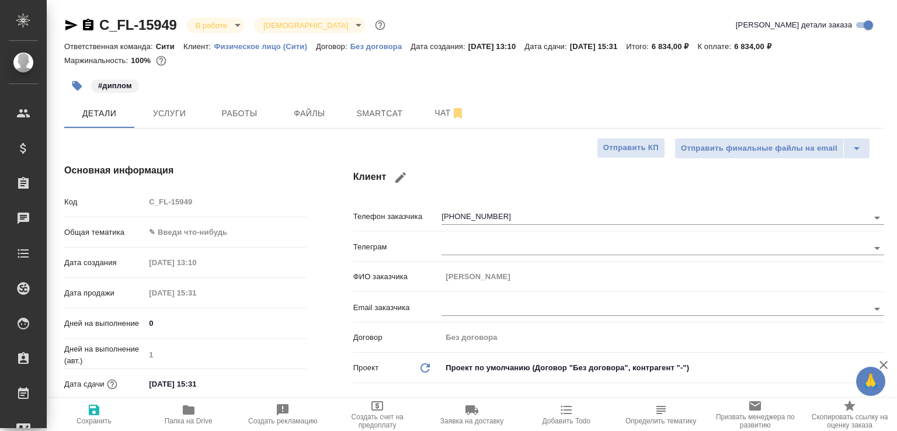
type textarea "x"
click at [202, 405] on span "Папка на Drive" at bounding box center [188, 414] width 81 height 22
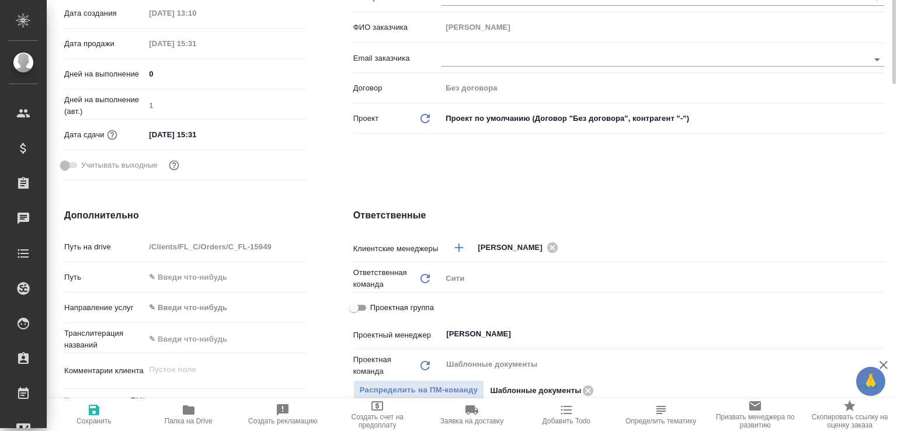
type textarea "x"
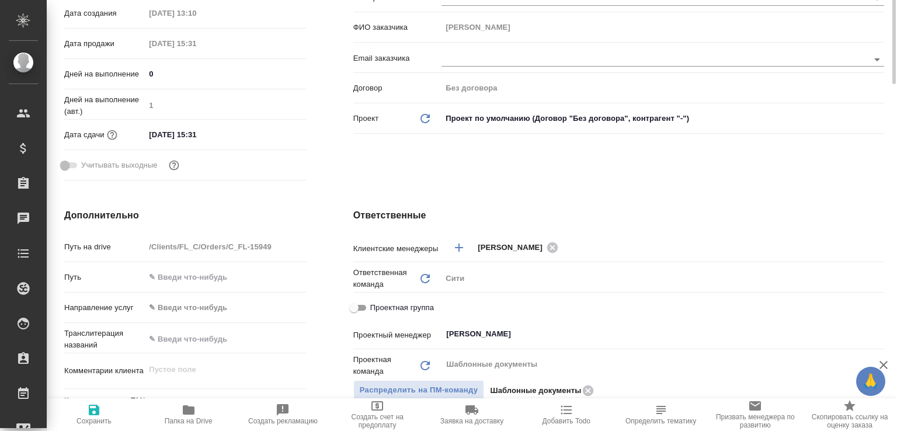
type textarea "x"
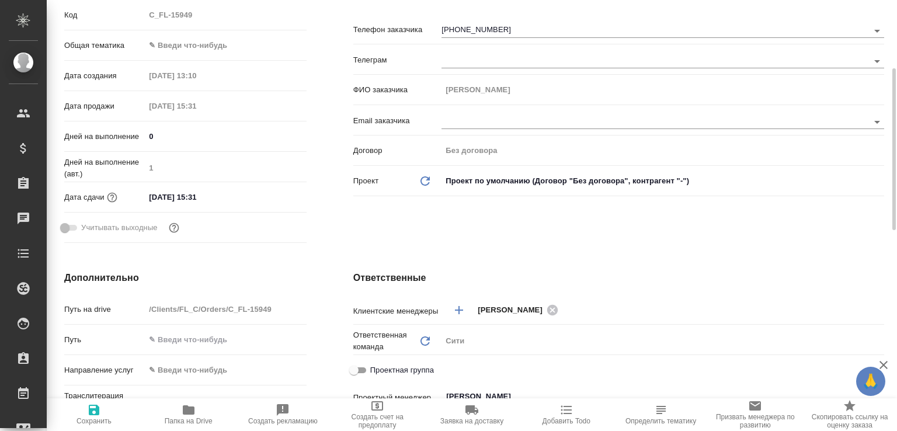
scroll to position [0, 0]
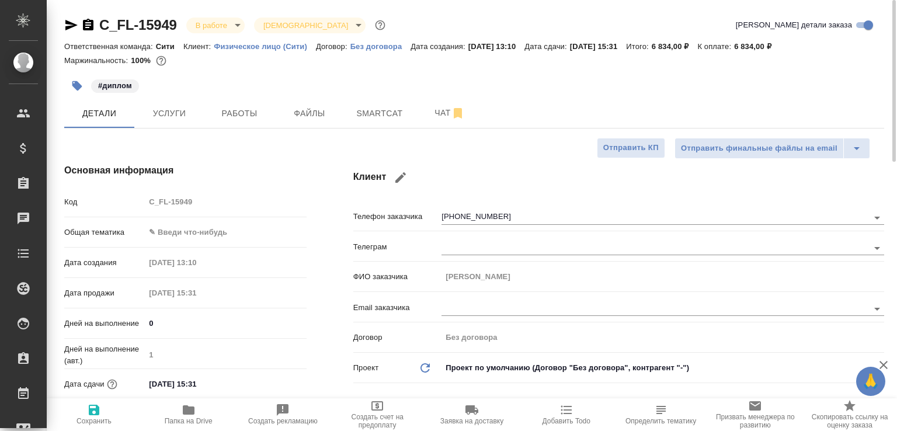
type textarea "x"
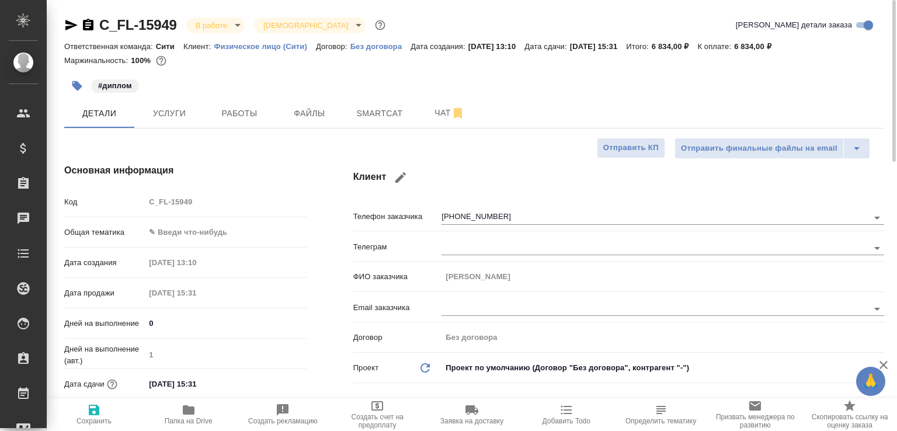
type textarea "x"
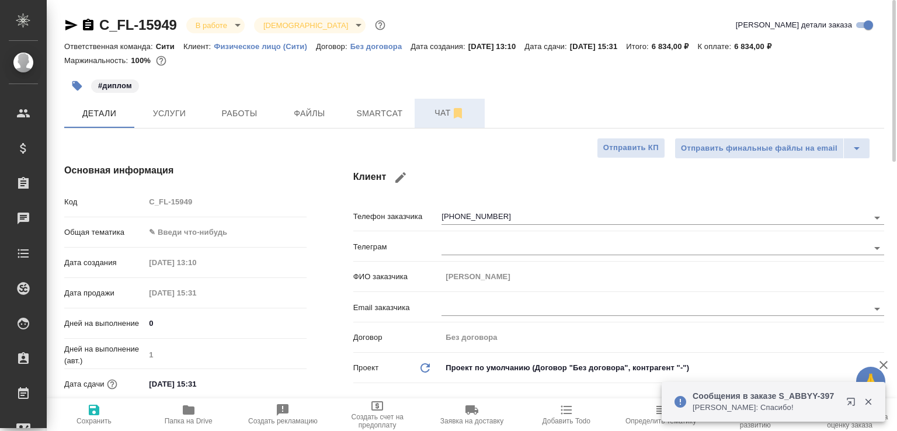
click at [437, 114] on span "Чат" at bounding box center [450, 113] width 56 height 15
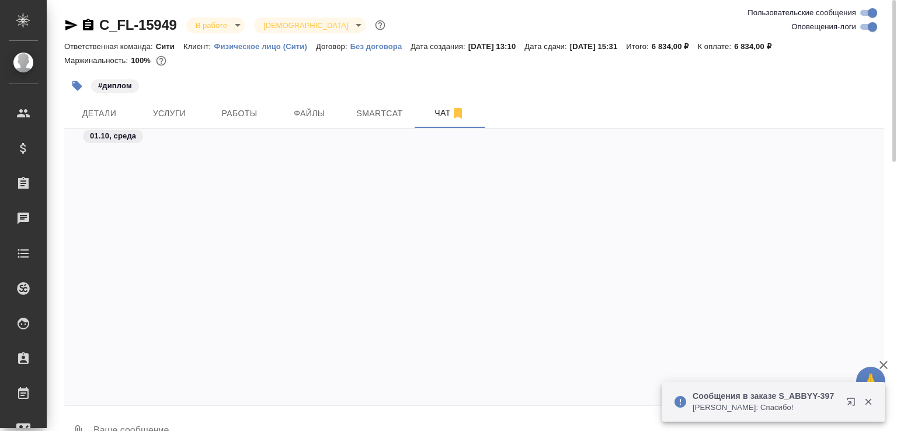
scroll to position [896, 0]
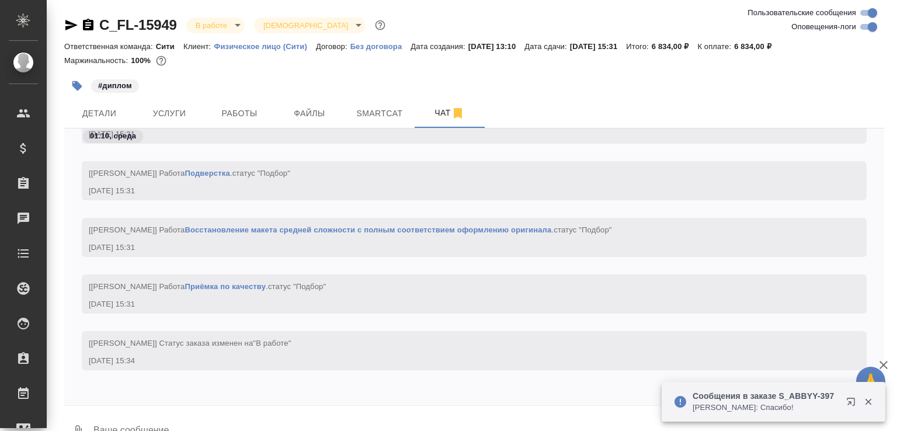
click at [852, 405] on icon "button" at bounding box center [854, 404] width 14 height 14
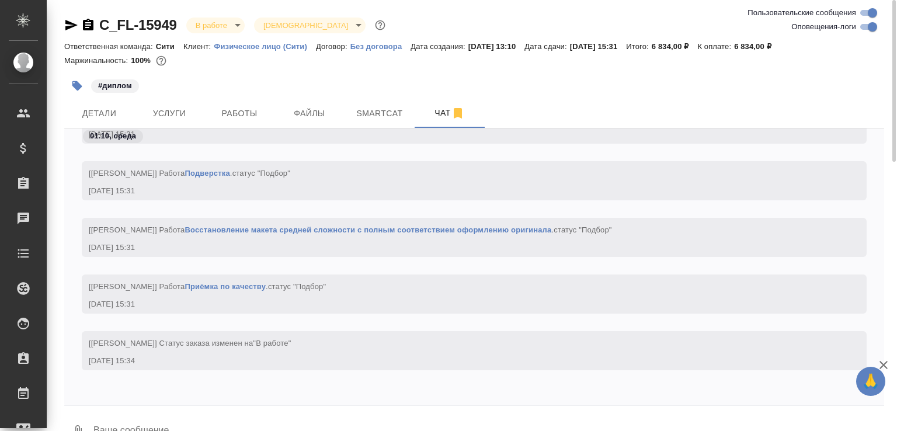
click at [84, 24] on icon "button" at bounding box center [88, 25] width 11 height 12
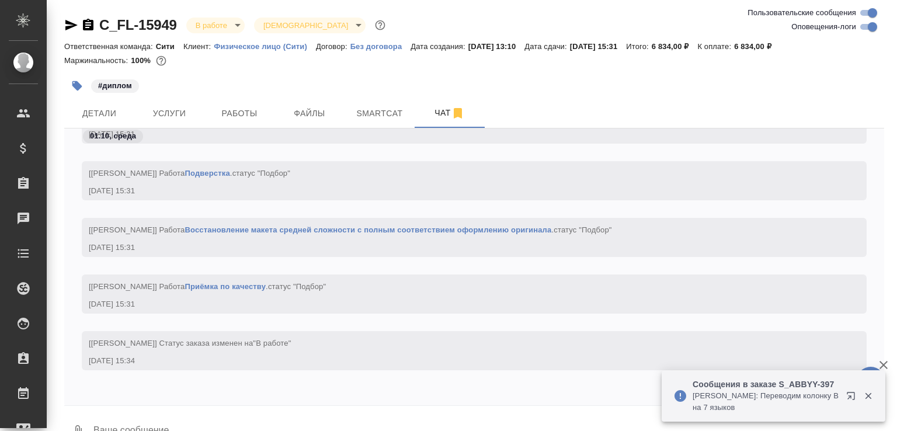
click at [785, 390] on p "Загородних Виктория: Переводим колонку B на 7 языков" at bounding box center [766, 401] width 146 height 23
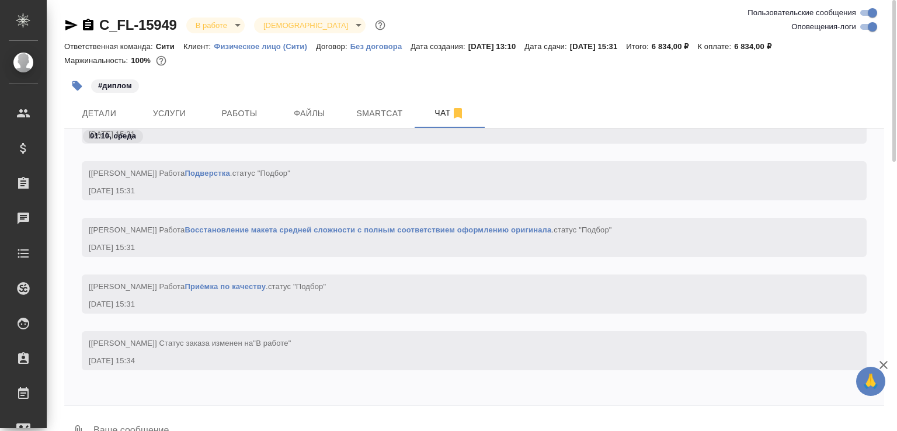
click at [84, 420] on button "0" at bounding box center [78, 432] width 28 height 40
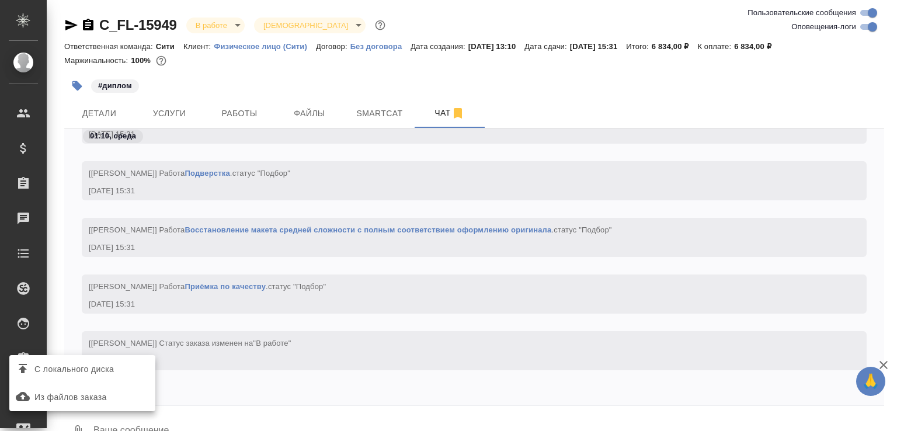
click at [124, 382] on div "С локального диска" at bounding box center [82, 369] width 146 height 28
click at [129, 368] on span "С локального диска" at bounding box center [82, 369] width 137 height 15
click at [0, 0] on input "С локального диска" at bounding box center [0, 0] width 0 height 0
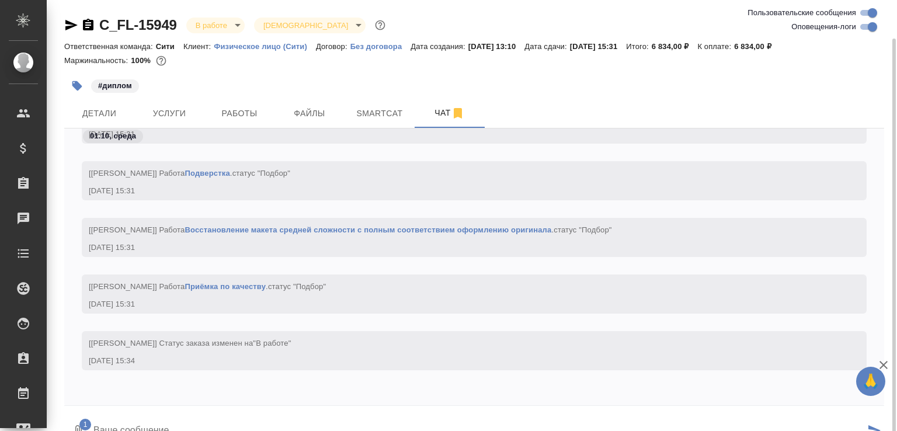
scroll to position [20, 0]
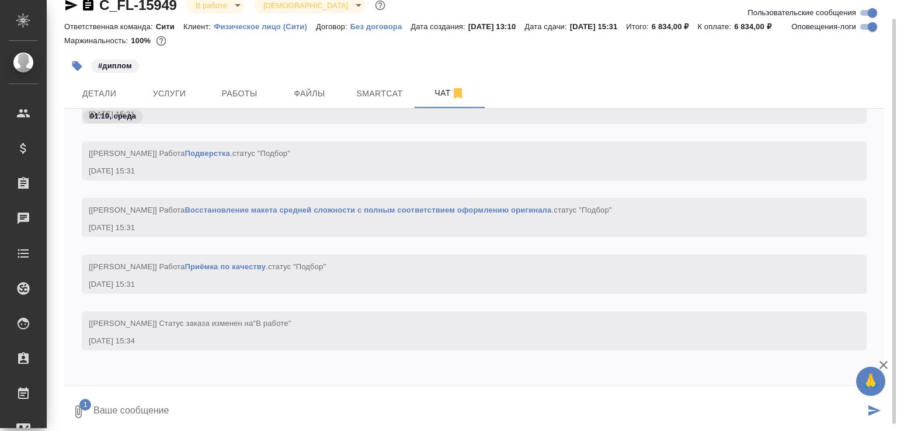
click at [171, 412] on textarea at bounding box center [478, 412] width 773 height 40
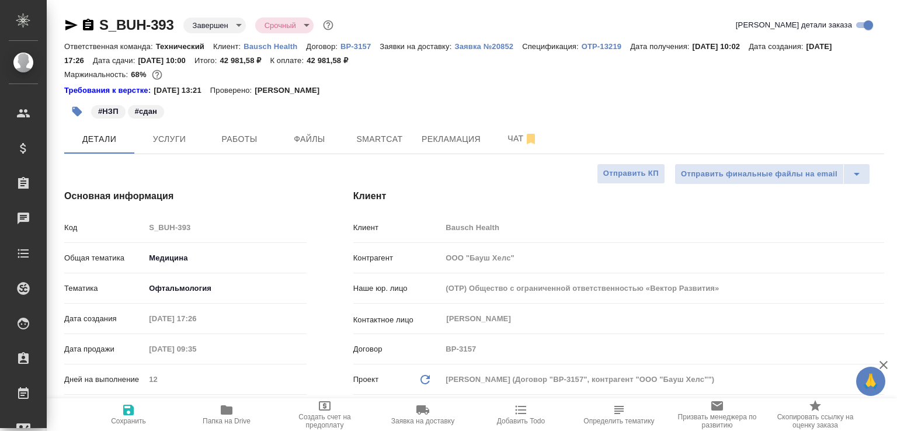
select select "RU"
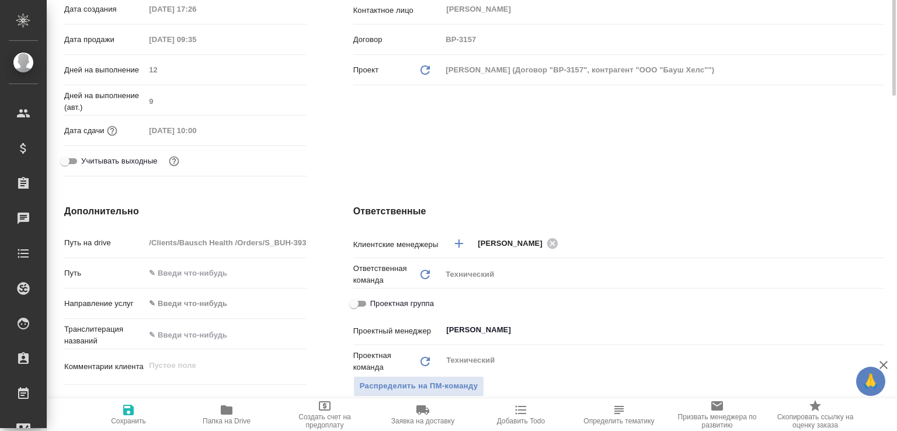
scroll to position [499, 0]
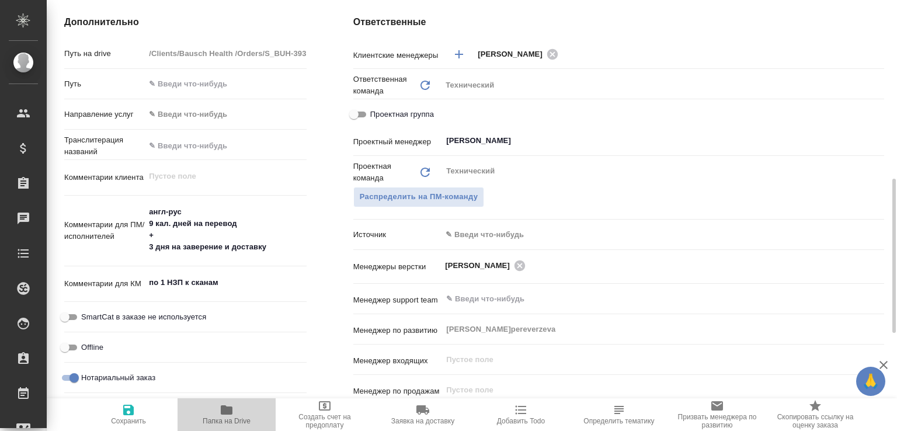
click at [230, 405] on icon "button" at bounding box center [227, 409] width 12 height 9
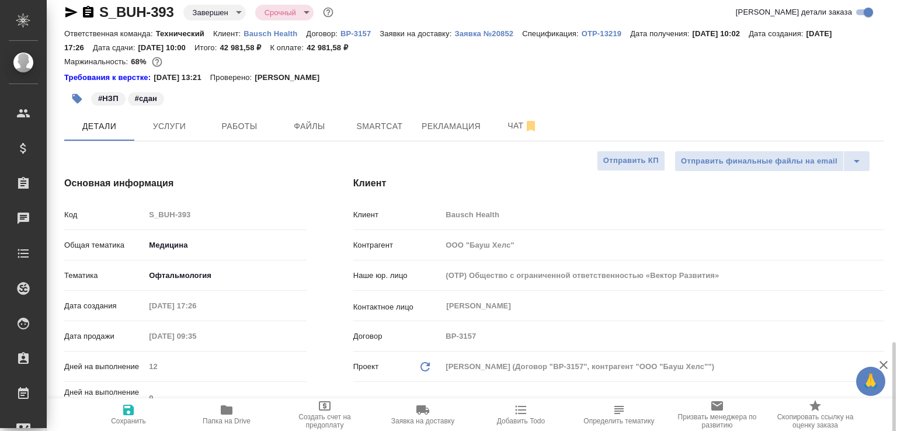
scroll to position [0, 0]
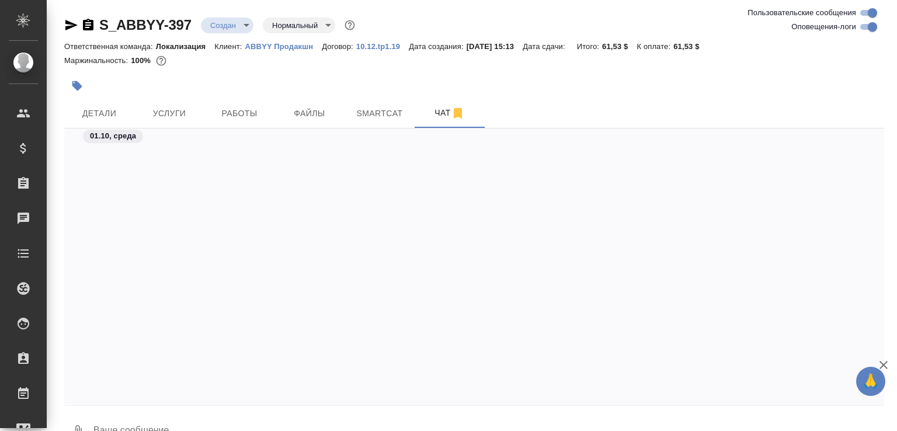
scroll to position [1342, 0]
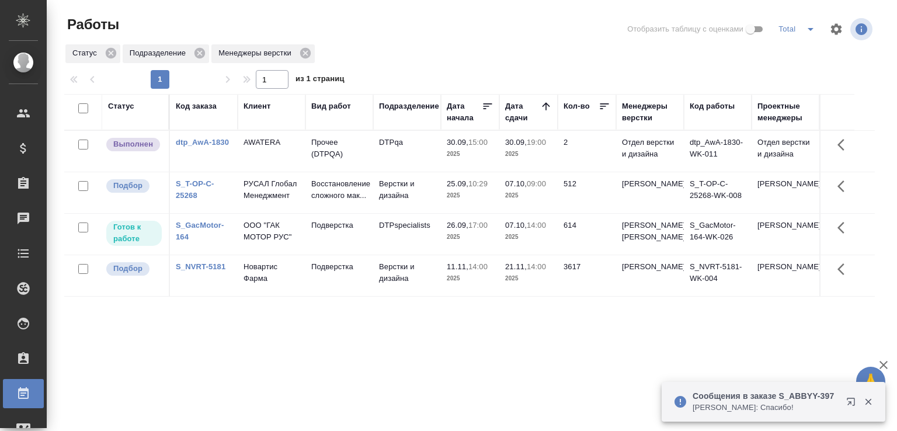
click at [871, 400] on icon "button" at bounding box center [869, 402] width 11 height 11
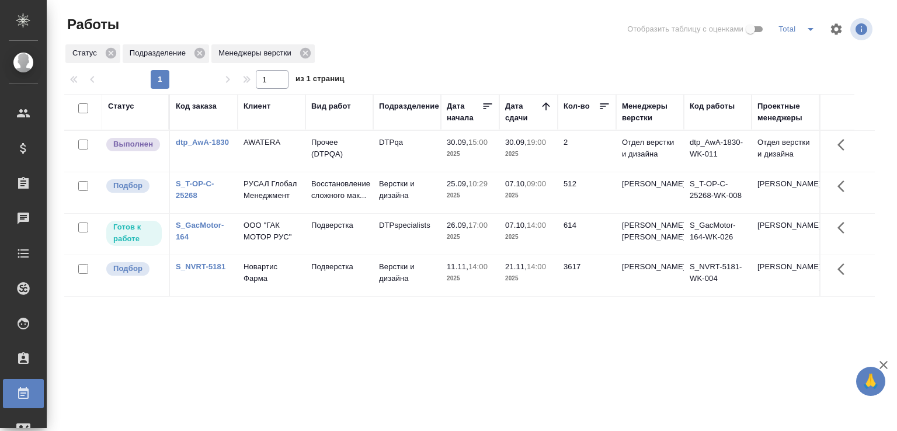
click at [884, 363] on icon "button" at bounding box center [884, 365] width 8 height 8
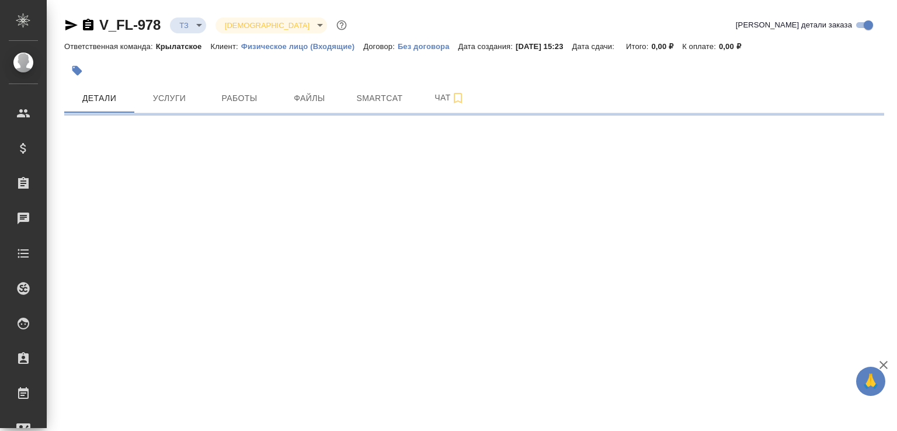
select select "RU"
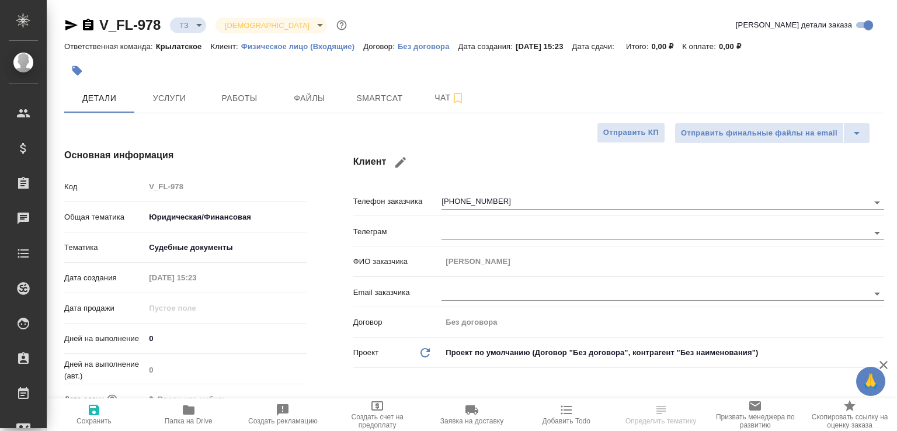
type textarea "x"
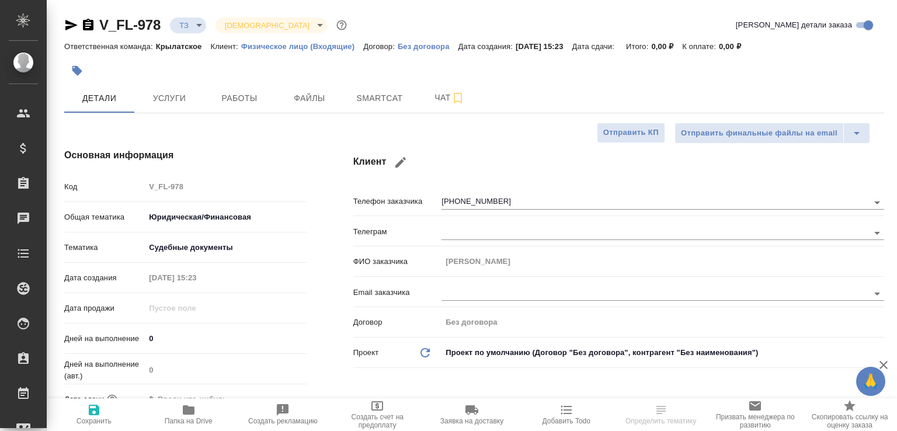
type textarea "x"
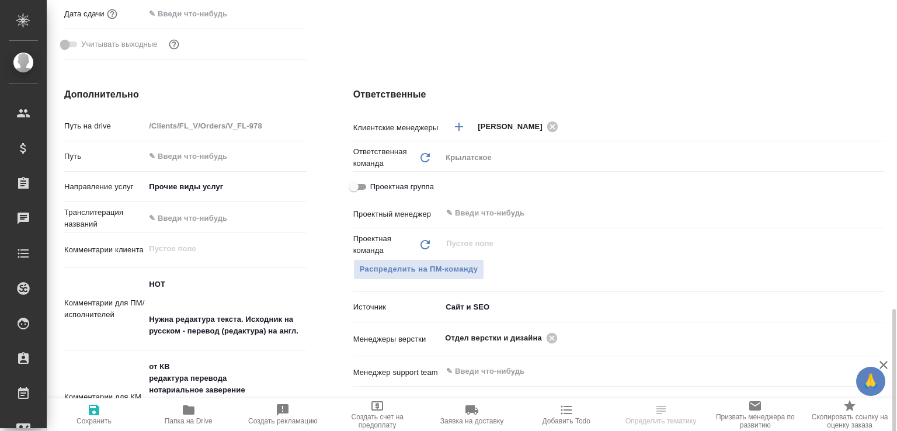
scroll to position [510, 0]
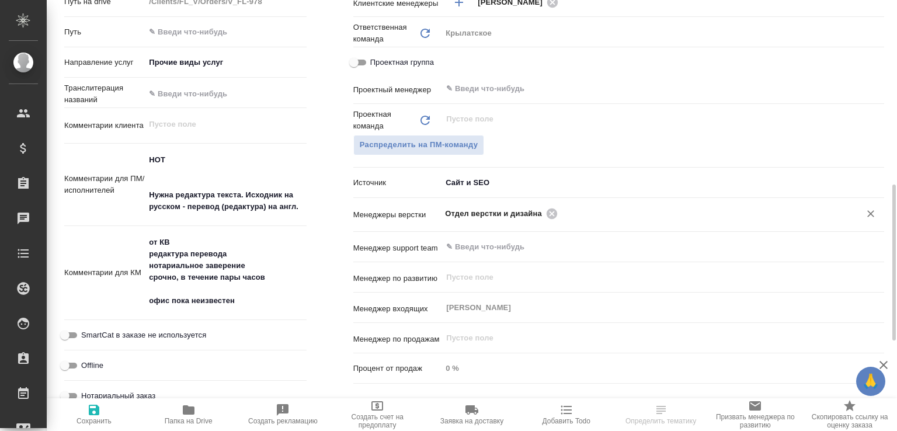
click at [549, 212] on icon at bounding box center [552, 213] width 13 height 13
type textarea "x"
click at [561, 212] on input "text" at bounding box center [701, 213] width 280 height 14
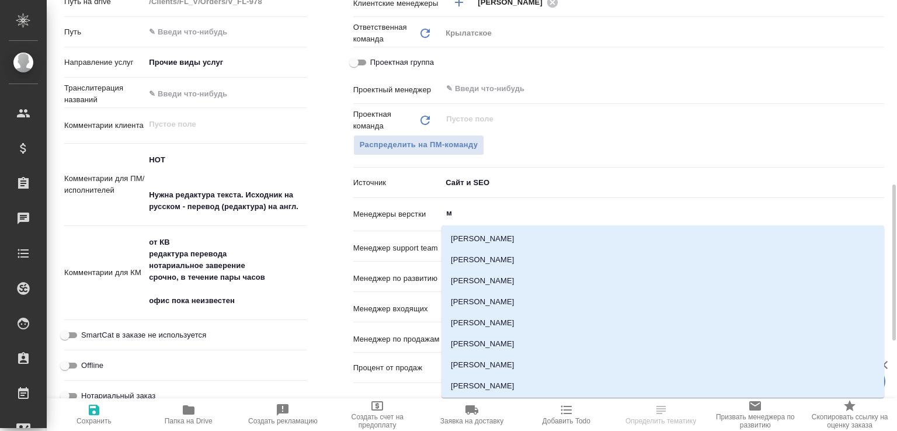
type input "ма"
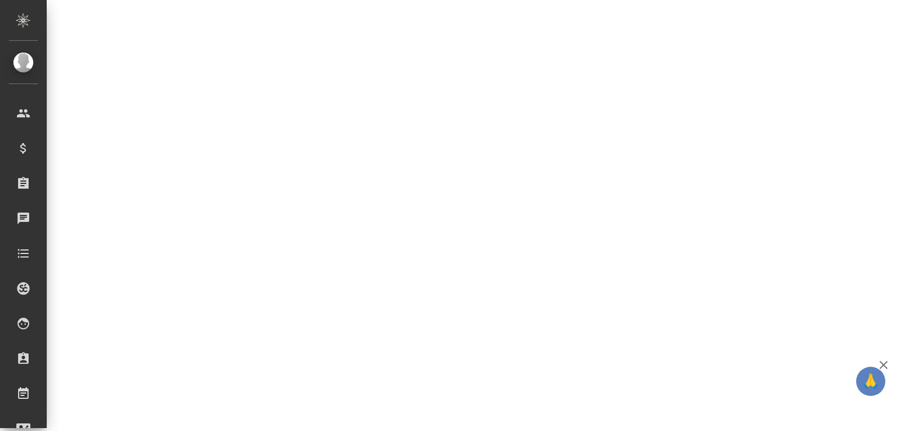
select select "RU"
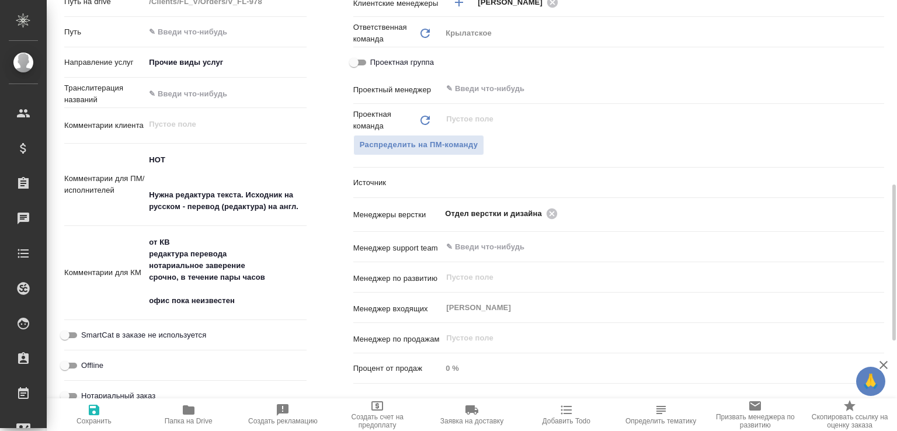
type textarea "x"
click at [549, 212] on icon at bounding box center [552, 213] width 13 height 13
type textarea "x"
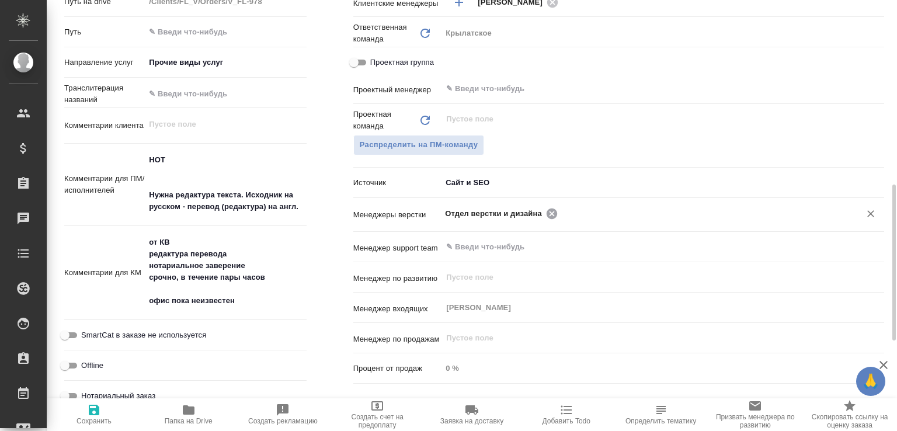
type textarea "x"
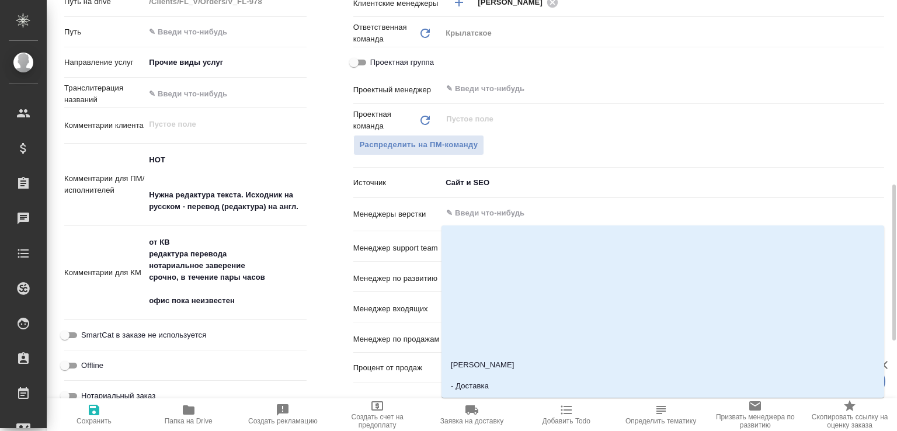
click at [549, 212] on input "text" at bounding box center [643, 213] width 397 height 14
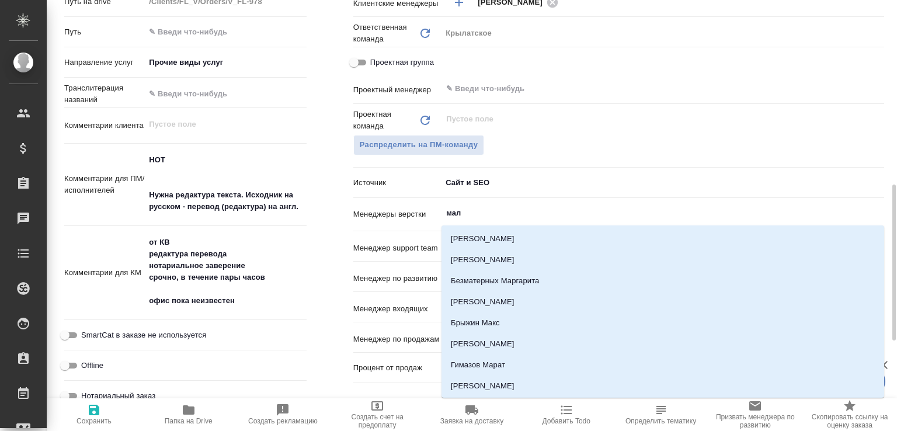
type input "мало"
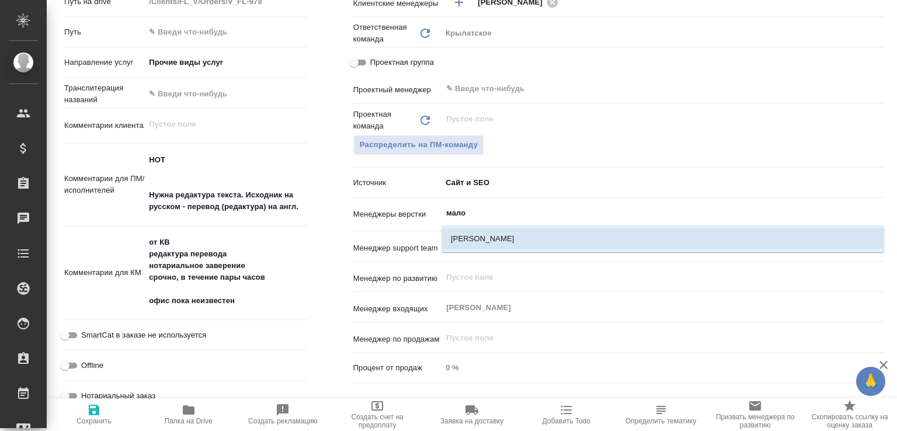
click at [501, 237] on li "Малофеева Екатерина" at bounding box center [663, 238] width 443 height 21
type textarea "x"
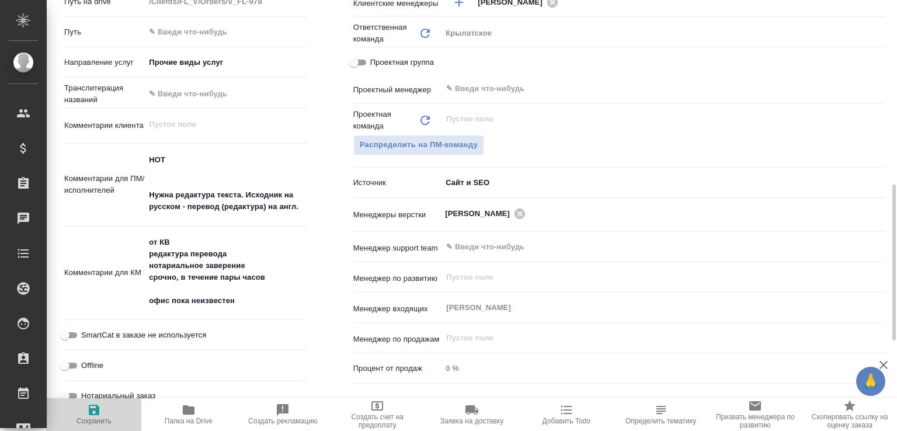
click at [100, 409] on icon "button" at bounding box center [94, 410] width 14 height 14
type textarea "x"
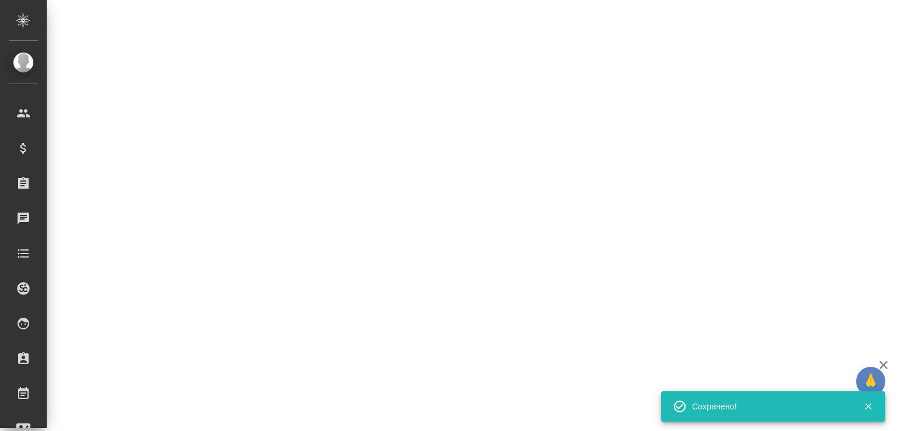
select select "RU"
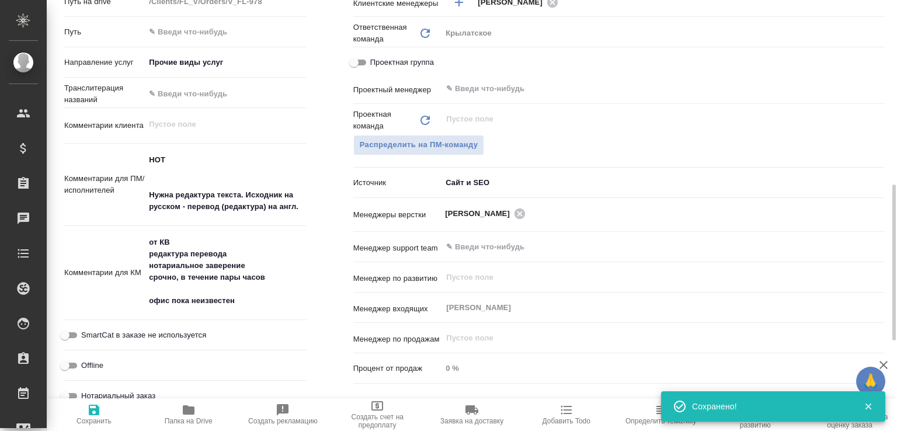
click at [193, 417] on span "Папка на Drive" at bounding box center [189, 421] width 48 height 8
type textarea "x"
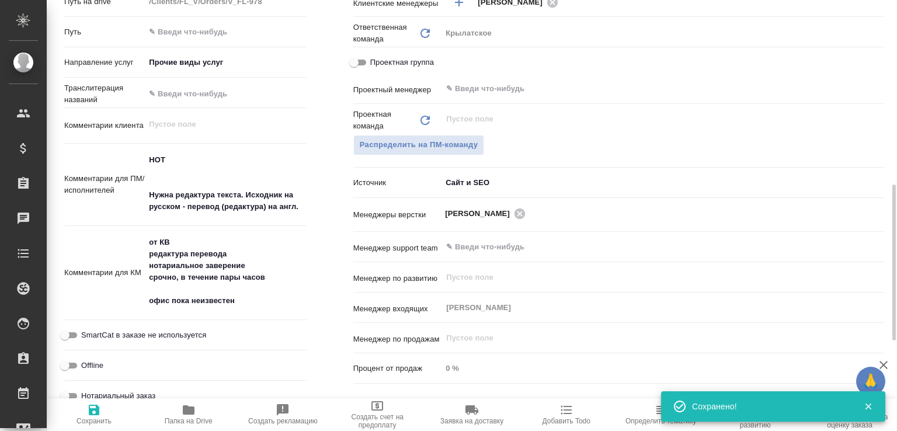
type textarea "x"
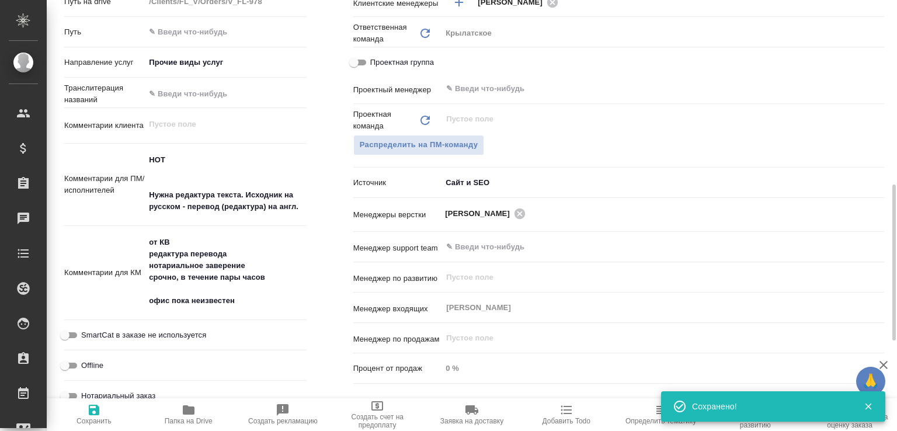
type textarea "x"
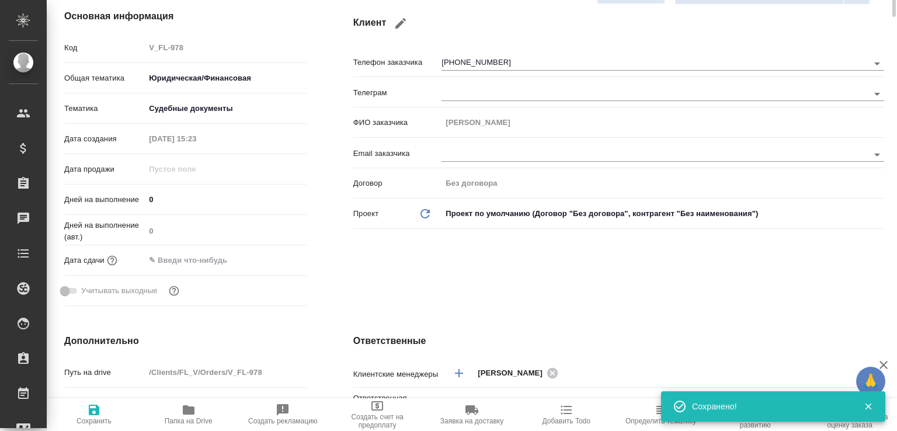
scroll to position [0, 0]
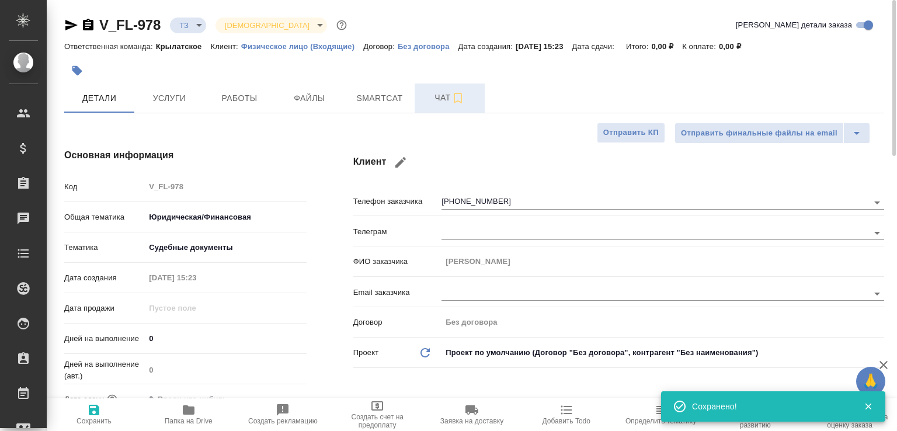
click at [415, 101] on button "Чат" at bounding box center [450, 98] width 70 height 29
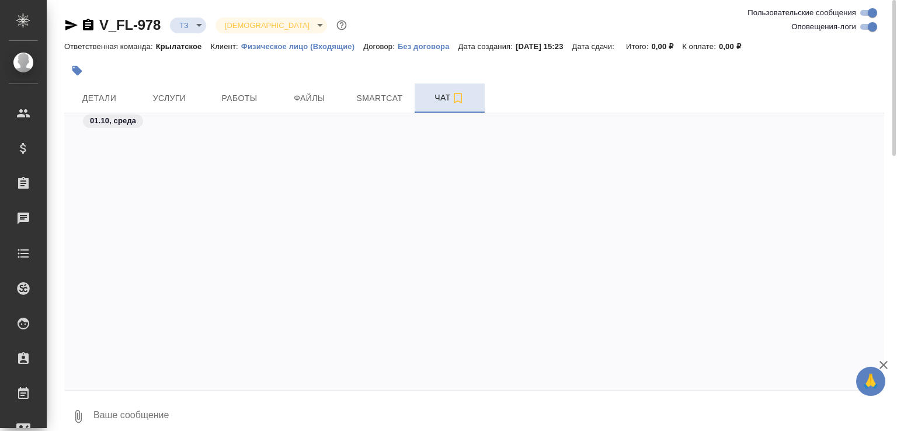
scroll to position [325, 0]
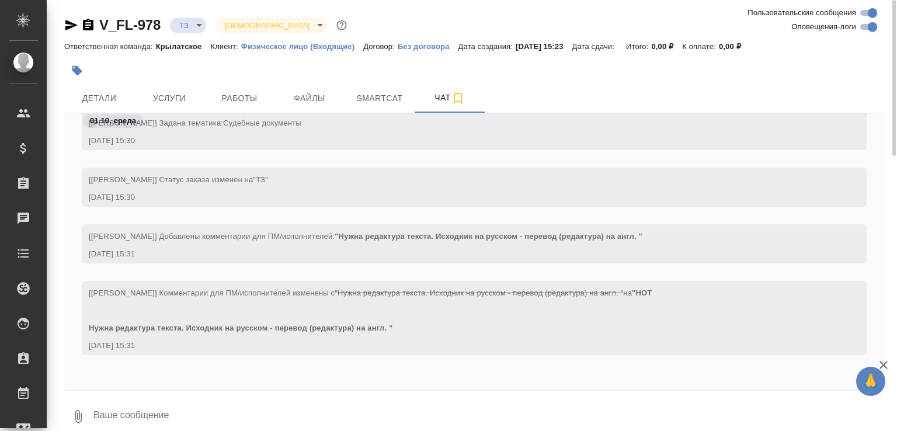
drag, startPoint x: 150, startPoint y: 410, endPoint x: 448, endPoint y: 201, distance: 363.7
click at [448, 201] on div "01.10, среда [Касымов Тимур] Задана тематика: Судебные документы 01.10.25, 15:3…" at bounding box center [474, 275] width 820 height 324
click at [448, 202] on div "[DATE] 15:30" at bounding box center [457, 198] width 737 height 12
click at [448, 201] on div "[DATE] 15:30" at bounding box center [457, 198] width 737 height 12
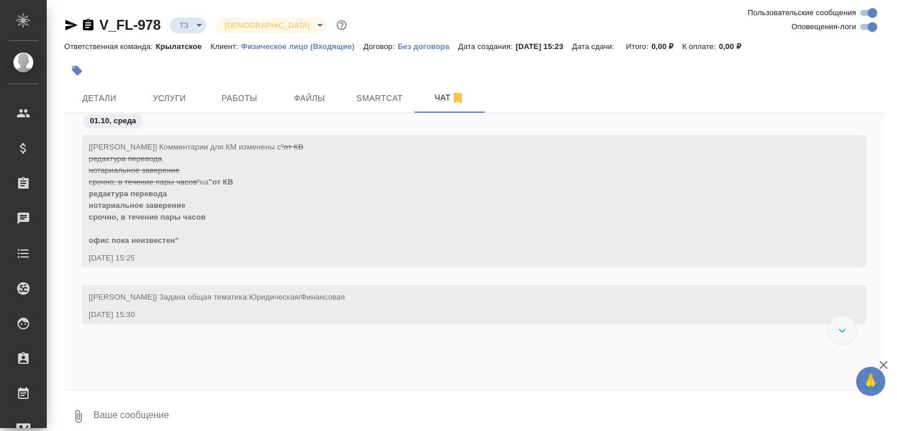
scroll to position [325, 0]
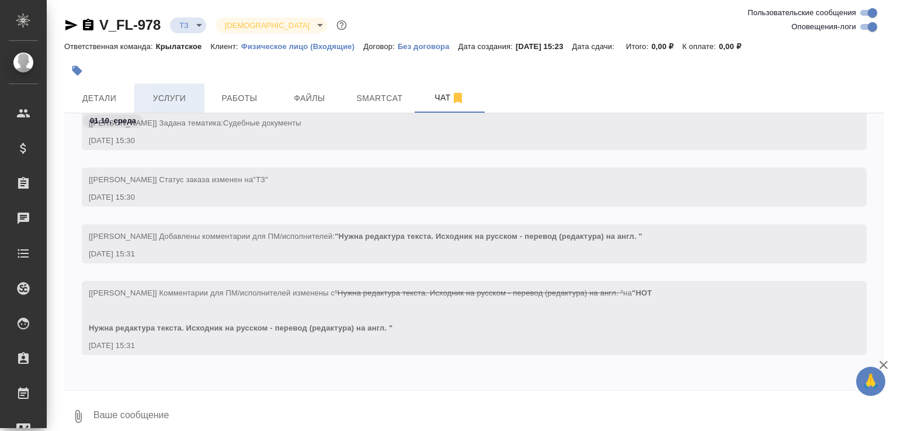
click at [176, 109] on button "Услуги" at bounding box center [169, 98] width 70 height 29
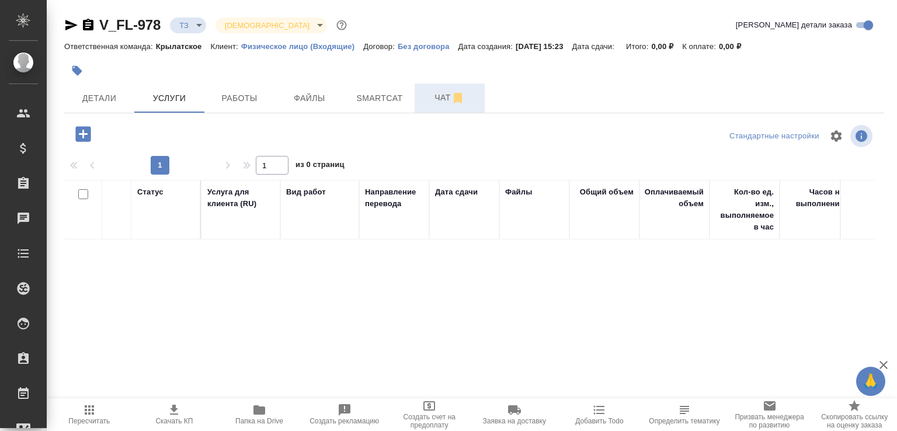
click at [434, 97] on span "Чат" at bounding box center [450, 98] width 56 height 15
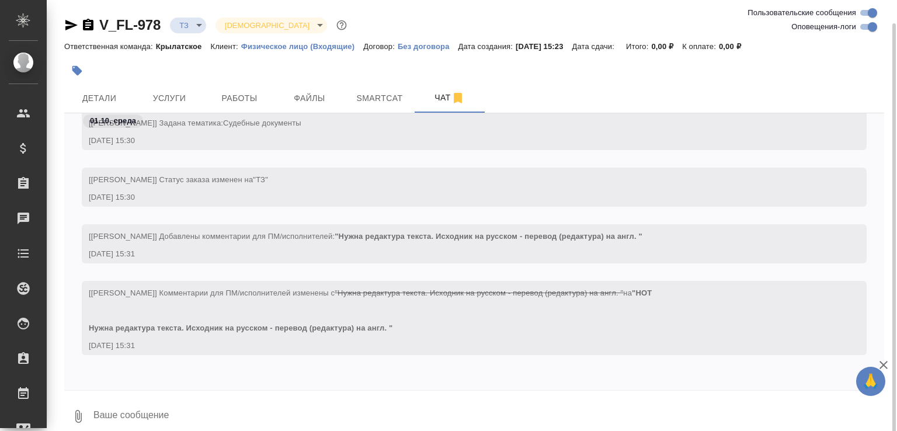
scroll to position [324, 0]
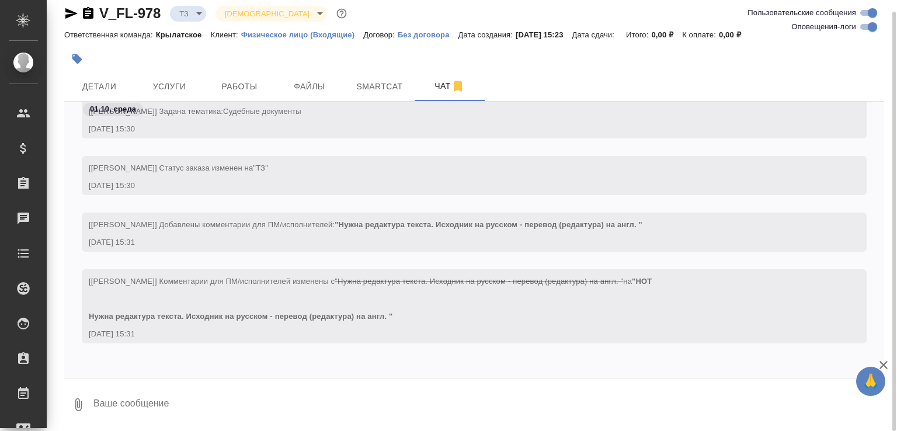
click at [266, 393] on textarea at bounding box center [488, 405] width 792 height 40
type textarea "Привет. Что нужно сделать со стороны вёрстки?"
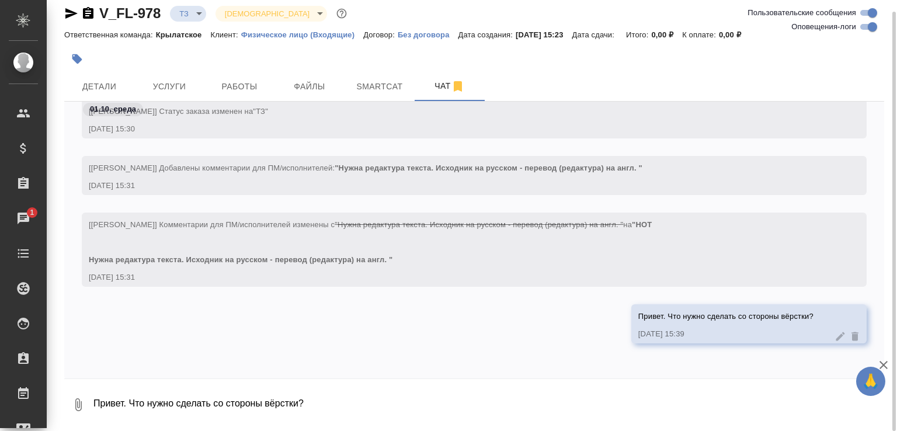
scroll to position [535, 0]
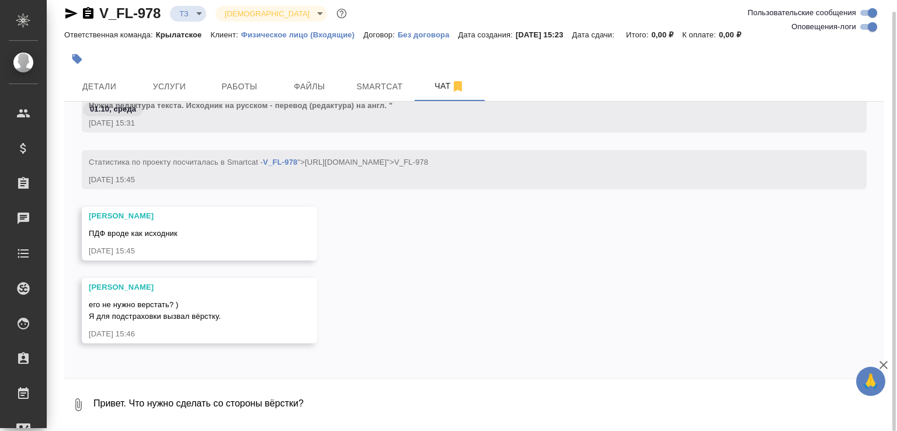
click at [120, 403] on textarea "Привет. Что нужно сделать со стороны вёрстки?" at bounding box center [488, 405] width 792 height 40
click at [145, 414] on textarea "Привет. Что нужно сделать со стороны вёрстки?" at bounding box center [488, 405] width 792 height 40
type textarea "Я не знаю. У вас в задаче сказано редактура, а в сорсе ворд и пдф."
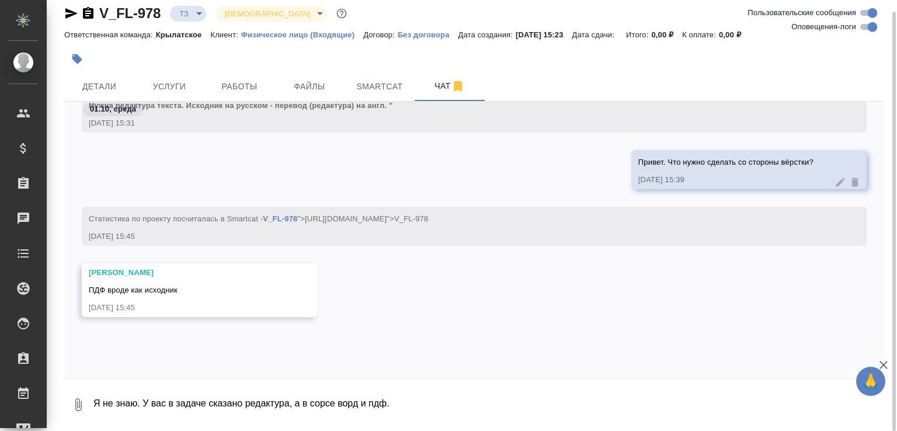
scroll to position [649, 0]
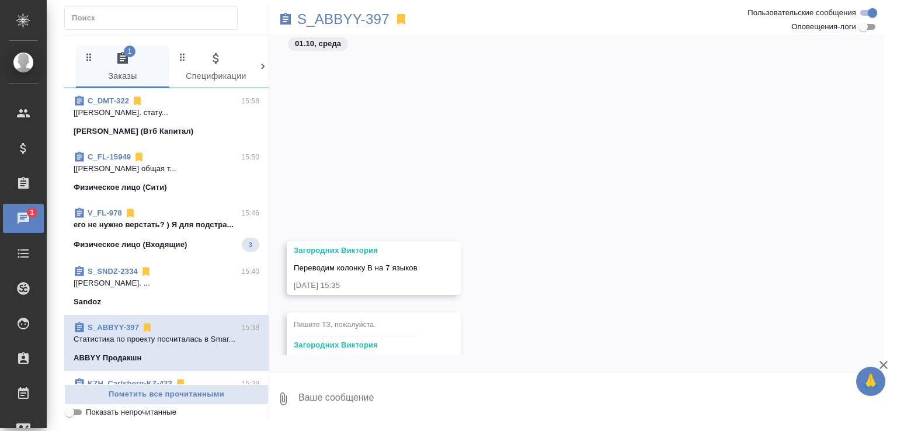
scroll to position [251, 0]
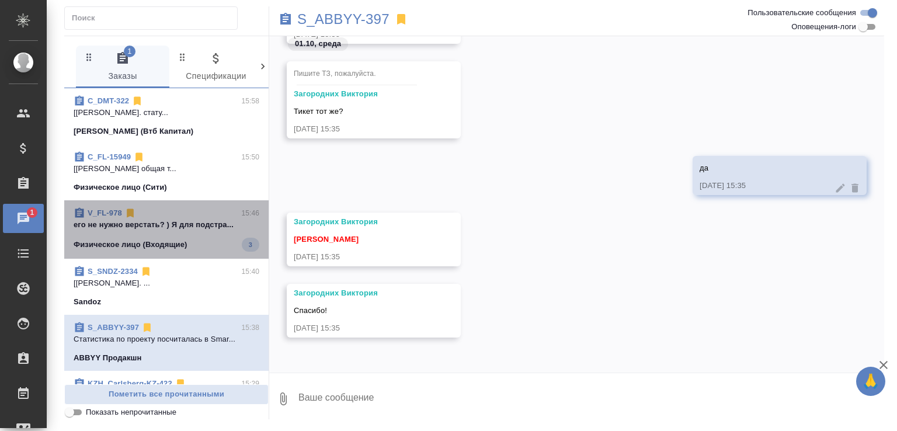
click at [203, 230] on span "V_FL-978 15:46 его не нужно верстать? ) Я для подстра... Физическое лицо (Входя…" at bounding box center [167, 229] width 186 height 44
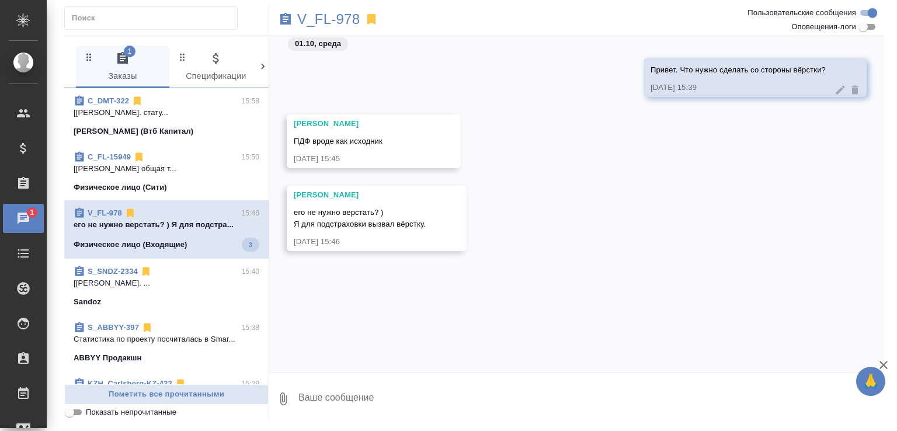
scroll to position [0, 0]
click at [406, 311] on div "Привет. Что нужно сделать со стороны вёрстки? 01.10.25, 15:39 Касымов Тимур ПДФ…" at bounding box center [576, 195] width 615 height 319
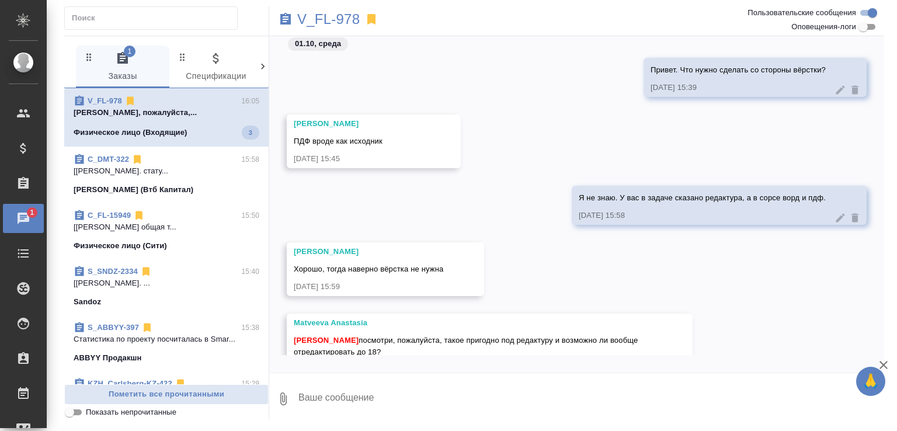
scroll to position [41, 0]
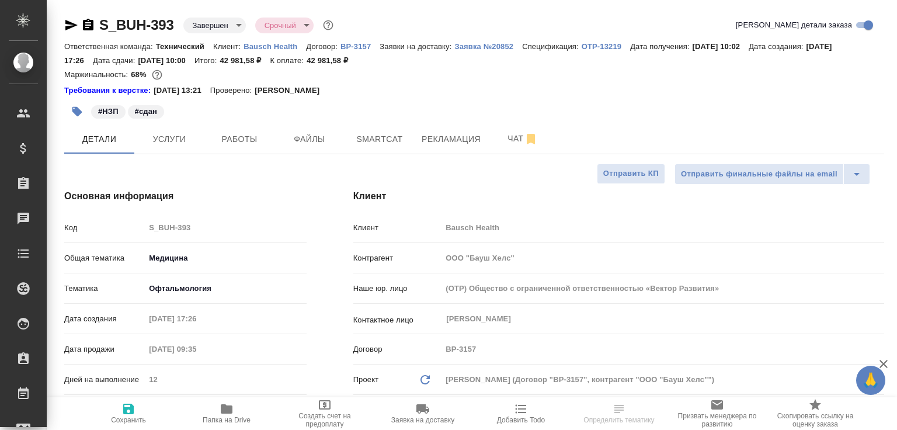
select select "RU"
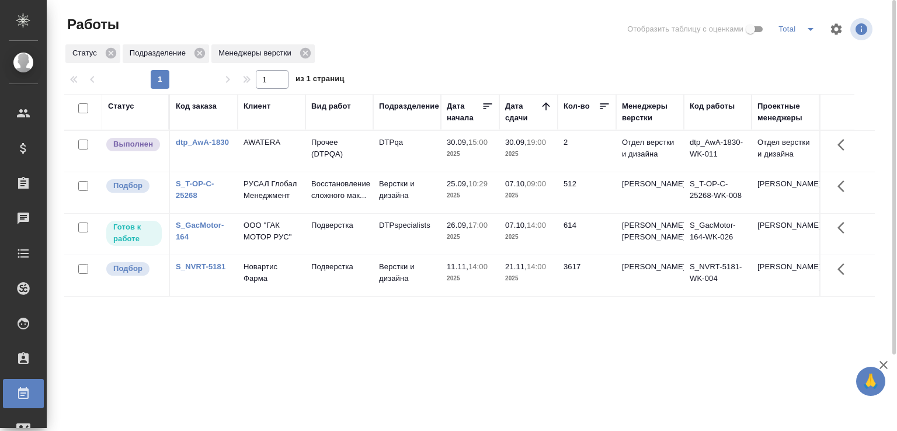
click at [203, 192] on link "S_T-OP-C-25268" at bounding box center [195, 189] width 39 height 20
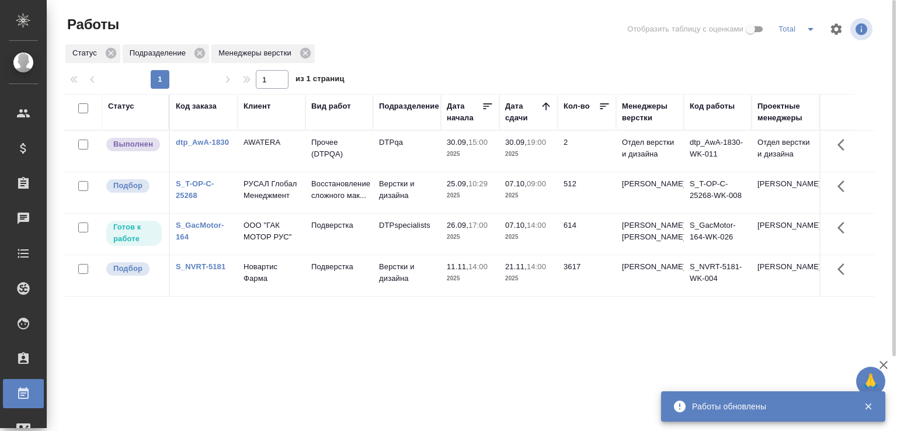
click at [355, 45] on div "Статус Подразделение Менеджеры верстки" at bounding box center [469, 53] width 811 height 21
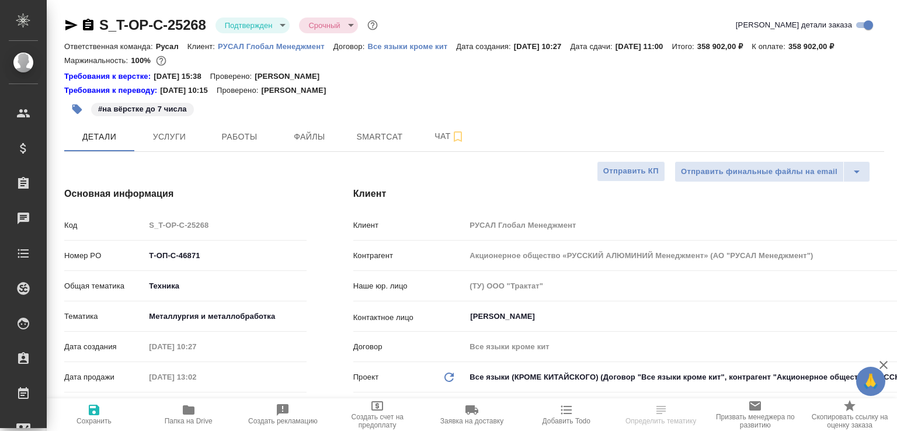
select select "RU"
type textarea "x"
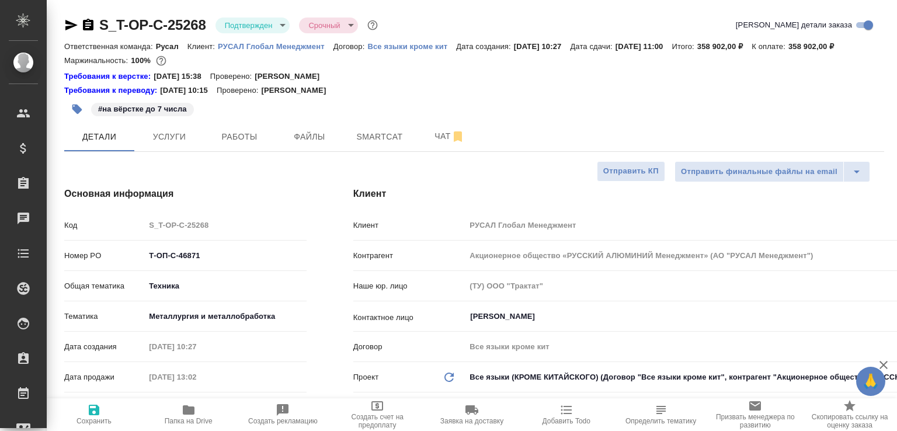
type textarea "x"
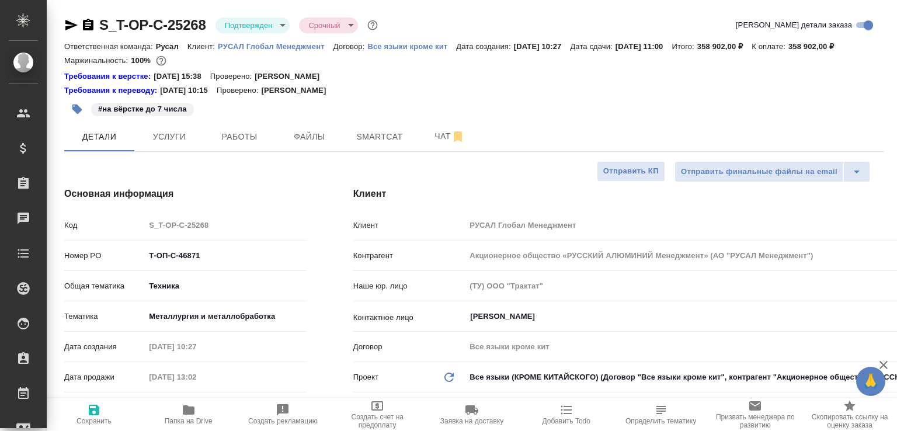
type textarea "x"
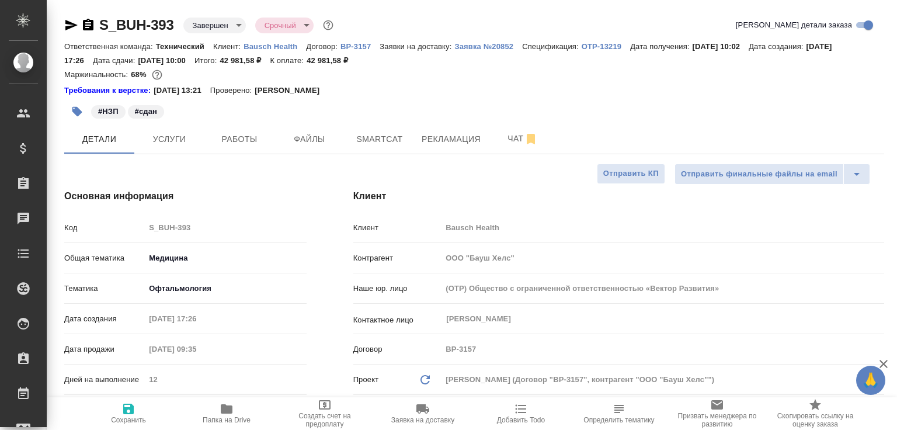
select select "RU"
